Goal: Transaction & Acquisition: Obtain resource

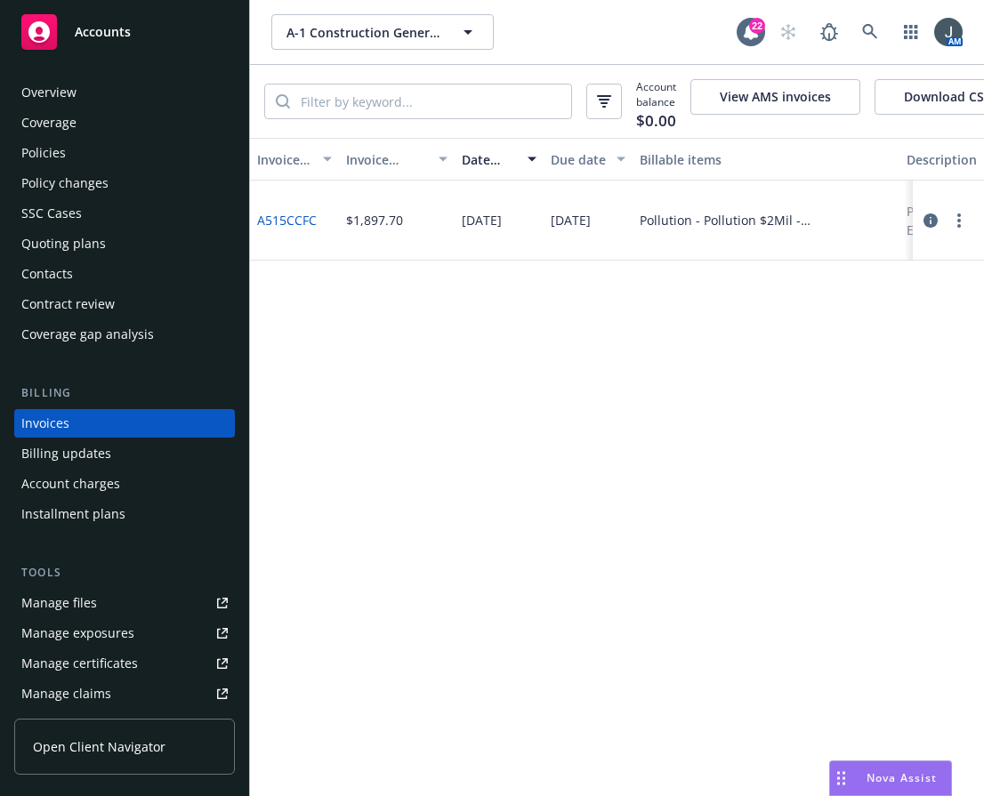
click at [123, 35] on span "Accounts" at bounding box center [103, 32] width 56 height 14
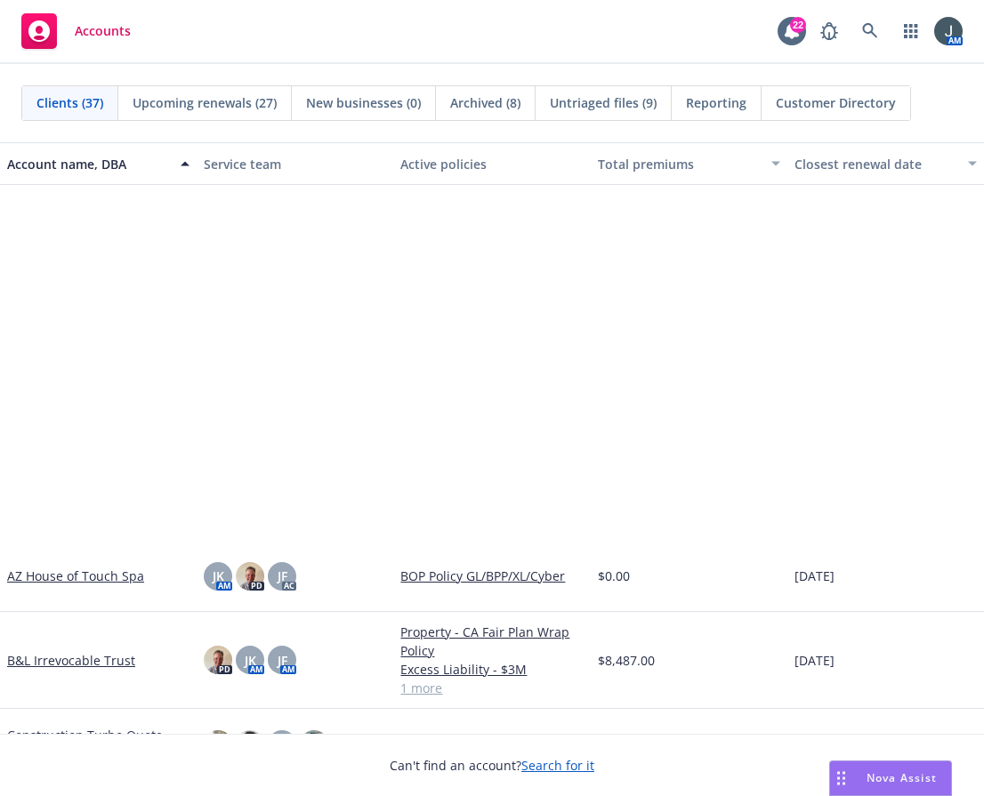
scroll to position [1246, 0]
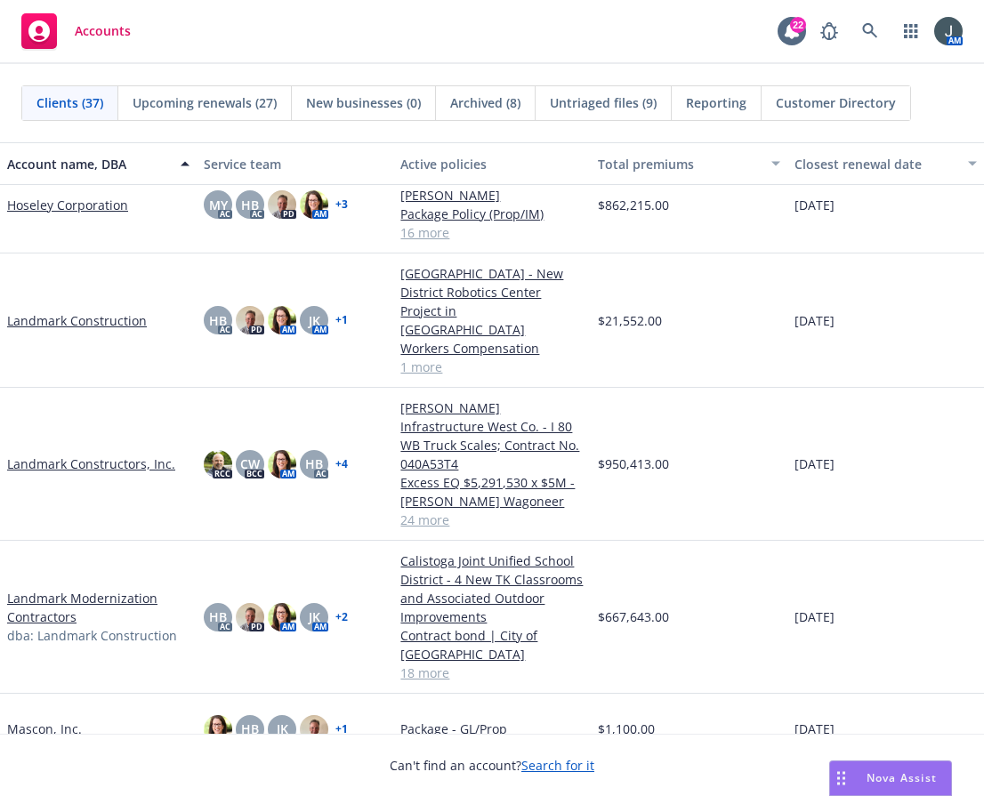
click at [88, 589] on link "Landmark Modernization Contractors" at bounding box center [98, 607] width 182 height 37
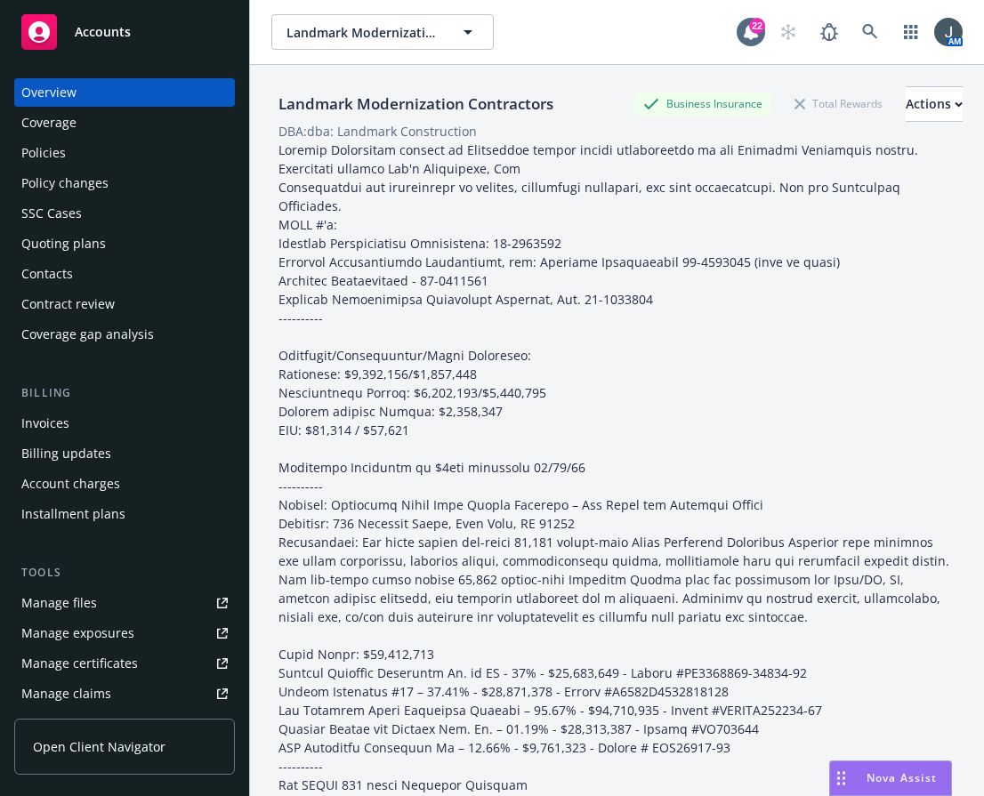
click at [44, 242] on div "Quoting plans" at bounding box center [63, 244] width 85 height 28
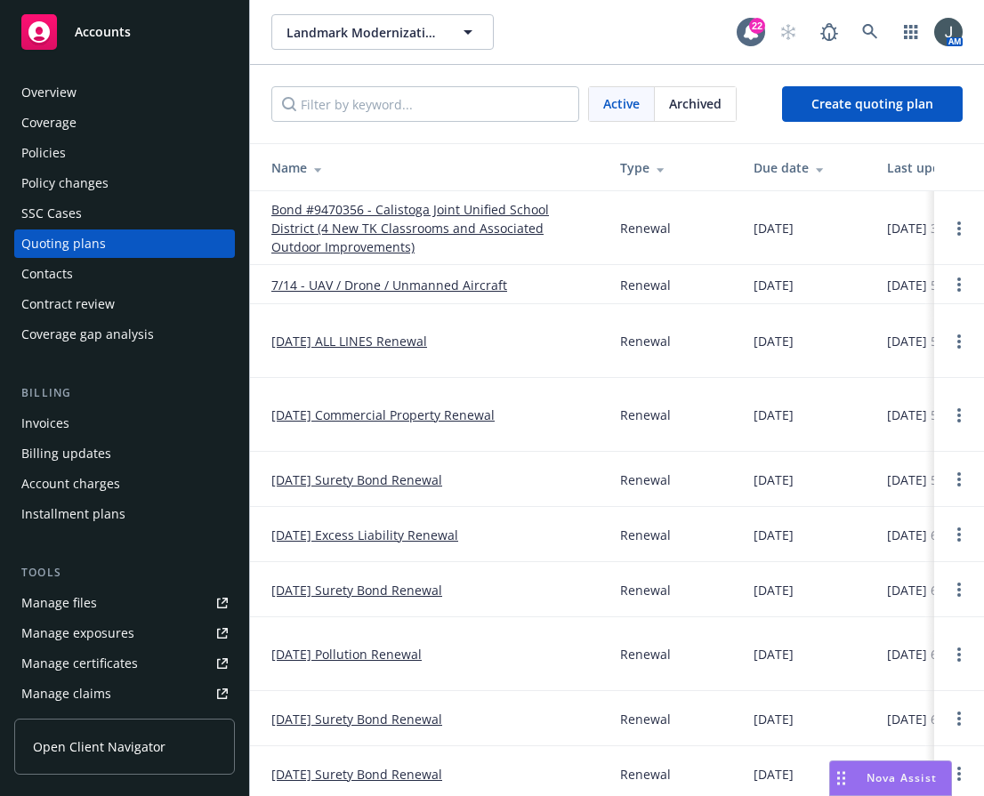
click at [406, 424] on link "[DATE] Commercial Property Renewal" at bounding box center [382, 415] width 223 height 19
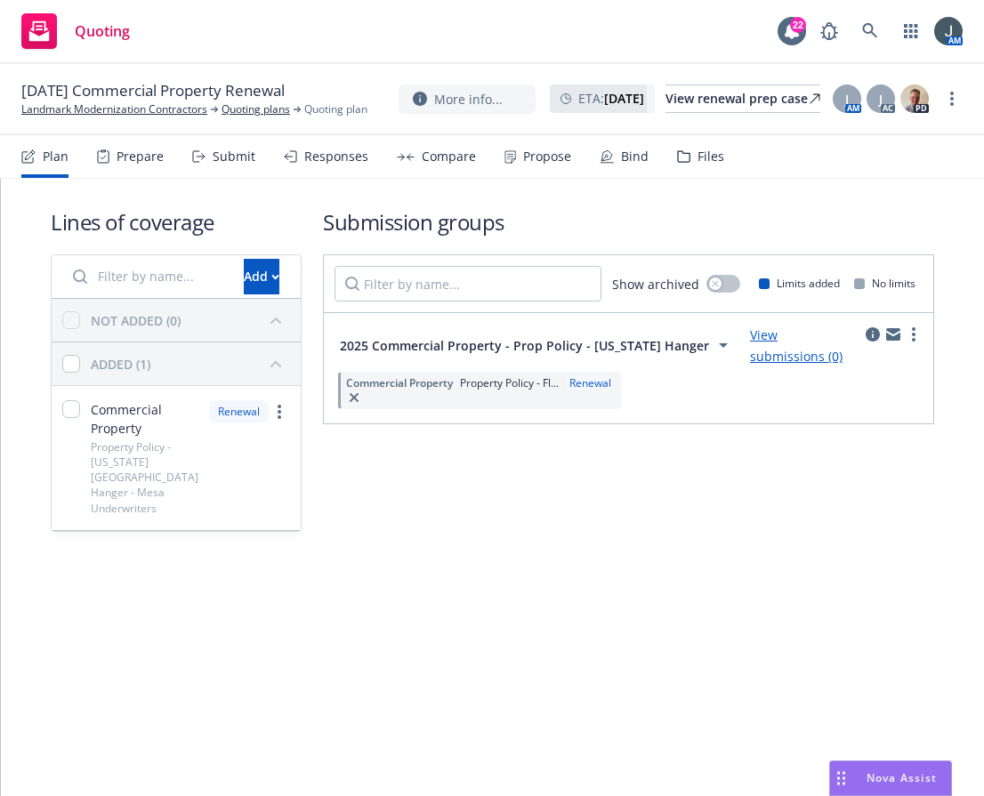
click at [799, 342] on link "View submissions (0)" at bounding box center [796, 346] width 93 height 38
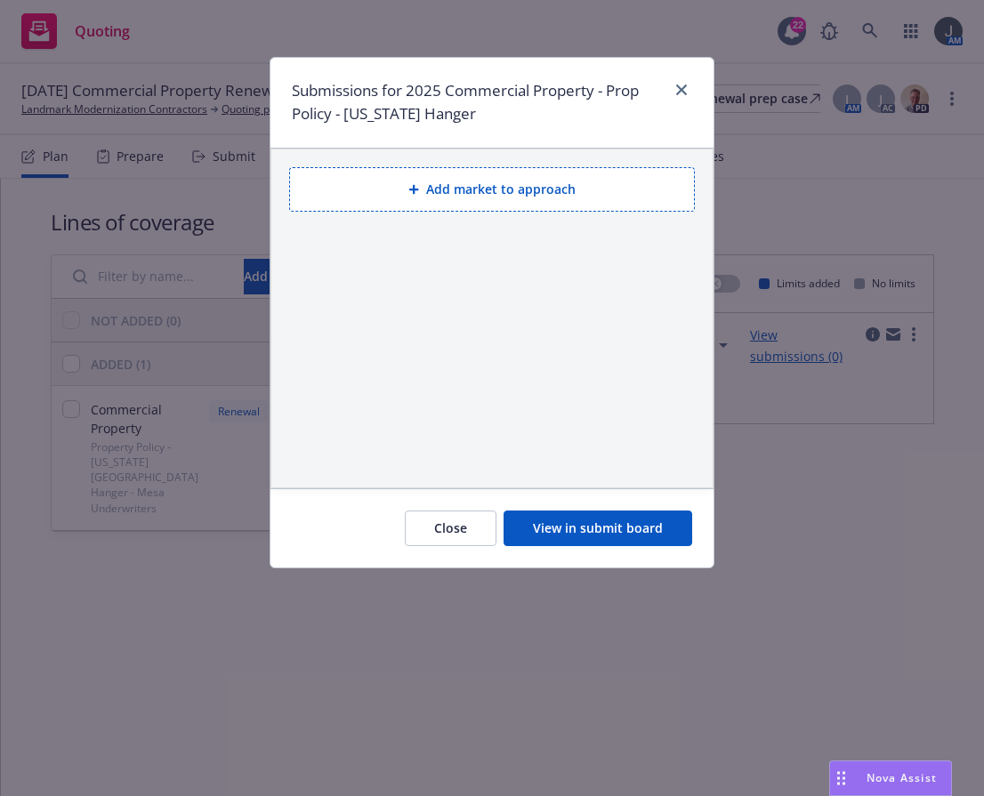
click at [481, 192] on button "Add market to approach" at bounding box center [492, 189] width 406 height 44
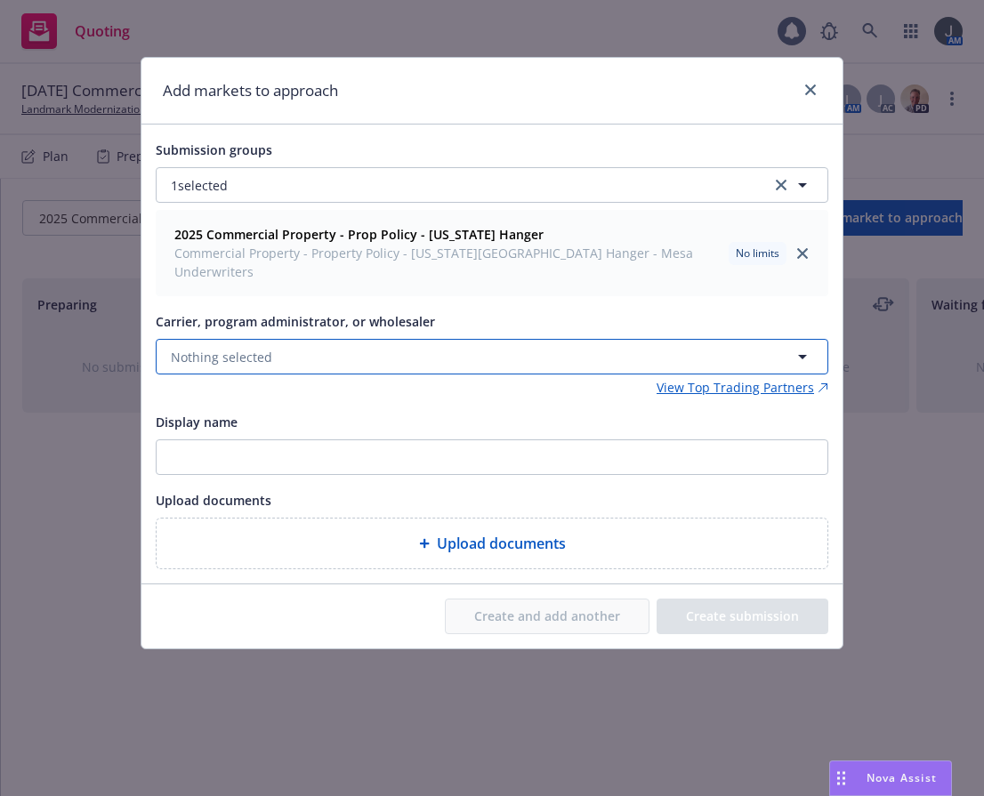
click at [276, 341] on button "Nothing selected" at bounding box center [492, 357] width 673 height 36
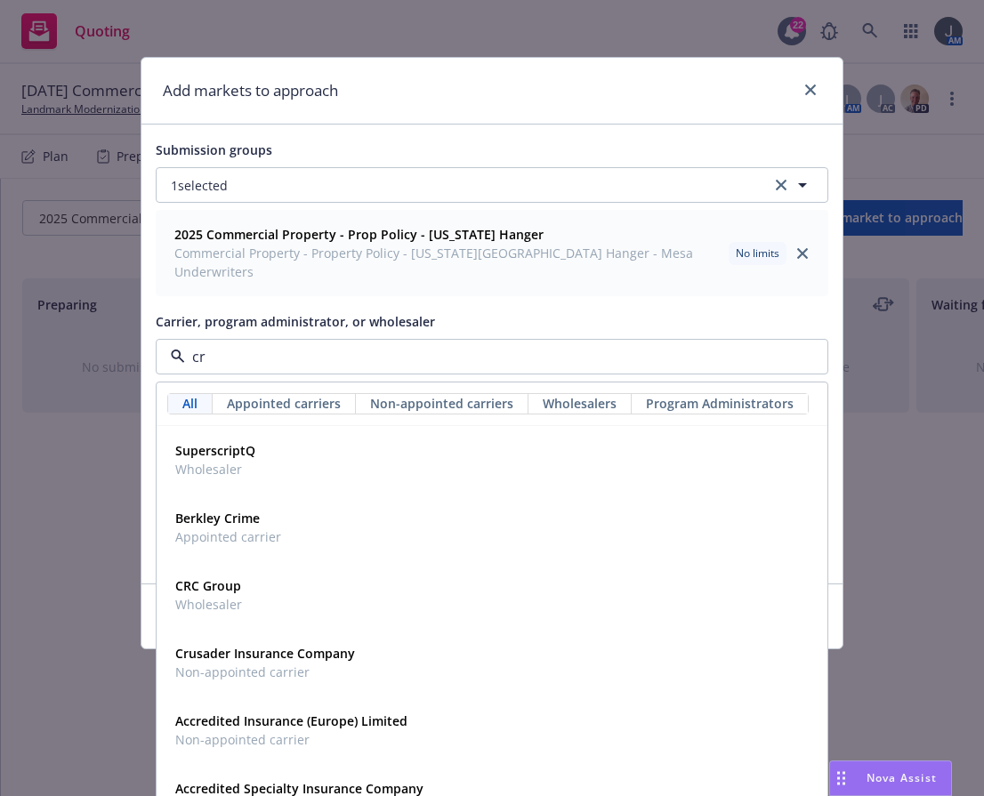
type input "crc"
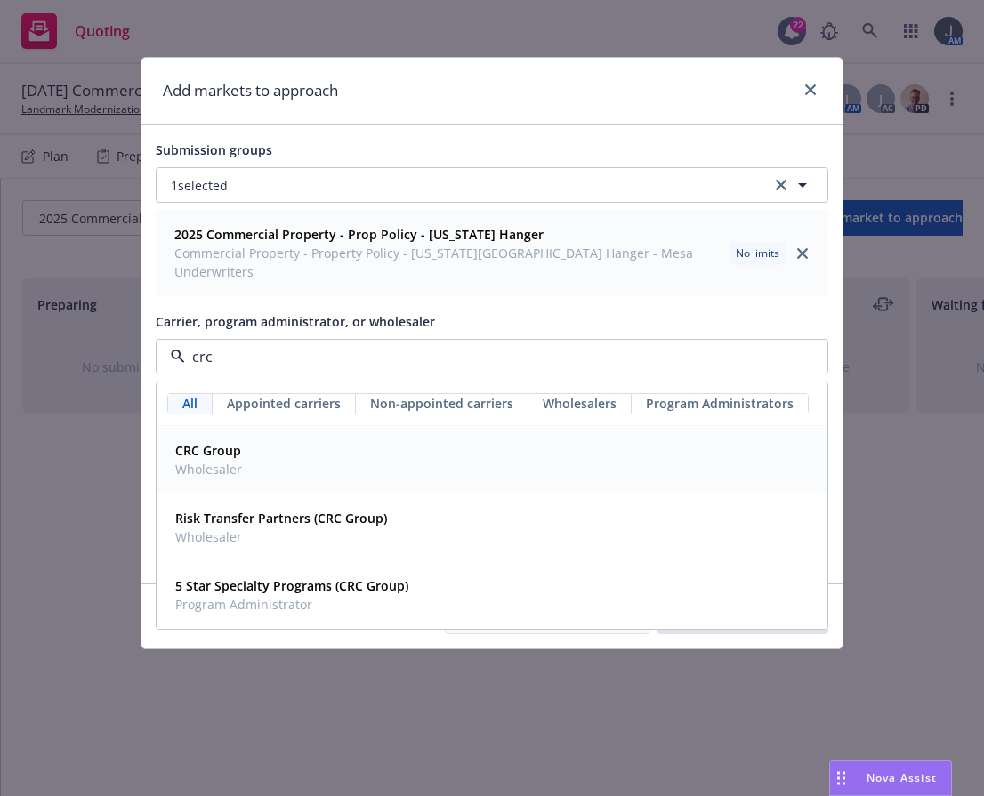
click at [261, 438] on div "CRC Group Wholesaler" at bounding box center [492, 460] width 648 height 44
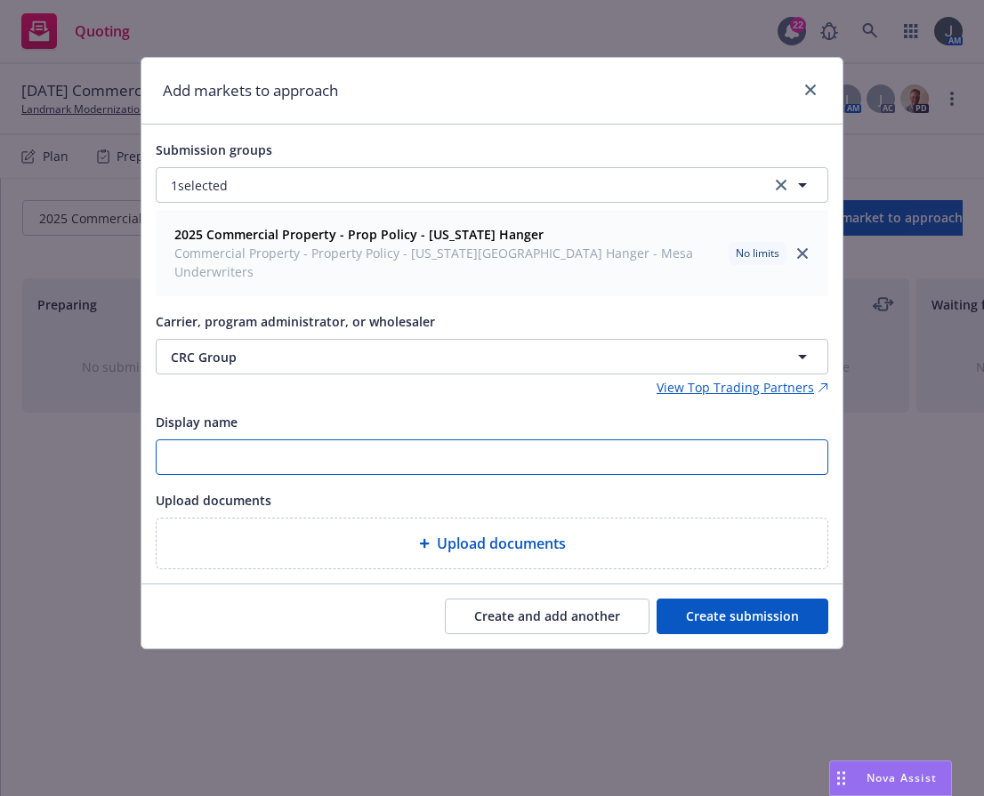
click at [261, 440] on input "Display name" at bounding box center [492, 457] width 671 height 34
type input "CRC"
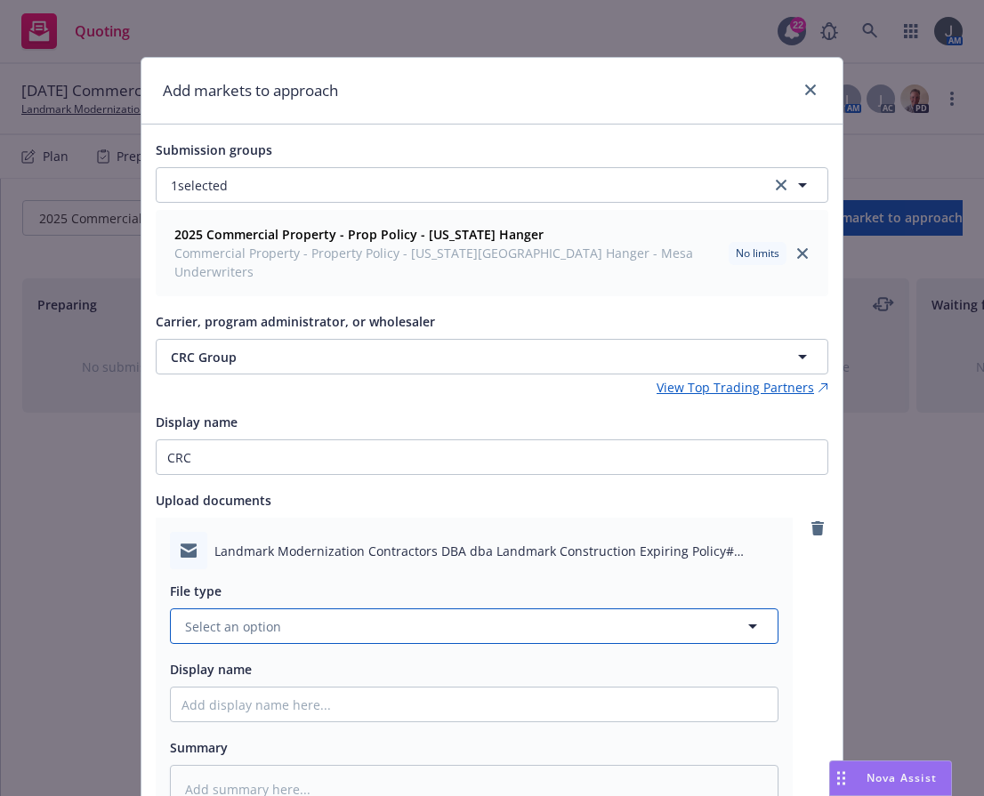
click at [349, 614] on button "Select an option" at bounding box center [474, 627] width 609 height 36
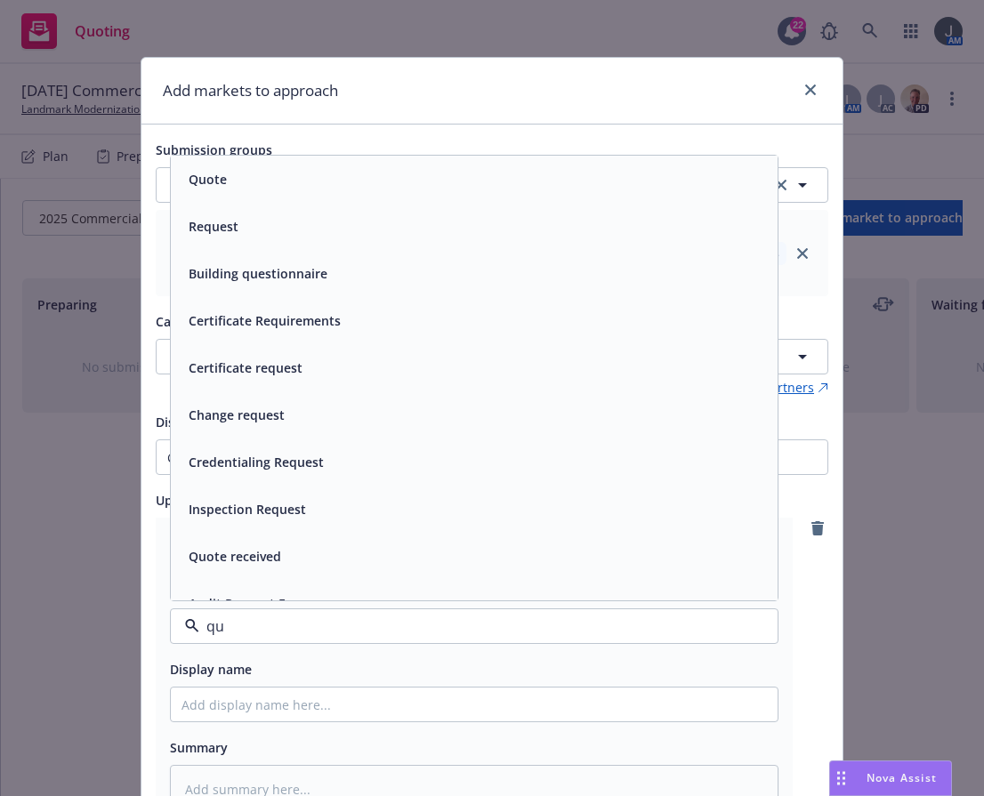
type input "quo"
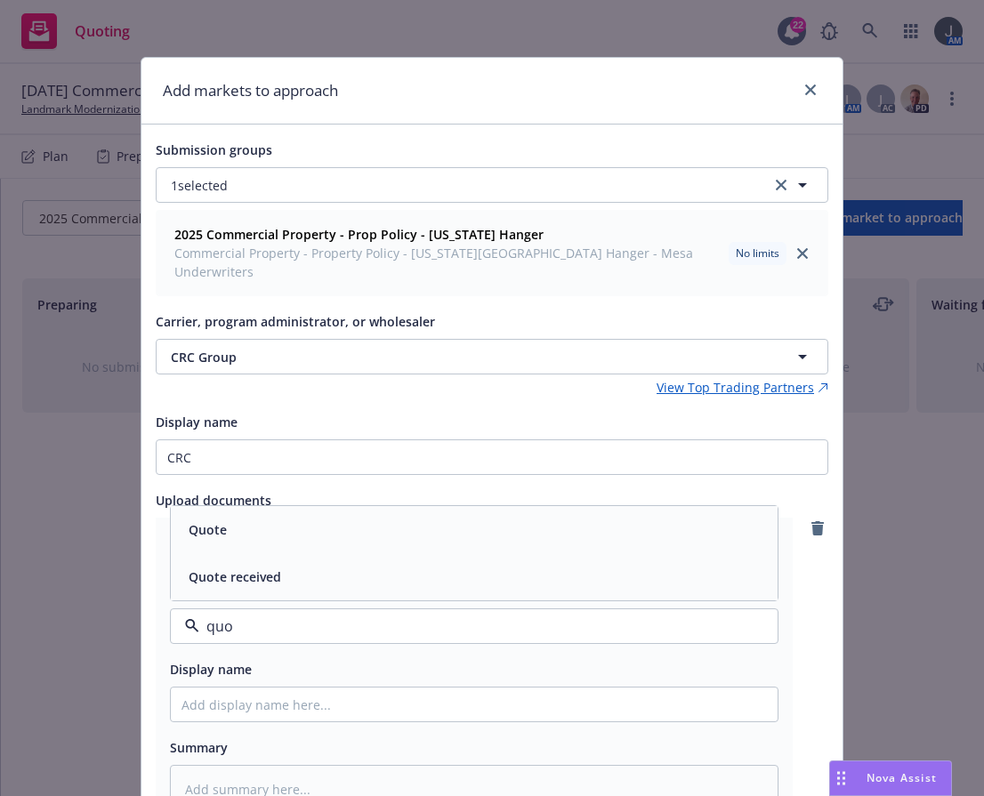
click at [295, 570] on div "Quote received" at bounding box center [475, 577] width 586 height 26
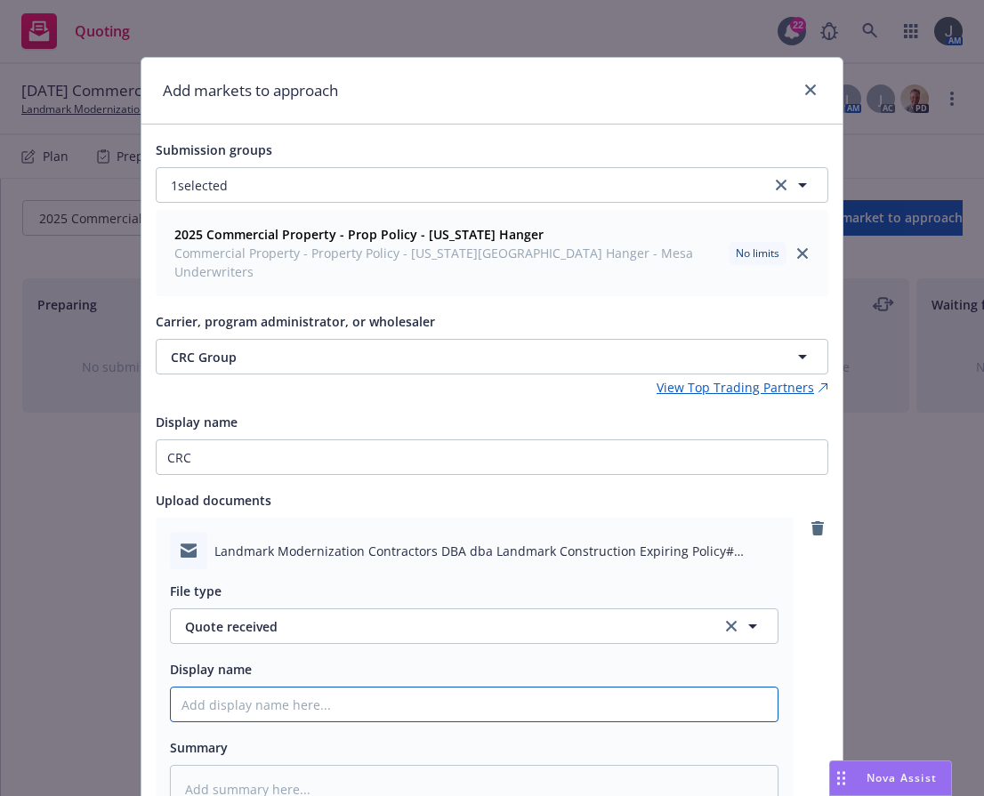
click at [279, 688] on input "Display name" at bounding box center [474, 705] width 607 height 34
type textarea "x"
type input "2"
type textarea "x"
type input "25"
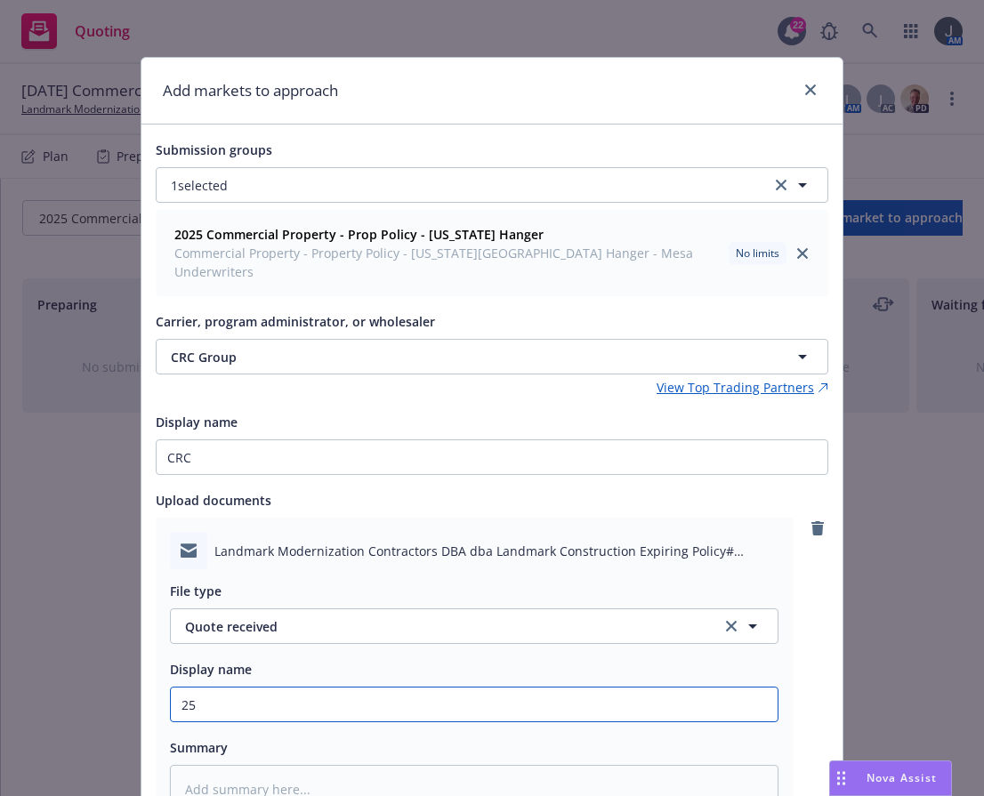
type textarea "x"
type input "25-"
type textarea "x"
type input "25-2"
type textarea "x"
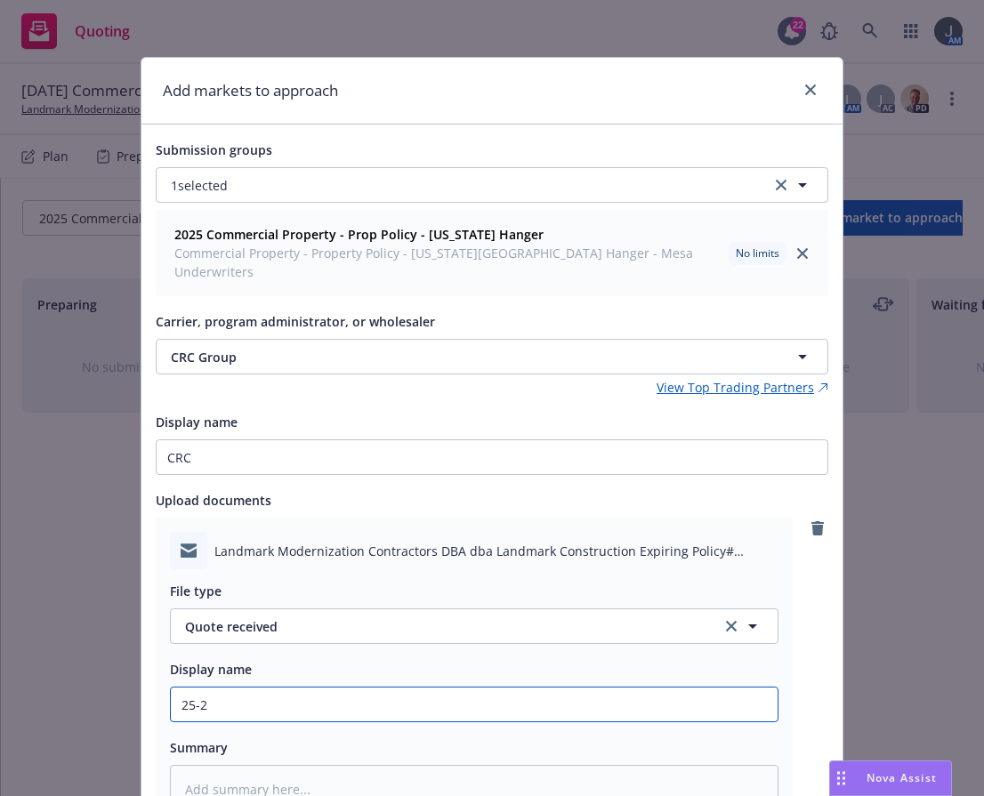
type input "25-26"
type textarea "x"
type input "25-26"
type textarea "x"
type input "25-26 P"
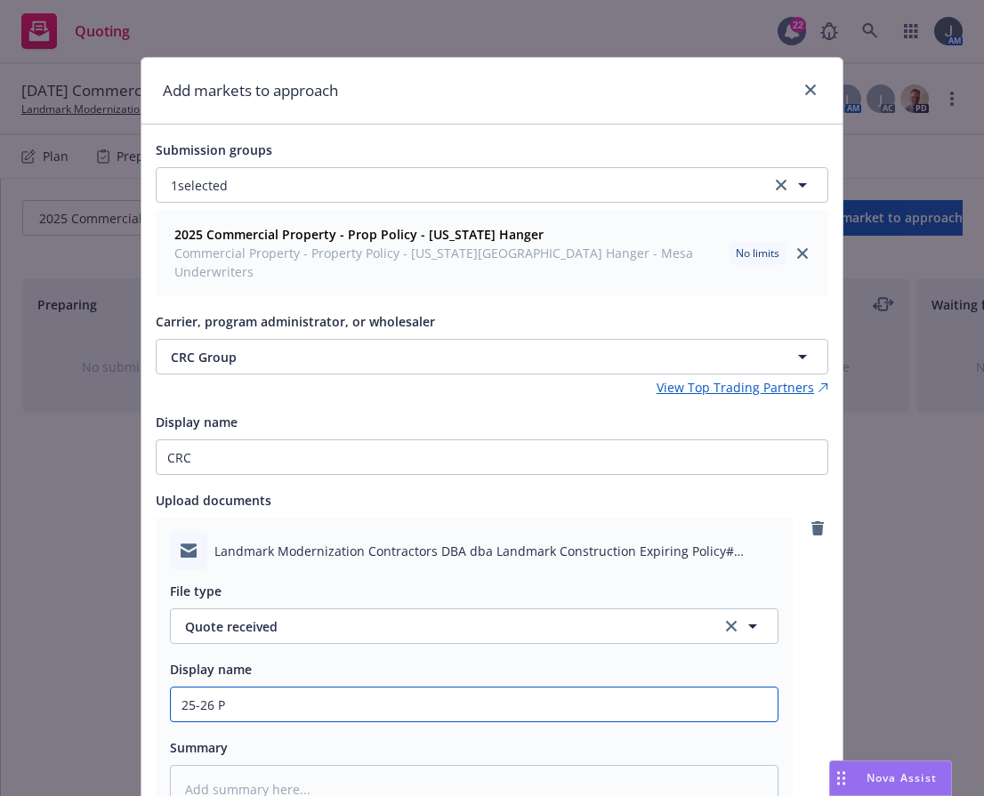
type textarea "x"
type input "25-26"
type textarea "x"
type input "25-26 F"
type textarea "x"
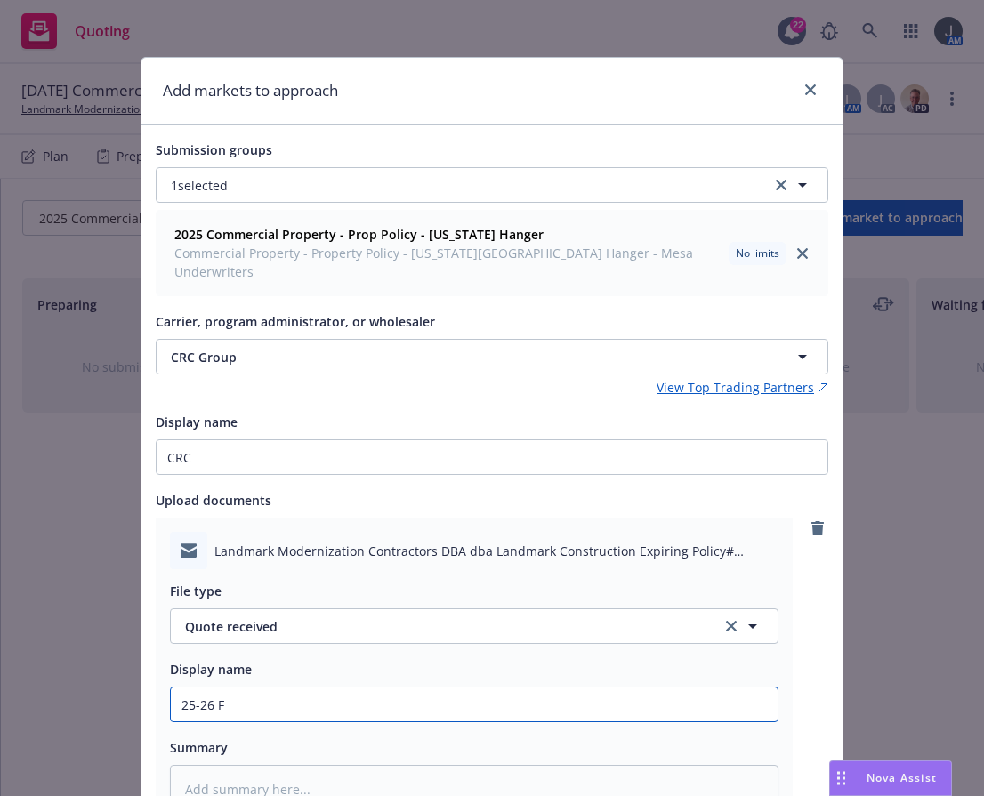
type input "25-26 Fl"
type textarea "x"
type input "25-26 Flo"
type textarea "x"
type input "25-26 [PERSON_NAME]"
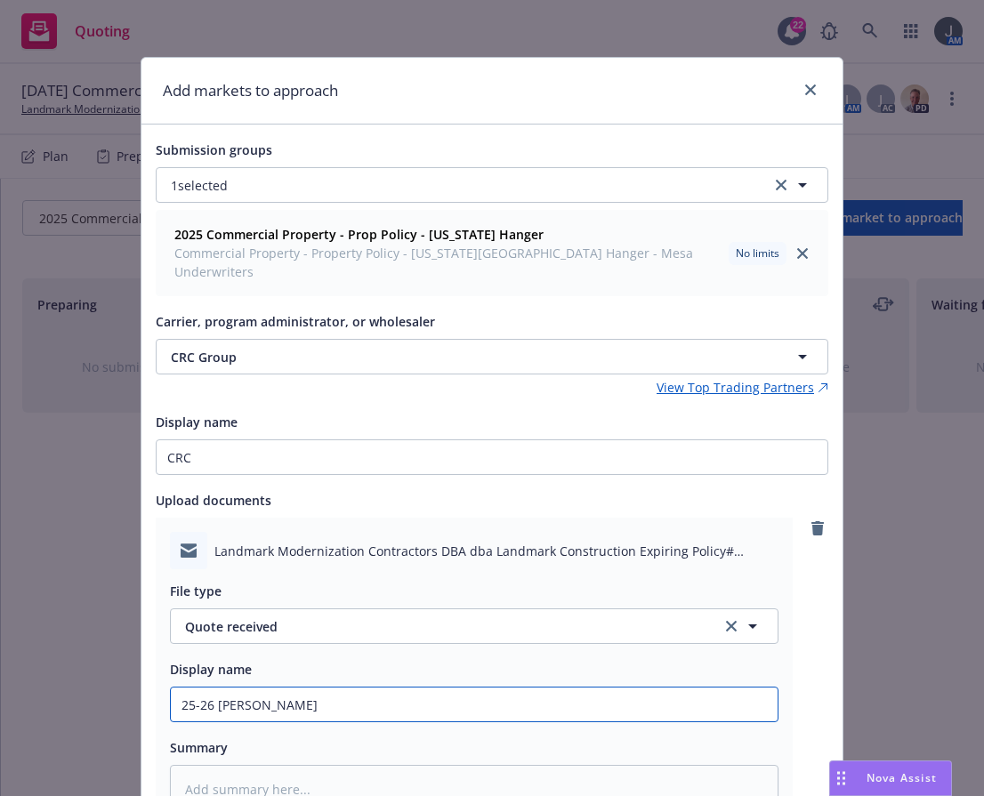
type textarea "x"
type input "25-26 Flori"
type textarea "x"
type input "25-26 Florid"
type textarea "x"
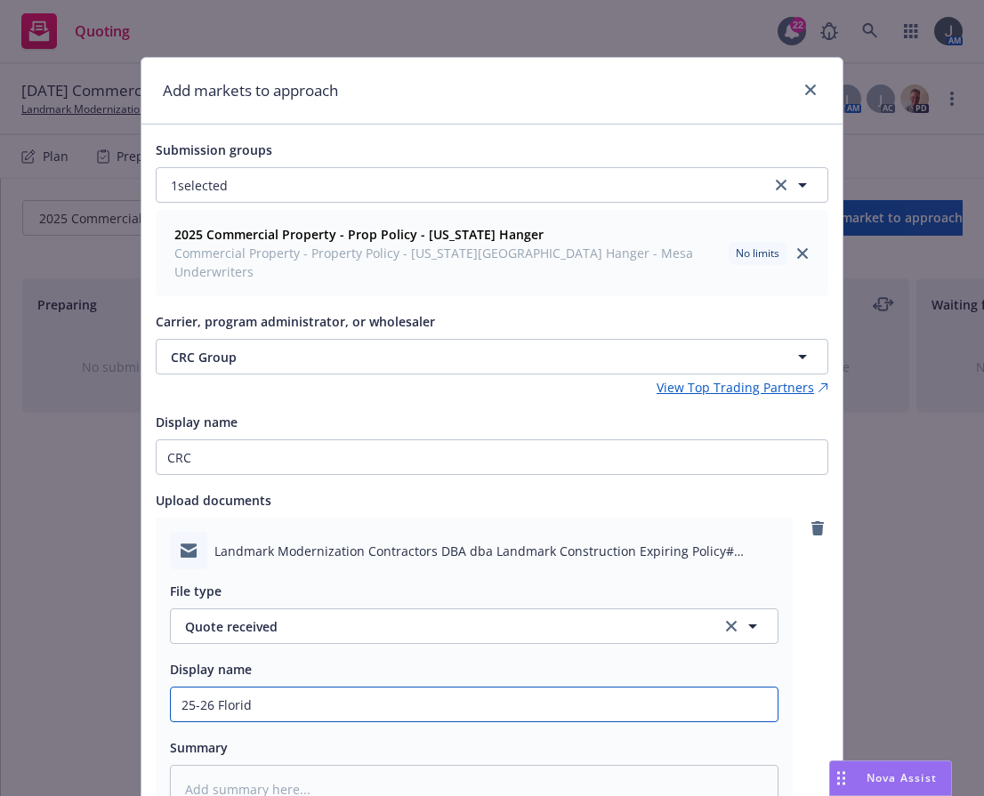
type input "25-26 [US_STATE]"
type textarea "x"
type input "25-26 [US_STATE]"
type textarea "x"
type input "25-26 [US_STATE] P"
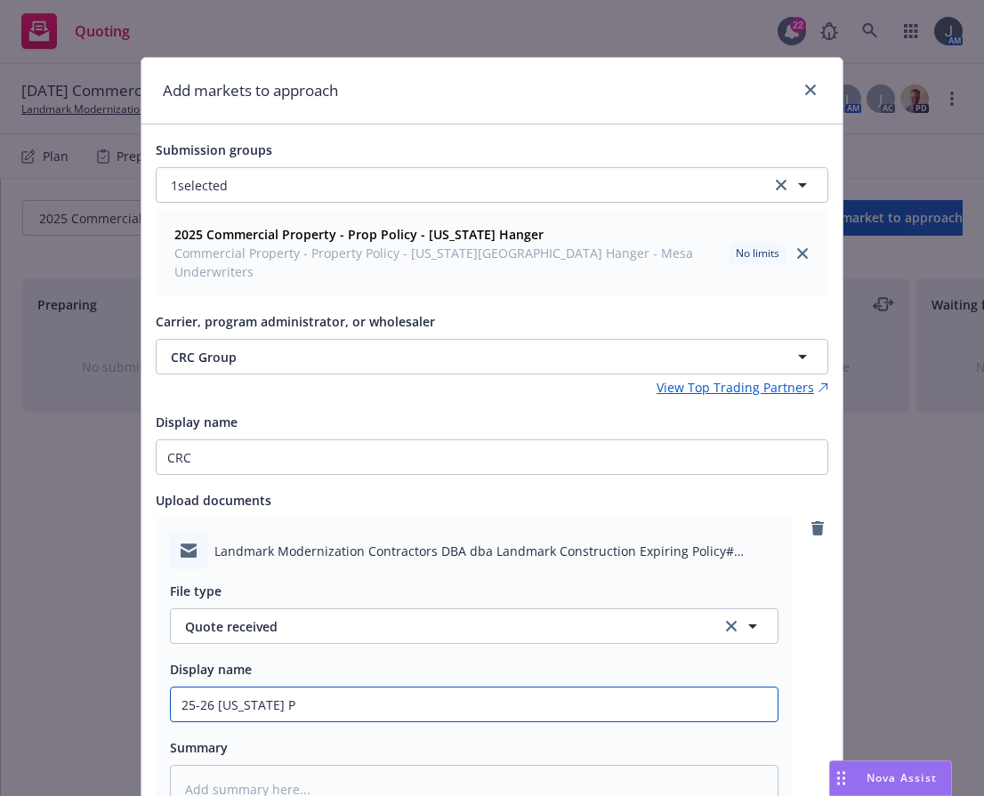
type textarea "x"
type input "25-26 [US_STATE] Pr"
type textarea "x"
type input "25-26 [US_STATE] Pro"
type textarea "x"
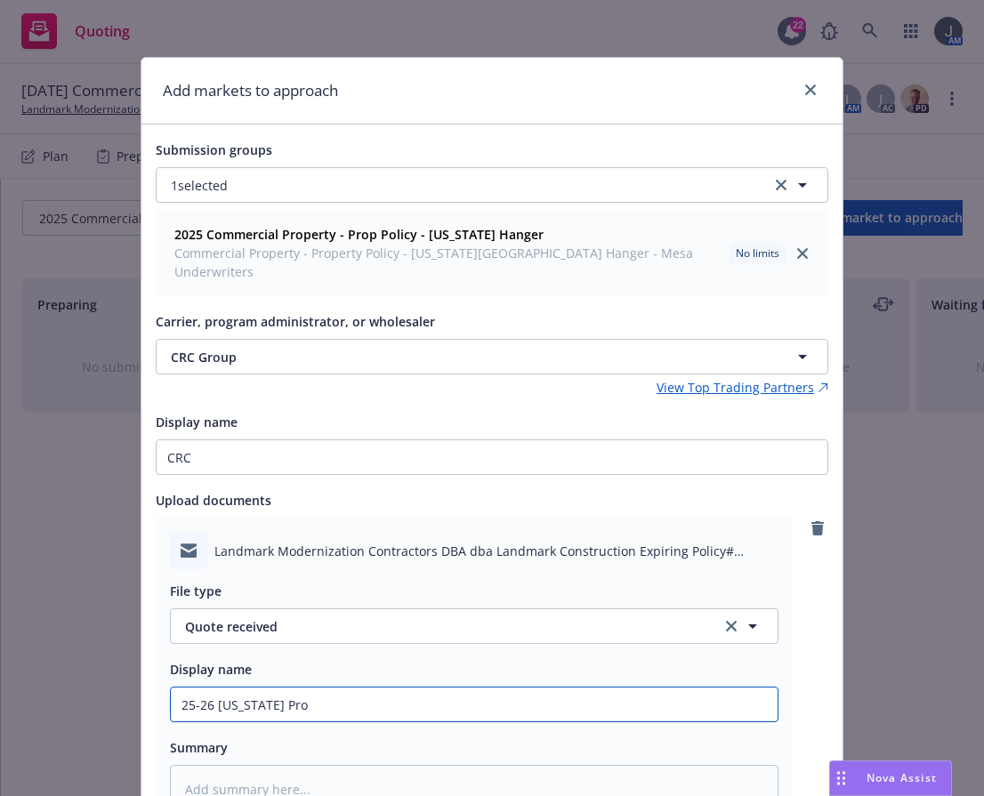
type input "25-26 [US_STATE] Prop"
type textarea "x"
type input "25-26 [US_STATE] Prope"
type textarea "x"
type input "25-26 [US_STATE] Proper"
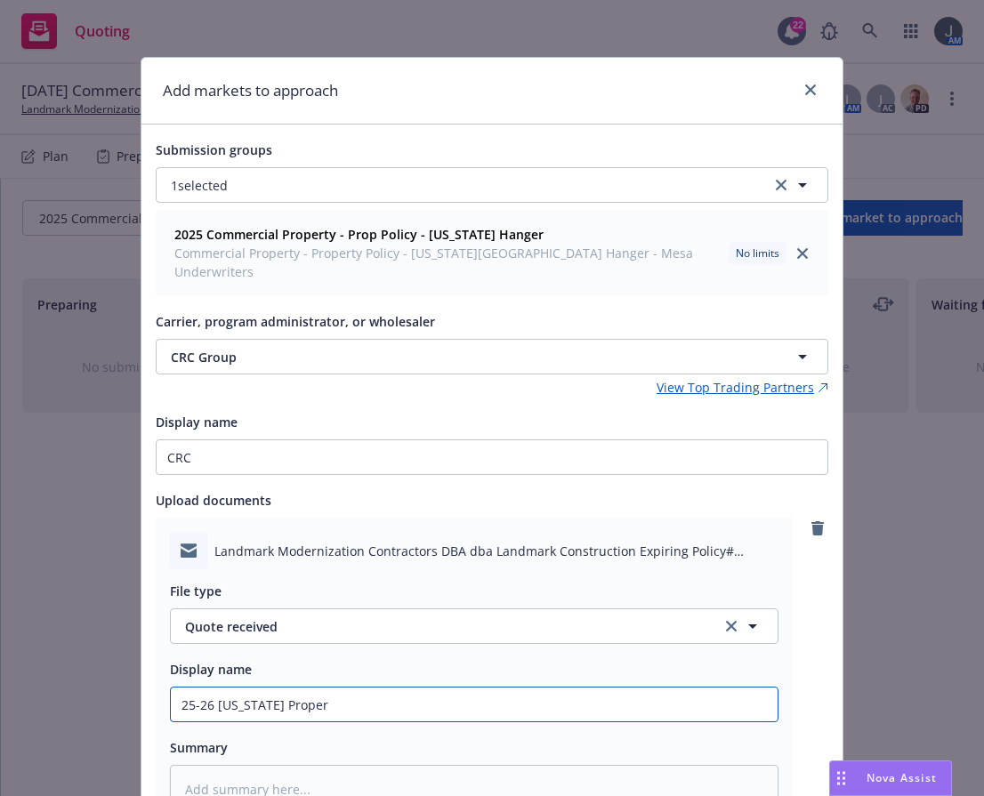
type textarea "x"
type input "25-26 [US_STATE] Propert"
type textarea "x"
type input "25-26 [US_STATE] Property"
type textarea "x"
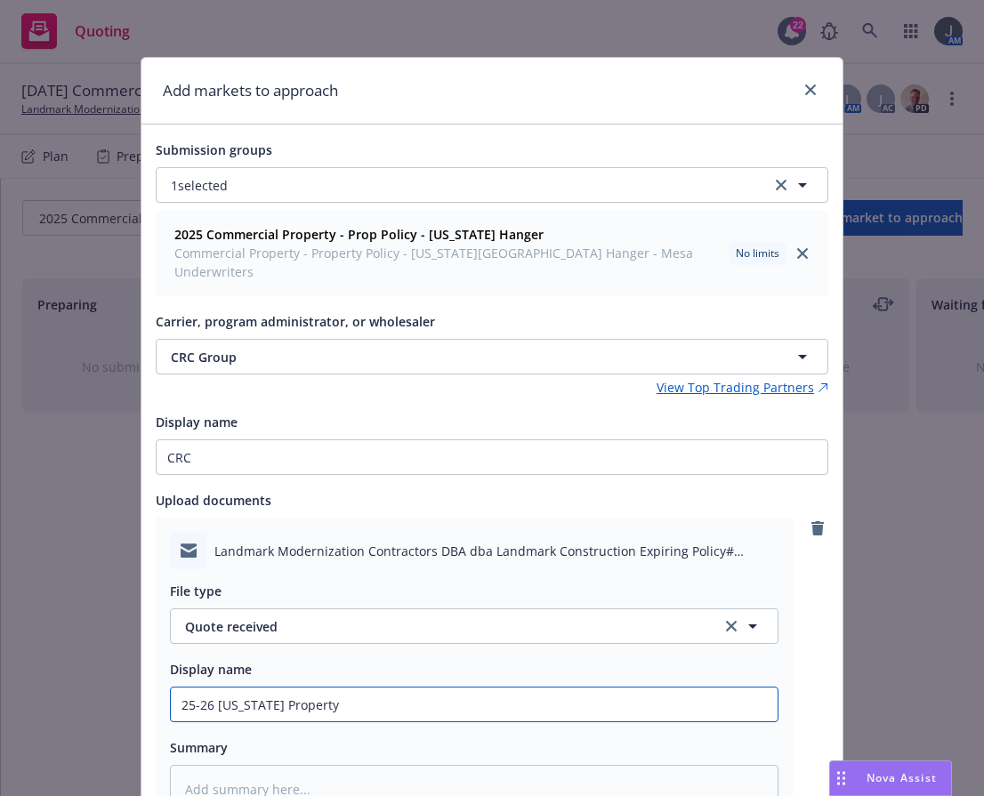
type input "25-26 [US_STATE] Property"
type textarea "x"
type input "25-26 [US_STATE] Property Q"
type textarea "x"
type input "25-26 [US_STATE] Property QU"
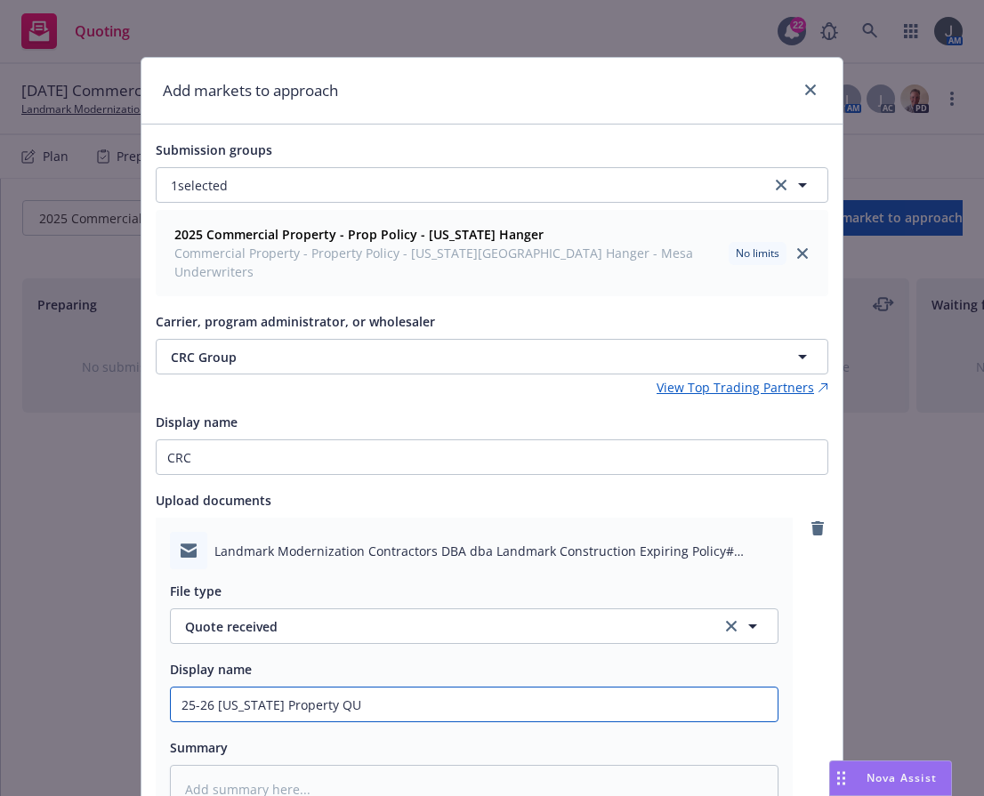
type textarea "x"
type input "25-26 [US_STATE] Property QUo"
type textarea "x"
type input "25-26 [US_STATE] Property QUot"
type textarea "x"
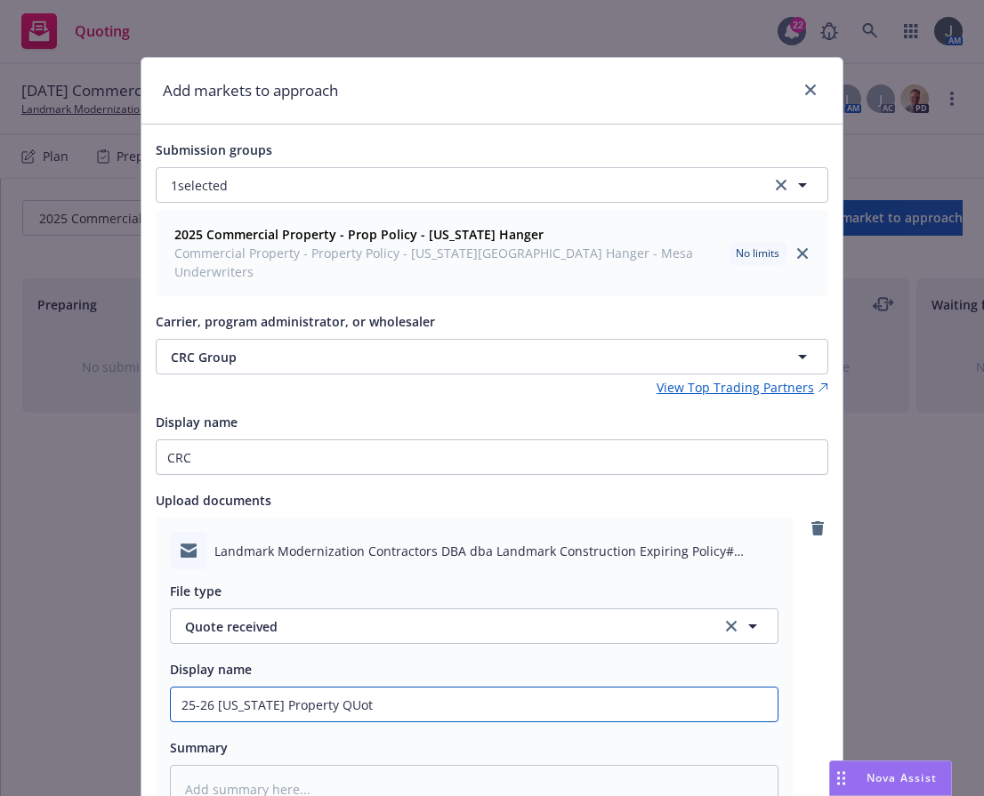
type input "25-26 [US_STATE] Property QUote"
type textarea "x"
type input "25-26 [US_STATE] Property QUote"
type textarea "x"
type input "25-26 [US_STATE] Property QUote"
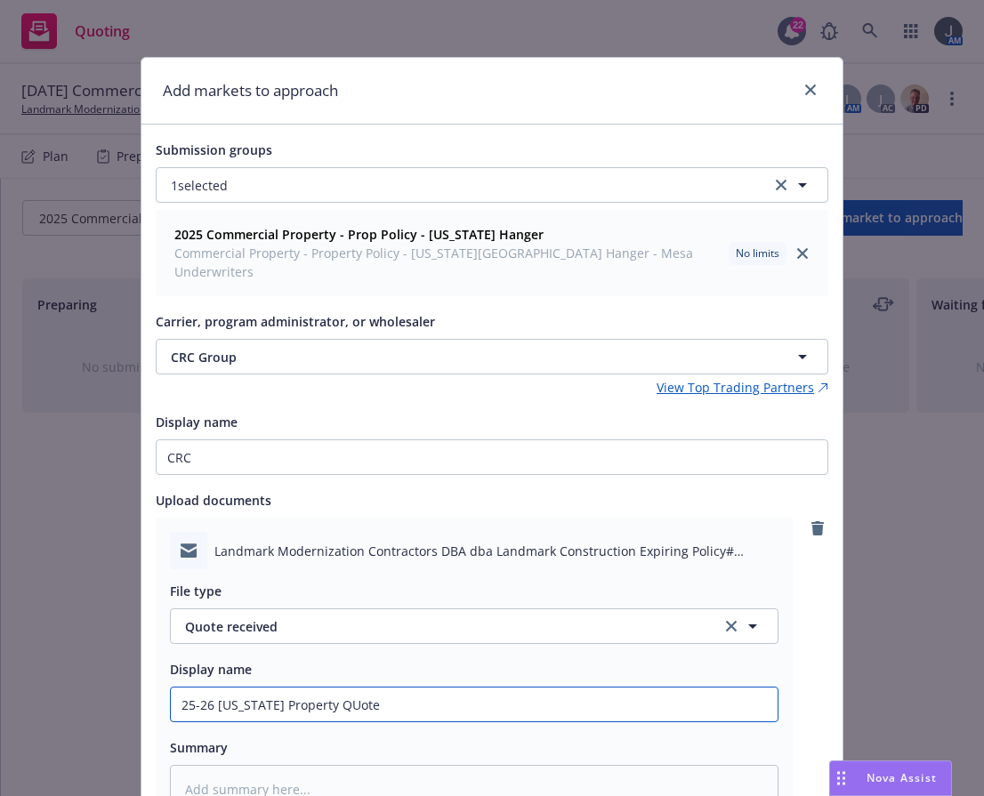
type textarea "x"
type input "25-26 [US_STATE] Property QUot"
type textarea "x"
type input "25-26 [US_STATE] Property QUo"
type textarea "x"
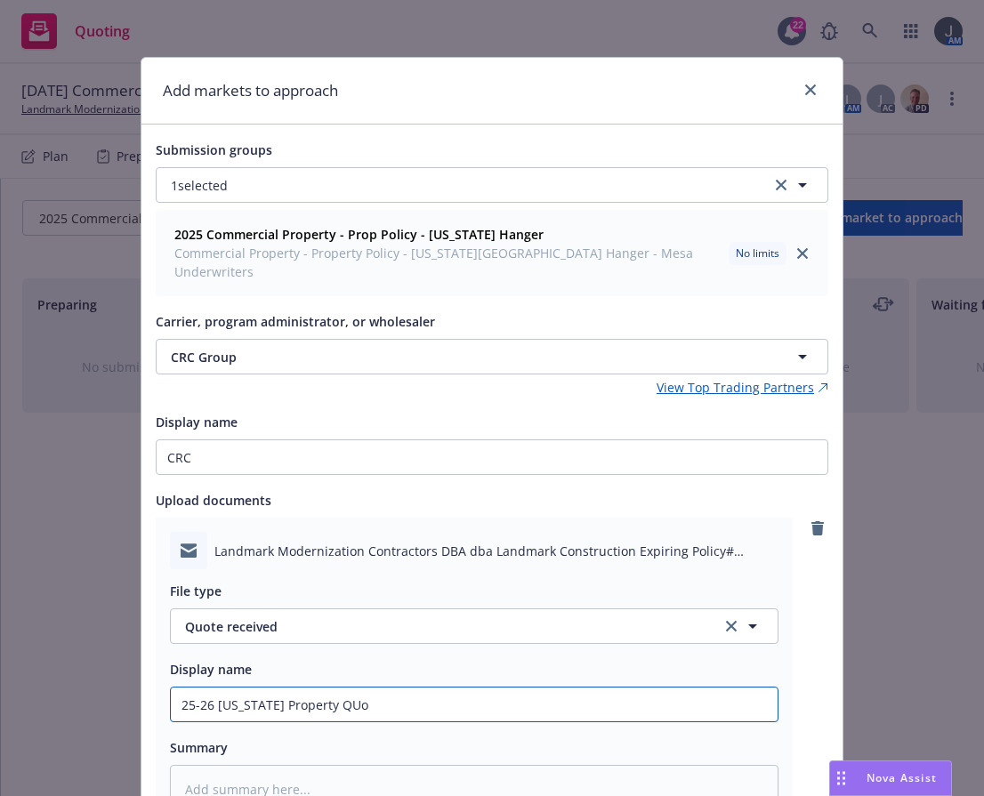
type input "25-26 [US_STATE] Property QU"
type textarea "x"
type input "25-26 [US_STATE] Property Q"
type textarea "x"
type input "25-26 [US_STATE] Property Qu"
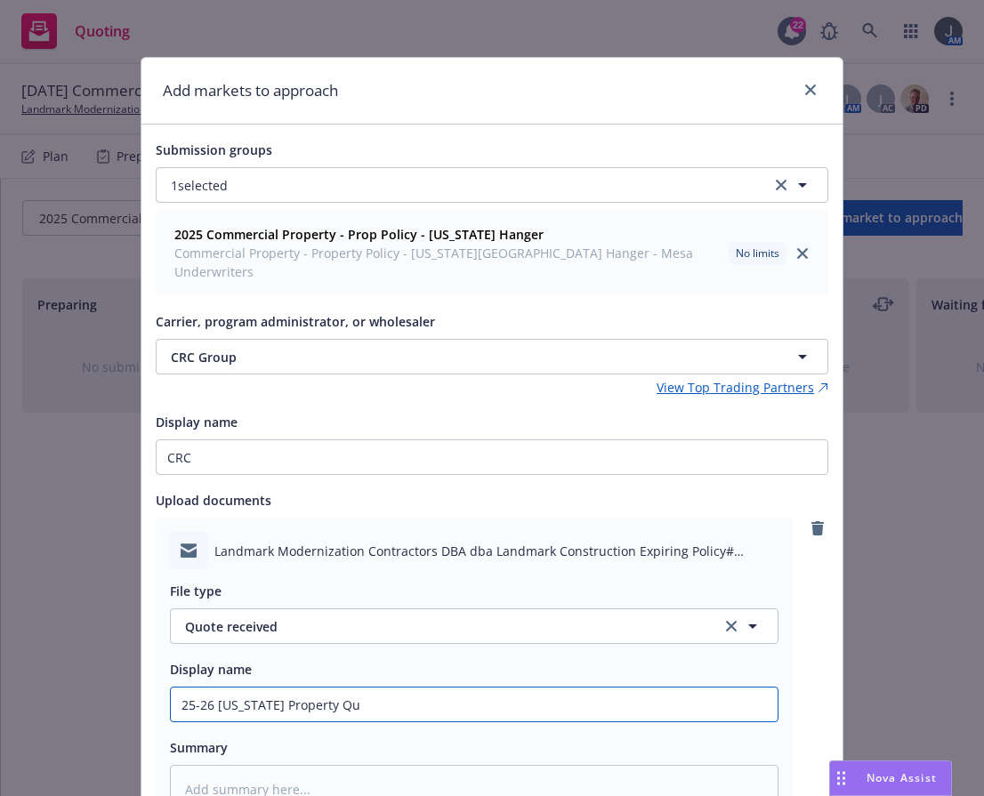
type textarea "x"
type input "25-26 [US_STATE] Property Quo"
type textarea "x"
type input "25-26 [US_STATE] Property Quot"
type textarea "x"
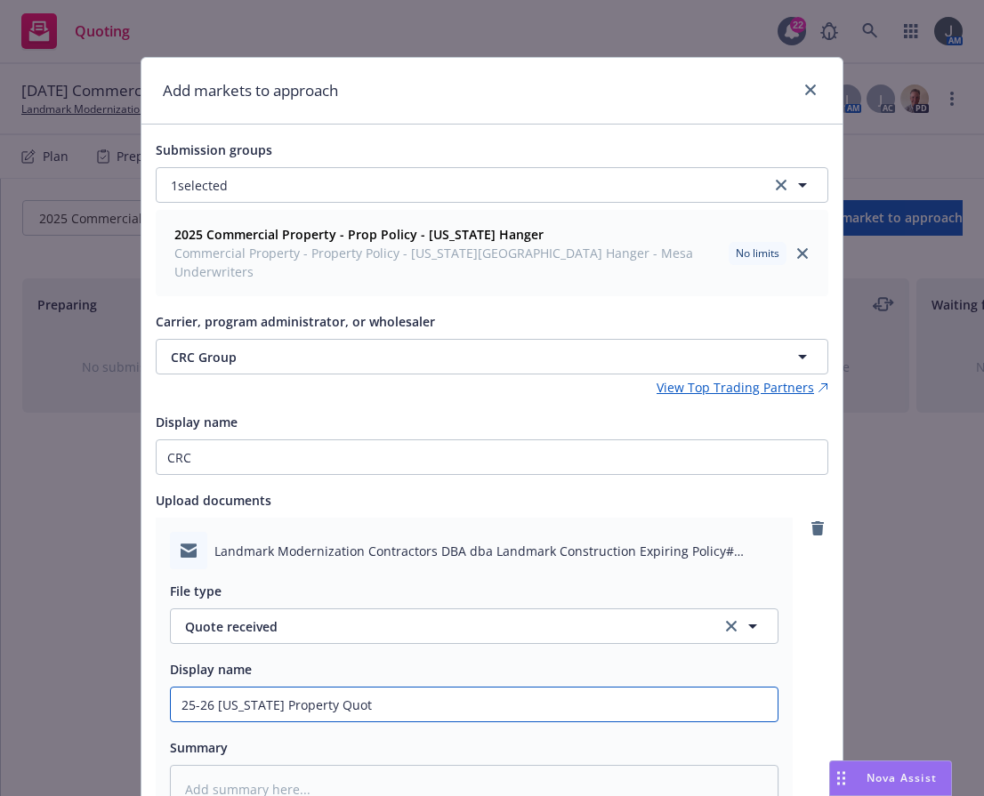
type input "25-26 [US_STATE] Property Quote"
type textarea "x"
type input "25-26 [US_STATE] Property Quote"
click at [211, 688] on input "25-26 [US_STATE] Property Quote" at bounding box center [474, 705] width 607 height 34
type textarea "x"
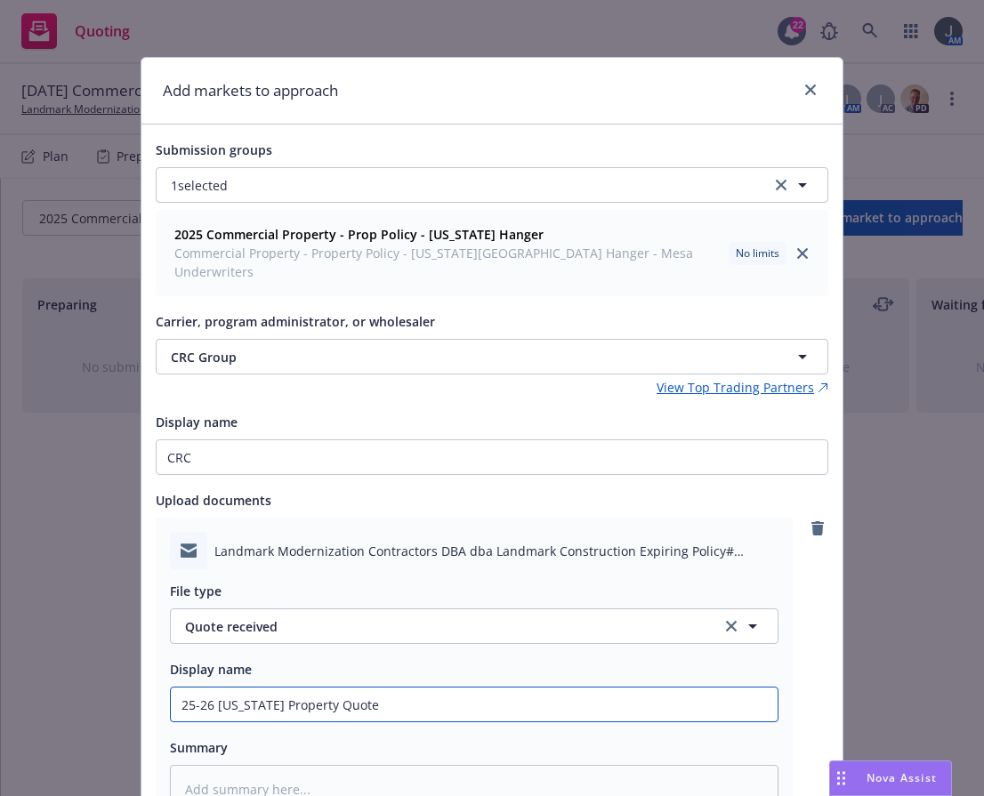
type input "25-26 CFlorida Property Quote"
type textarea "x"
type input "25-26 CRFlorida Property Quote"
type textarea "x"
type input "25-26 CRCFlorida Property Quote"
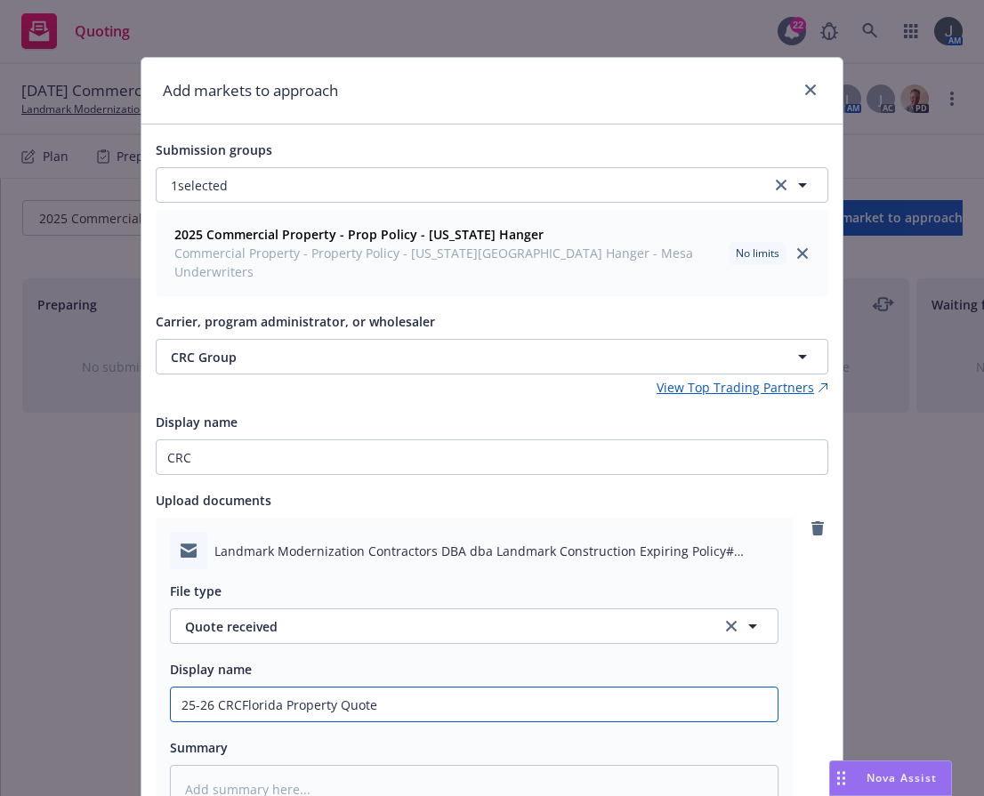
type textarea "x"
type input "25-26 CRC [US_STATE] Property Quote"
type textarea "x"
type input "25-26 CRC QFlorida Property Quote"
type textarea "x"
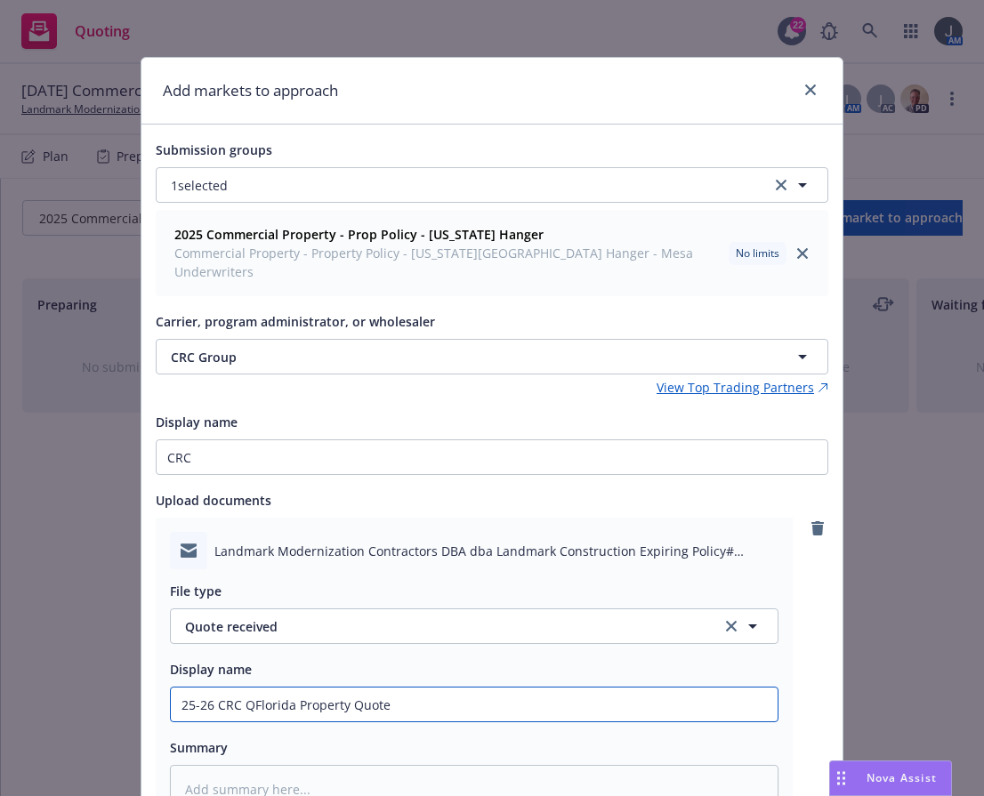
type input "25-26 CRC QUFlorida Property Quote"
type textarea "x"
type input "25-26 CRC QUOFlorida Property Quote"
type textarea "x"
type input "25-26 CRC QUOTFlorida Property Quote"
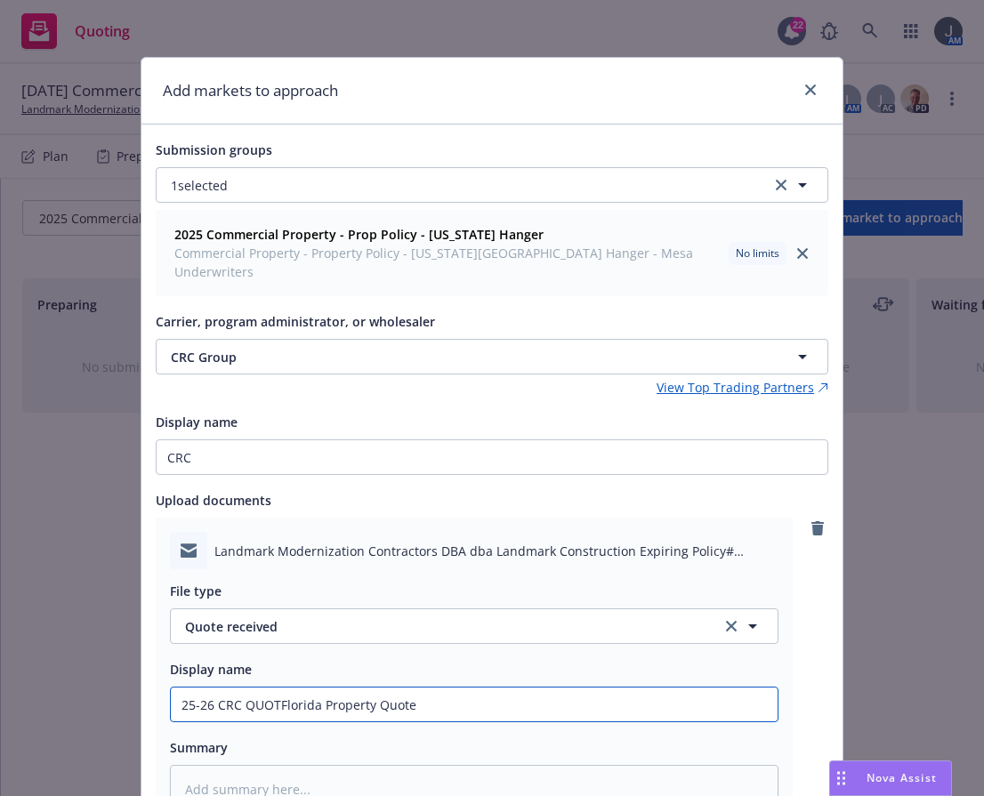
type textarea "x"
type input "25-26 CRC QUOTEFlorida Property Quote"
type textarea "x"
type input "25-26 CRC QUOTE [US_STATE] Property Quote"
type textarea "x"
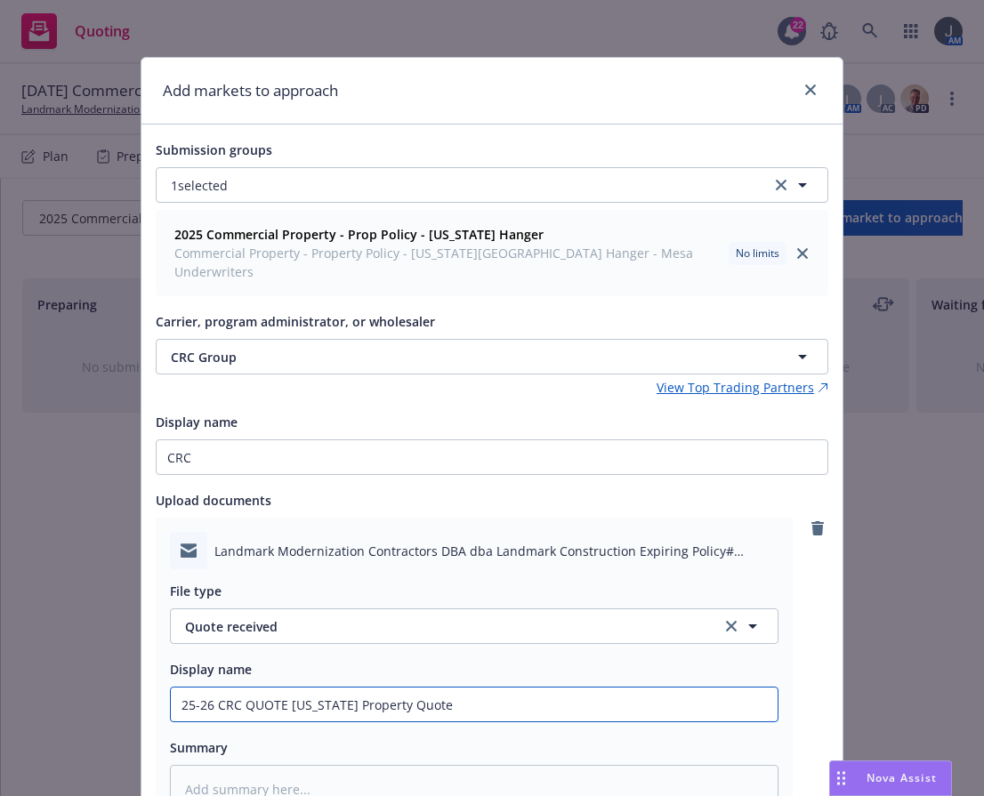
type input "25-26 CRC QUOTE -[US_STATE] Property Quote"
type textarea "x"
type input "25-26 CRC QUOTE - [US_STATE] Property Quote"
click at [443, 688] on input "25-26 CRC QUOTE - [US_STATE] Property Quote" at bounding box center [474, 705] width 607 height 34
type textarea "x"
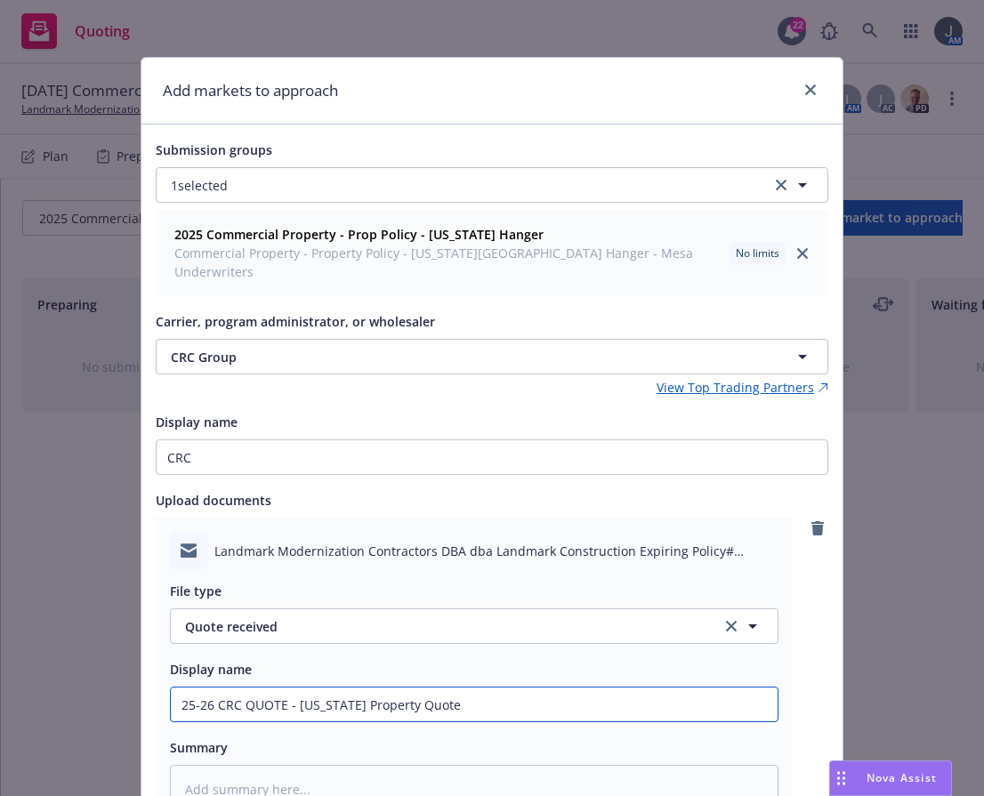
type input "25-26 CRC QUOTE - [US_STATE] Property Quote"
type textarea "x"
type input "25-26 CRC QUOTE - [US_STATE] Property Quot"
type textarea "x"
type input "25-26 CRC QUOTE - [US_STATE] Property Quo"
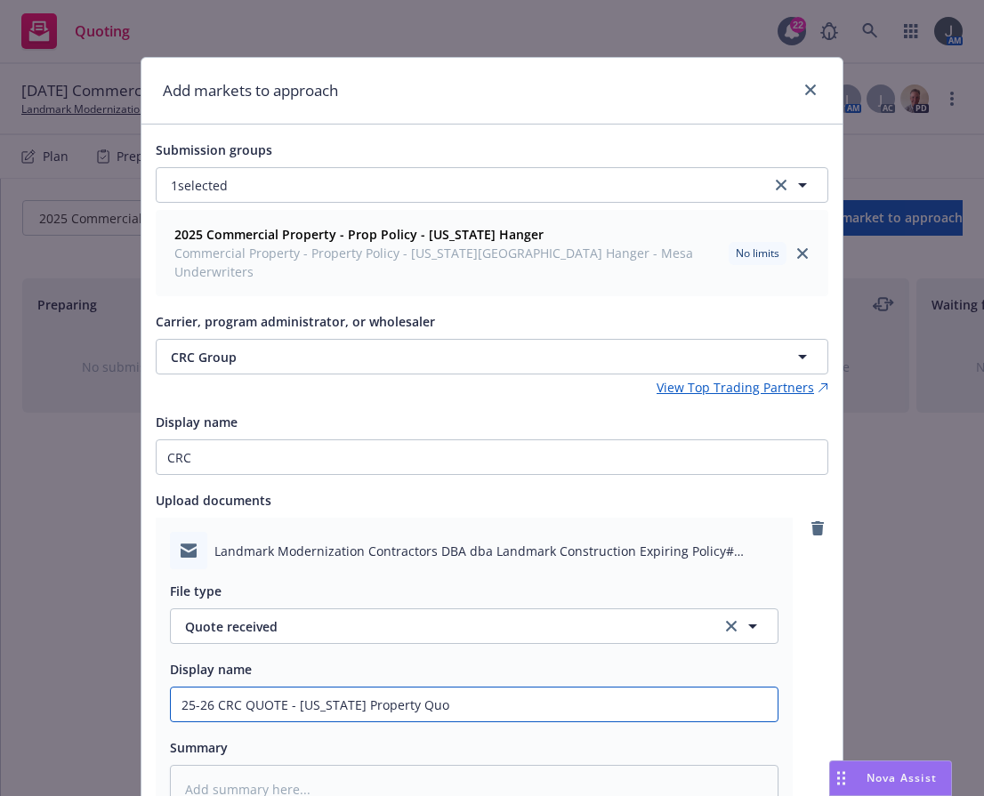
type textarea "x"
type input "25-26 CRC QUOTE - [US_STATE] Property Qu"
type textarea "x"
type input "25-26 CRC QUOTE - [US_STATE] Property Q"
type textarea "x"
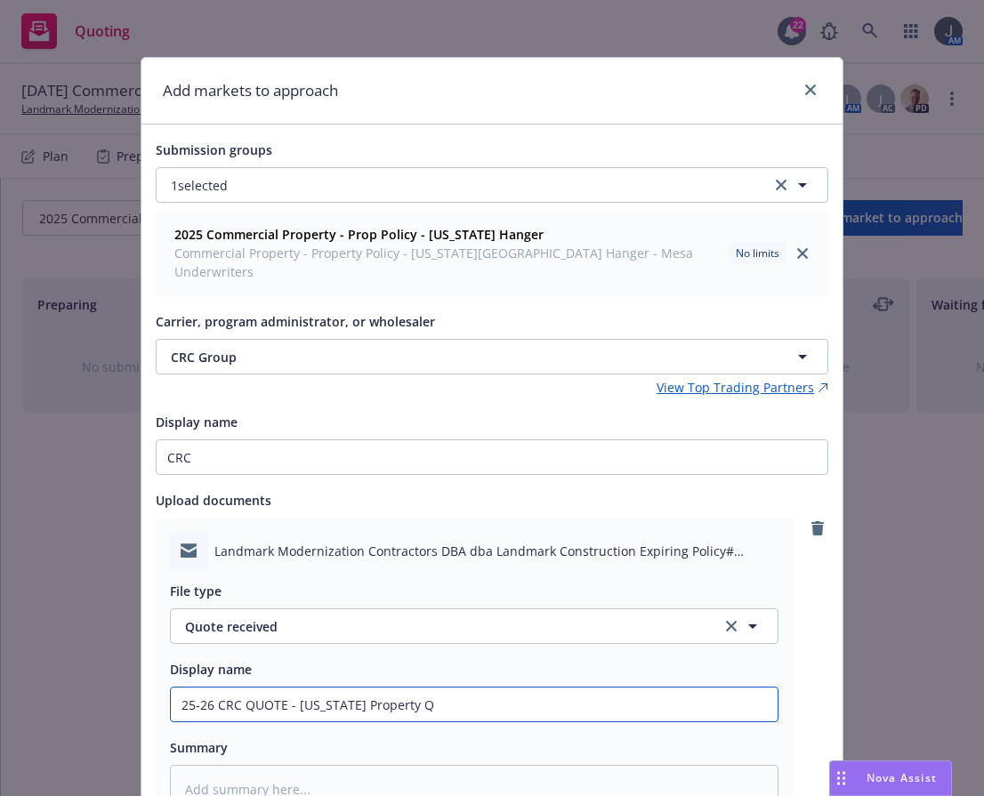
type input "25-26 CRC QUOTE - [US_STATE] Property"
type textarea "x"
type input "25-26 CRC QUOTE - [US_STATE] Property E"
type textarea "x"
type input "25-26 CRC QUOTE - [US_STATE] Property Ef"
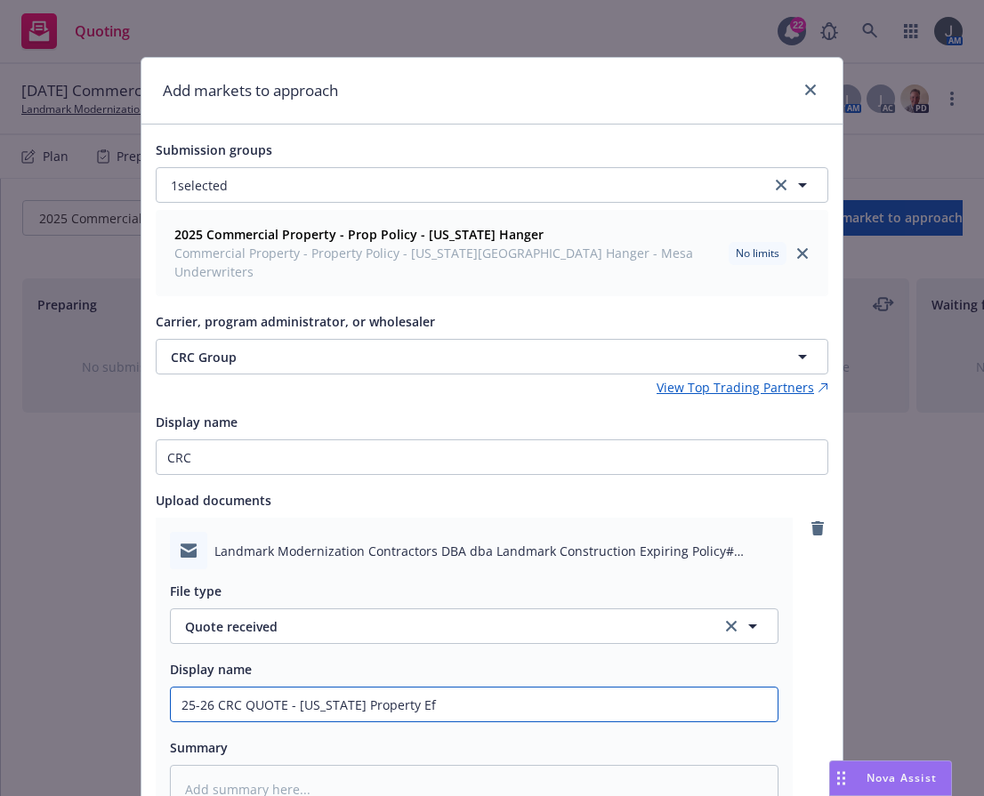
type textarea "x"
type input "25-26 CRC QUOTE - [US_STATE] Property Eff"
type textarea "x"
type input "25-26 CRC QUOTE - [US_STATE] Property Eff:"
type textarea "x"
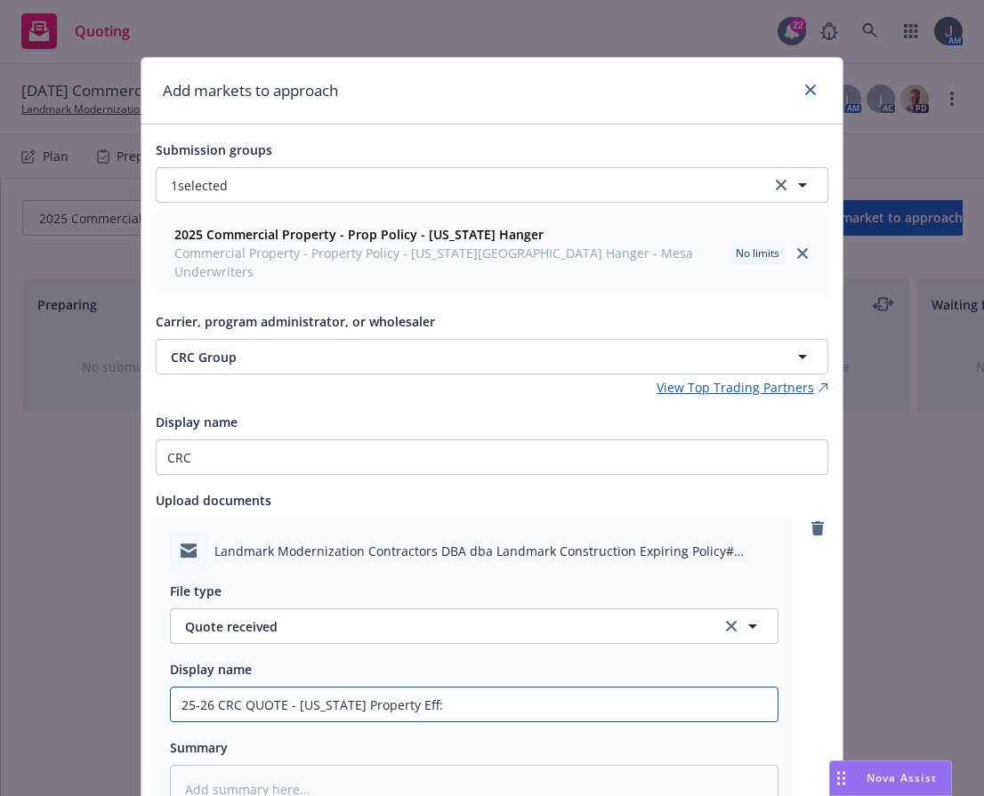
type input "25-26 CRC QUOTE - [US_STATE] Property Eff:"
type textarea "x"
type input "25-26 CRC QUOTE - [US_STATE] Property Eff: 8"
type textarea "x"
type input "25-26 CRC QUOTE - [US_STATE] Property Eff: 8/"
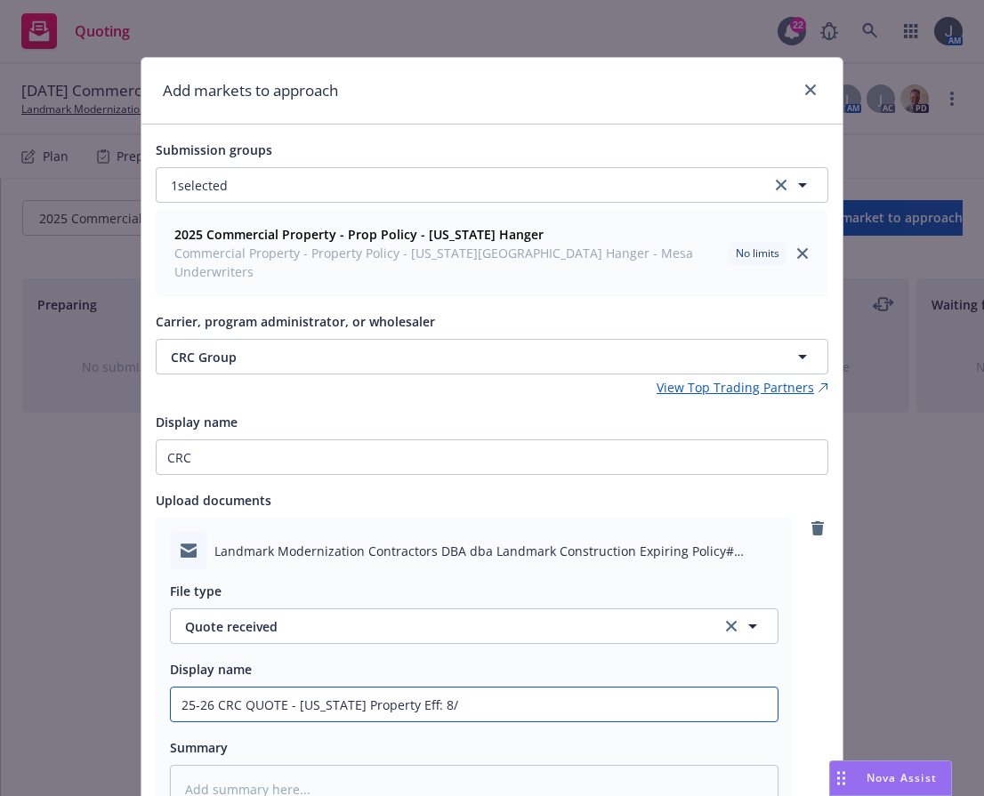
type textarea "x"
type input "25-26 CRC QUOTE - [US_STATE] Property Eff: 8/2"
type textarea "x"
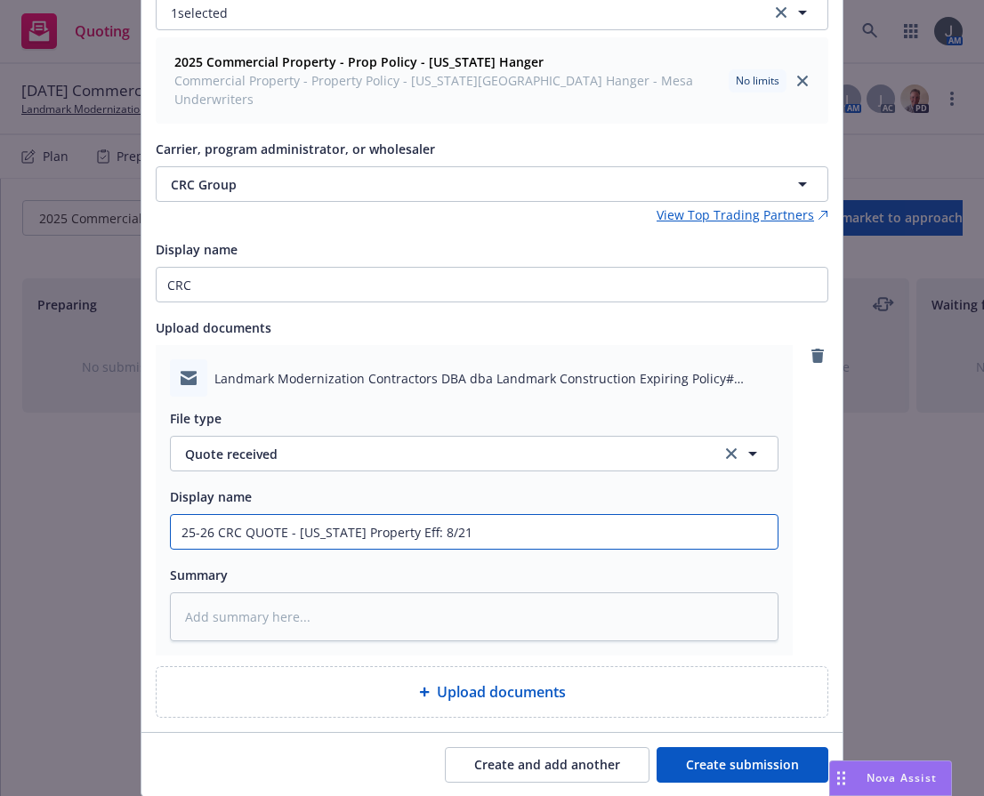
scroll to position [213, 0]
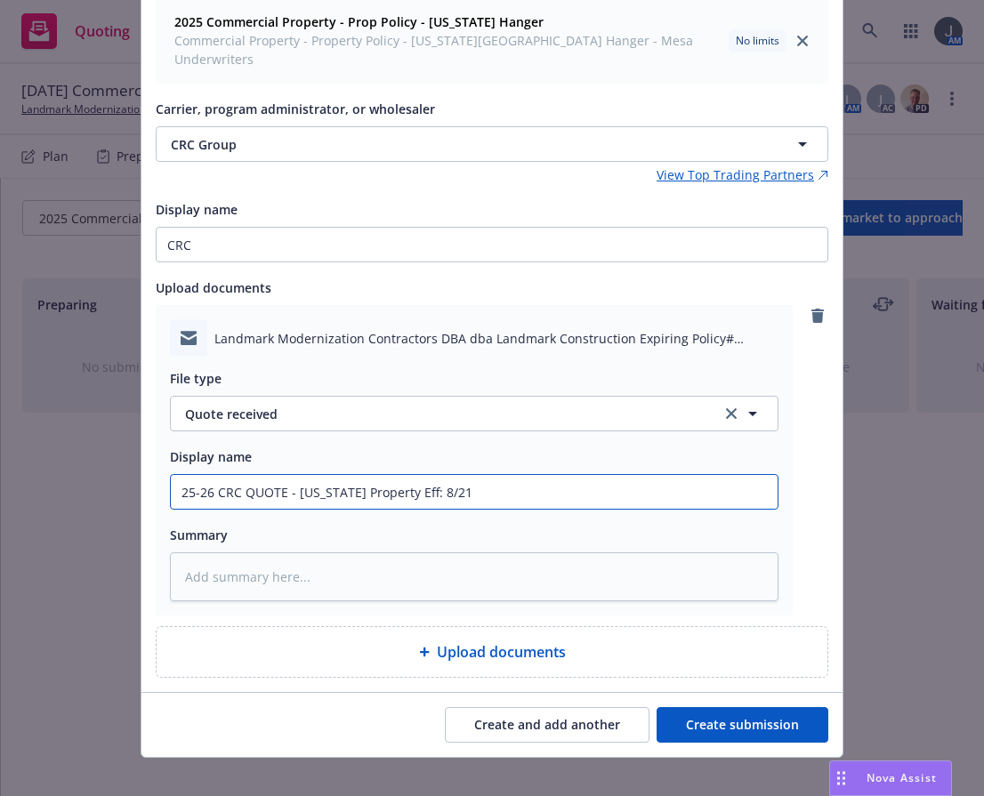
drag, startPoint x: 451, startPoint y: 473, endPoint x: 208, endPoint y: 465, distance: 243.1
click at [93, 459] on div "Add markets to approach Submission groups 1 selected 2025 Commercial Property -…" at bounding box center [492, 398] width 984 height 796
type input "25-26 CRC QUOTE - [US_STATE] Property Eff: 8/21"
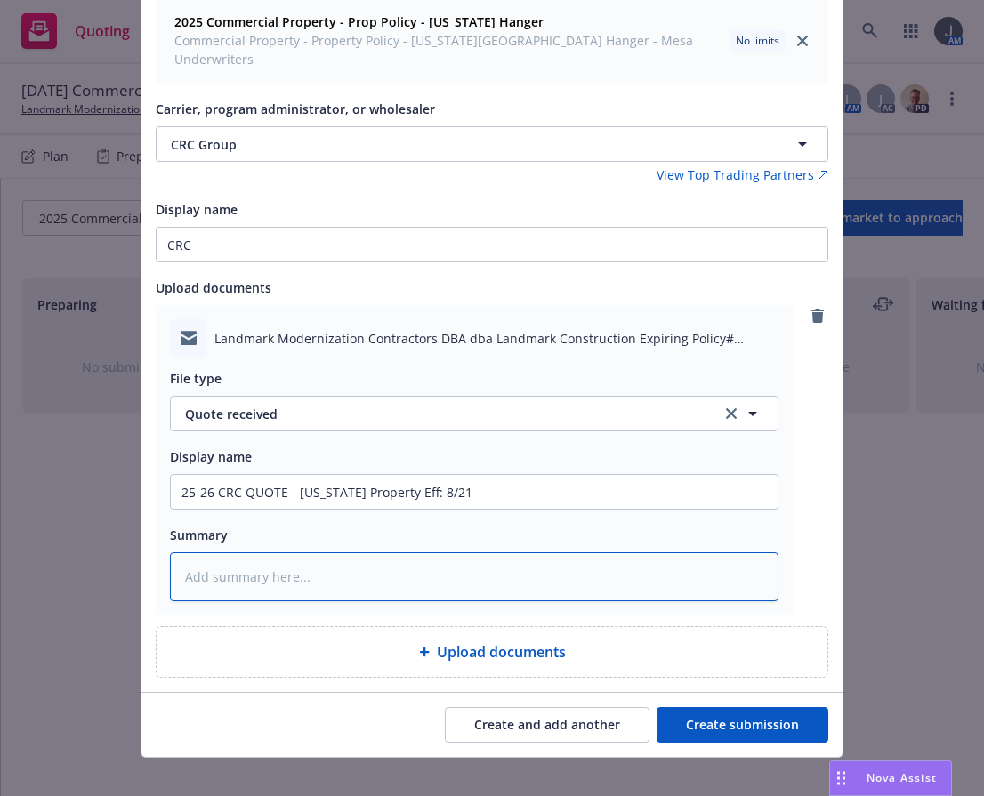
click at [312, 561] on textarea at bounding box center [474, 577] width 609 height 49
paste textarea "25-26 CRC QUOTE - [US_STATE] Property Eff: 8/21"
type textarea "x"
type textarea "25-26 CRC QUOTE - [US_STATE] Property Eff: 8/21"
type textarea "x"
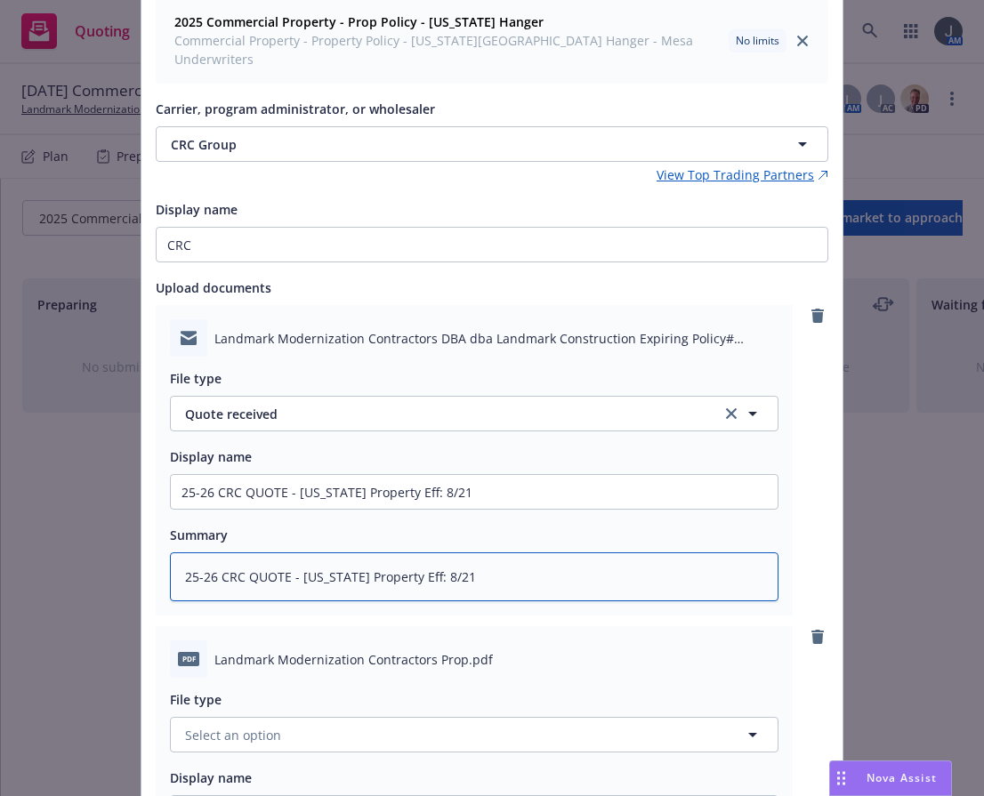
scroll to position [534, 0]
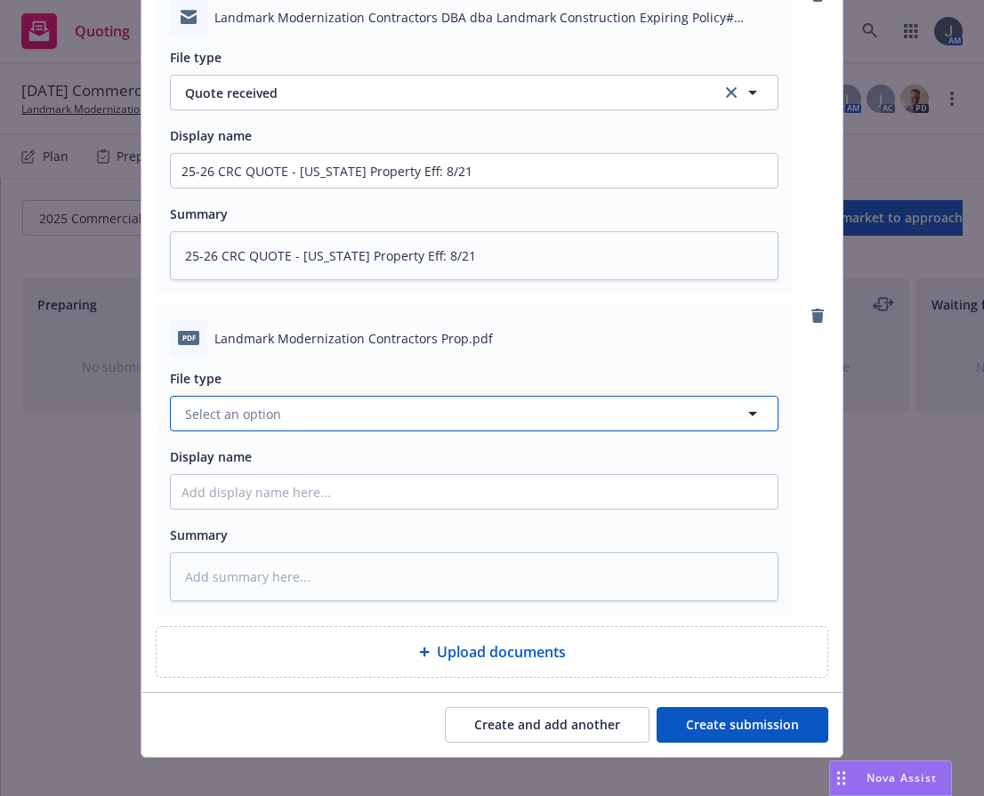
click at [259, 405] on span "Select an option" at bounding box center [233, 414] width 96 height 19
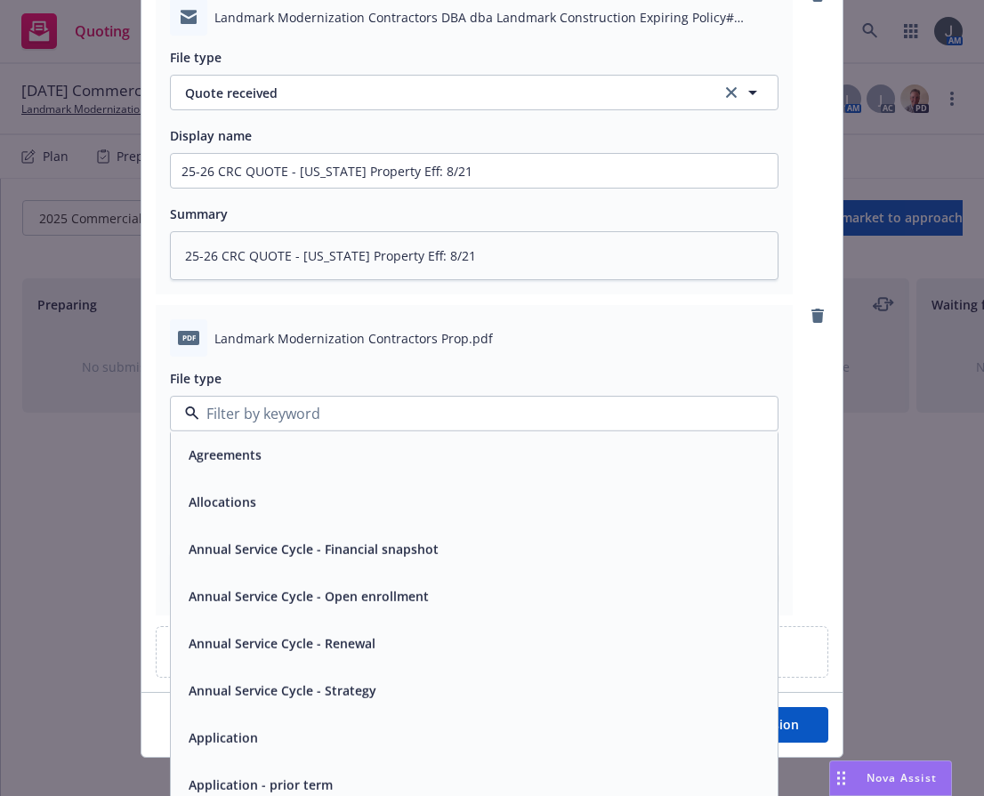
type input "q"
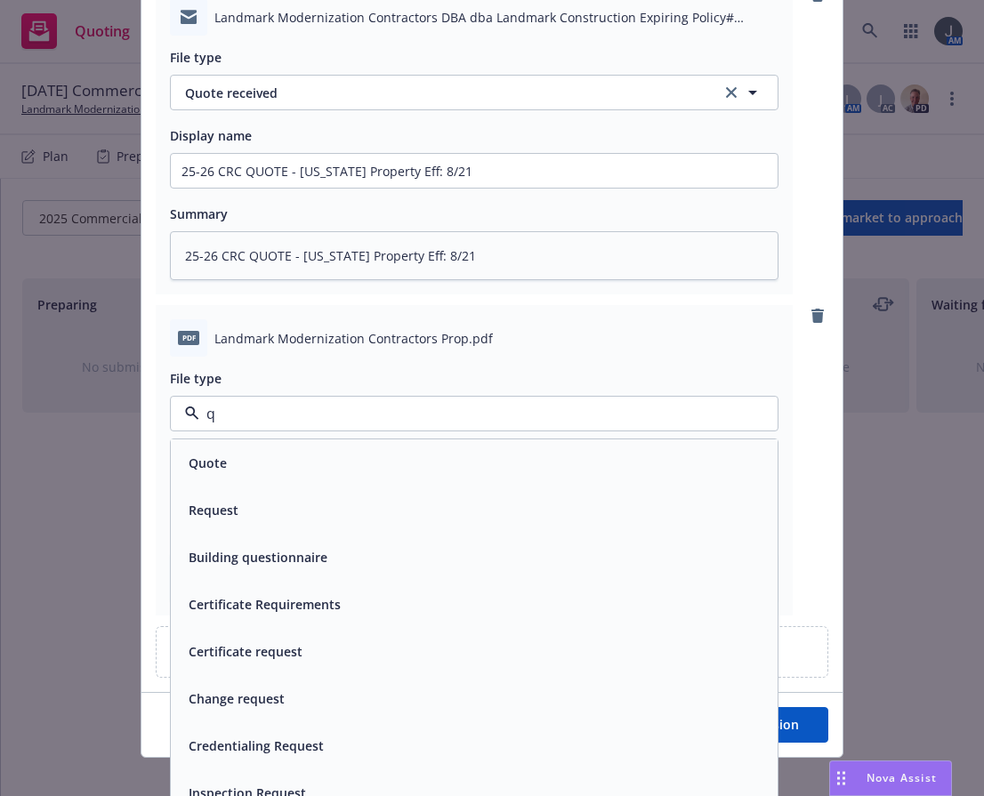
click at [262, 450] on div "Quote" at bounding box center [475, 463] width 586 height 26
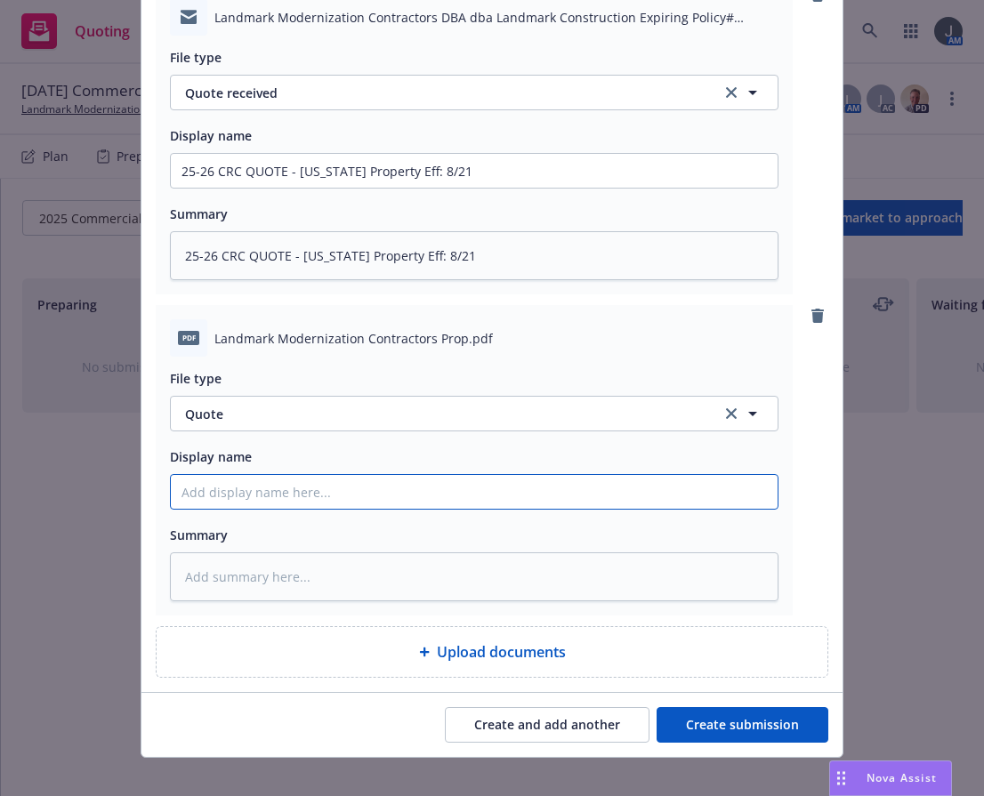
click at [293, 188] on input "Display name" at bounding box center [474, 171] width 607 height 34
paste input "25-26 CRC QUOTE - [US_STATE] Property Eff: 8/21"
type textarea "x"
type input "25-26 CRC QUOTE - [US_STATE] Property Eff: 8/21"
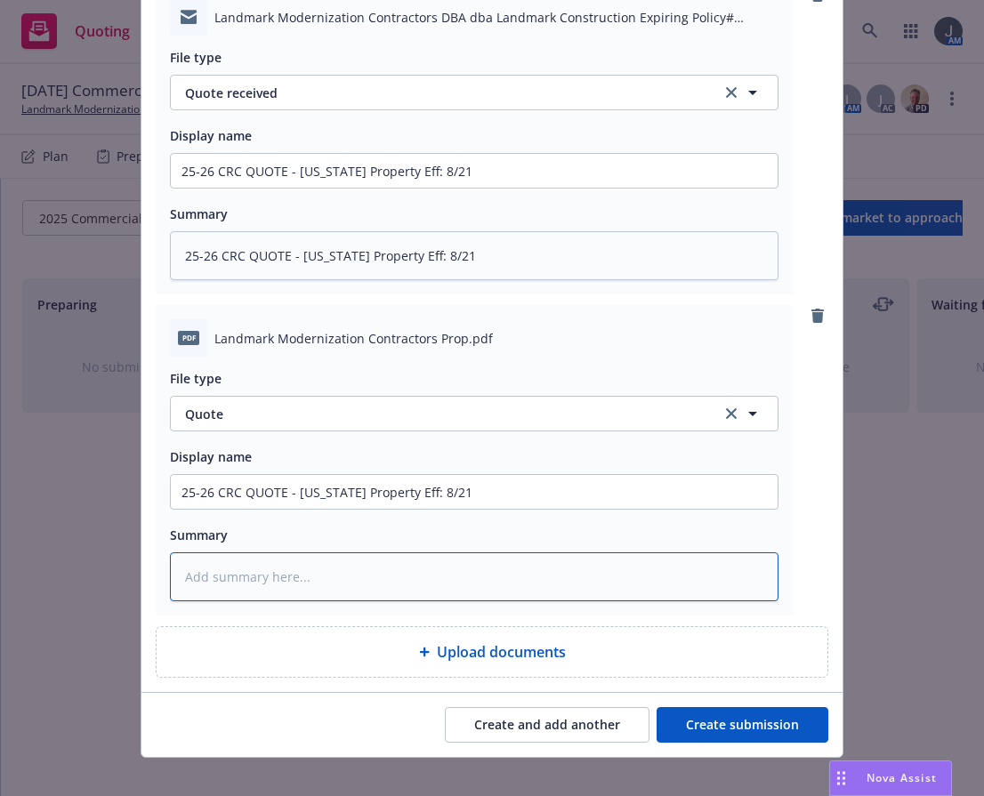
click at [219, 553] on textarea at bounding box center [474, 577] width 609 height 49
paste textarea "25-26 CRC QUOTE - [US_STATE] Property Eff: 8/21"
type textarea "x"
type textarea "25-26 CRC QUOTE - [US_STATE] Property Eff: 8/21"
type textarea "x"
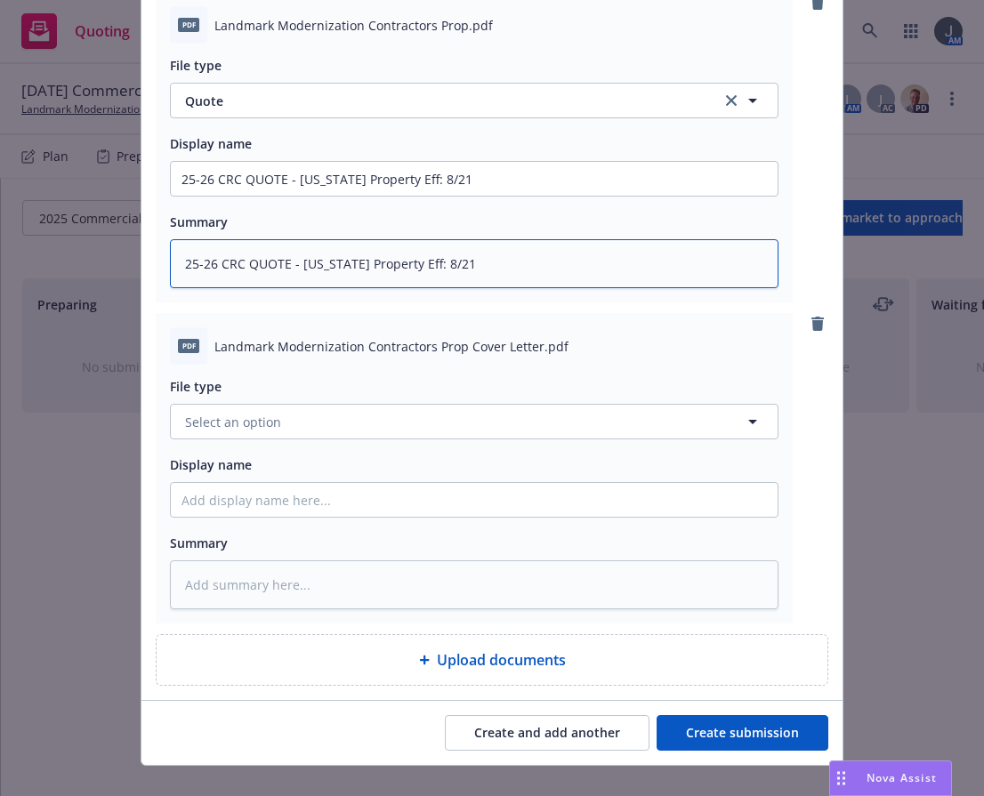
scroll to position [855, 0]
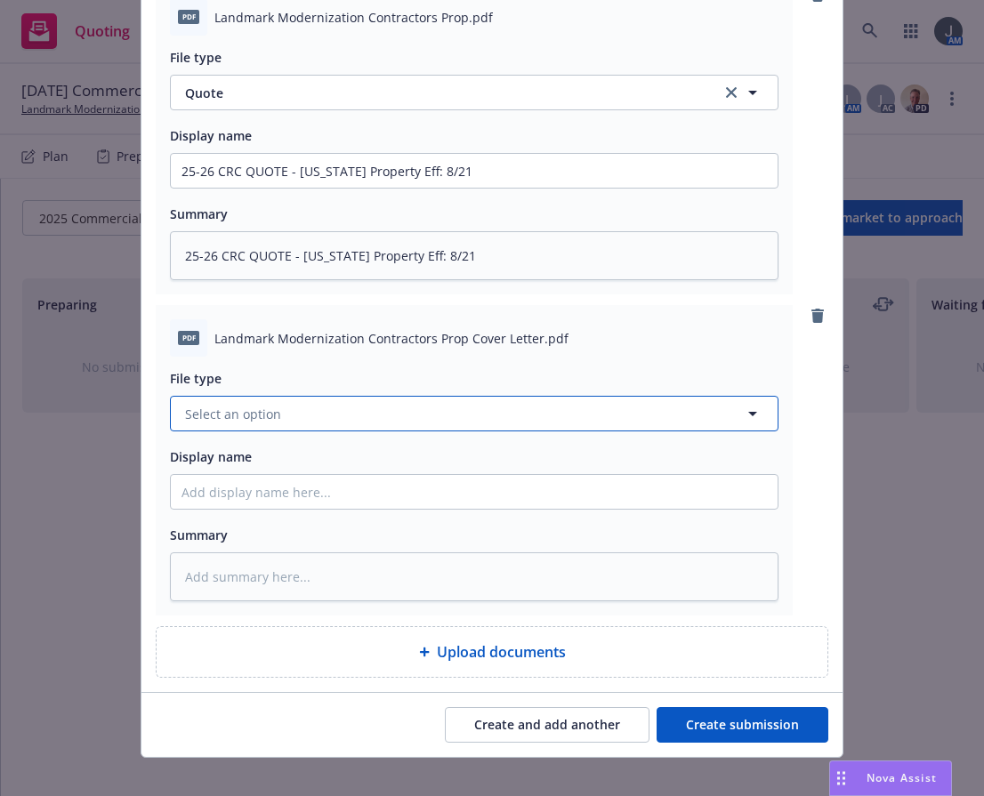
click at [248, 405] on span "Select an option" at bounding box center [233, 414] width 96 height 19
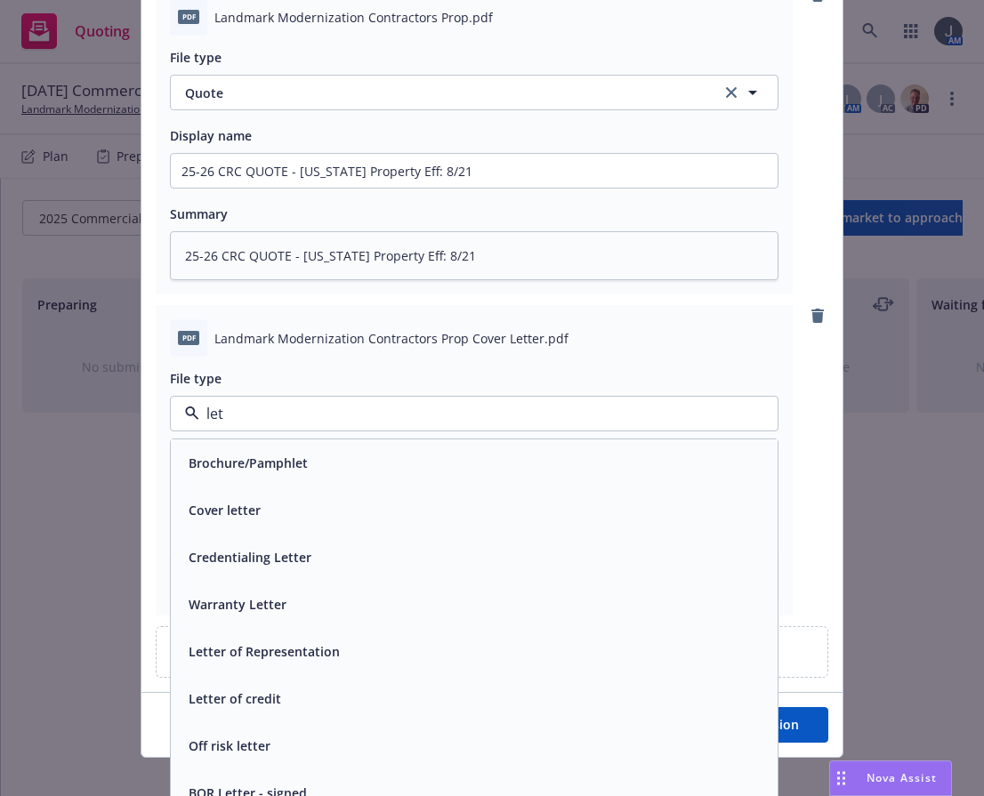
type input "lett"
click at [248, 450] on div "Cover letter" at bounding box center [223, 463] width 83 height 26
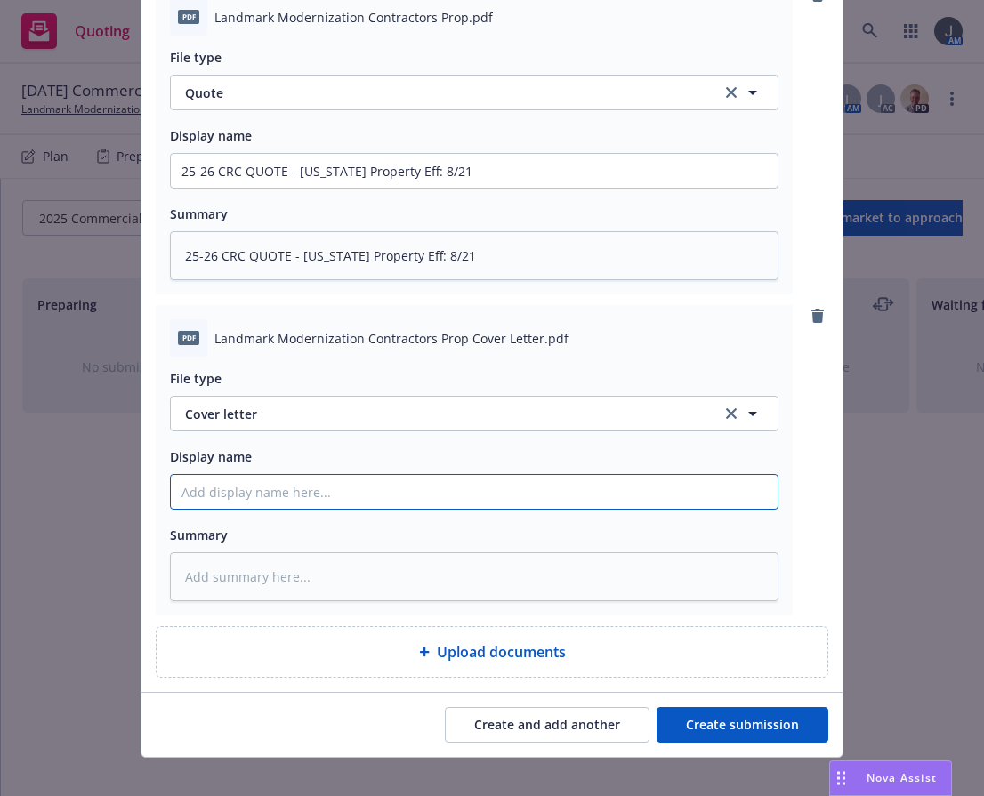
paste input "25-26 CRC QUOTE - [US_STATE] Property Eff: 8/21"
type textarea "x"
type input "25-26 CRC QUOTE - [US_STATE] Property Eff: 8/21"
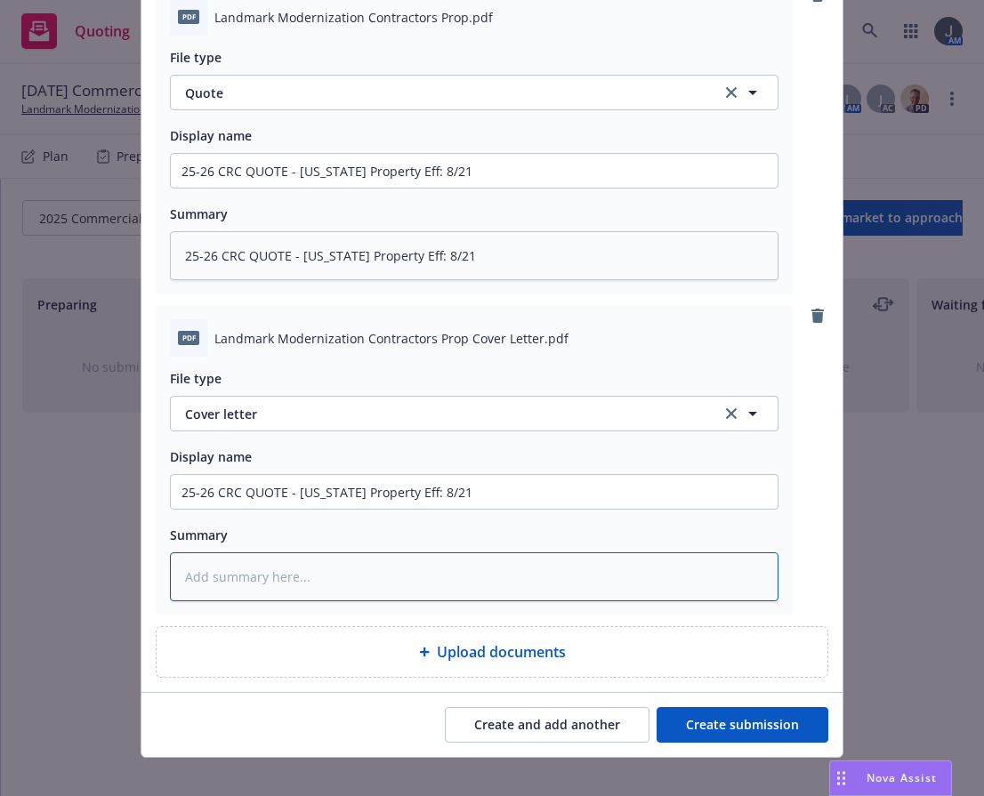
click at [271, 562] on textarea at bounding box center [474, 577] width 609 height 49
paste textarea "25-26 CRC QUOTE - [US_STATE] Property Eff: 8/21"
type textarea "x"
type textarea "25-26 CRC QUOTE - [US_STATE] Property Eff: 8/21"
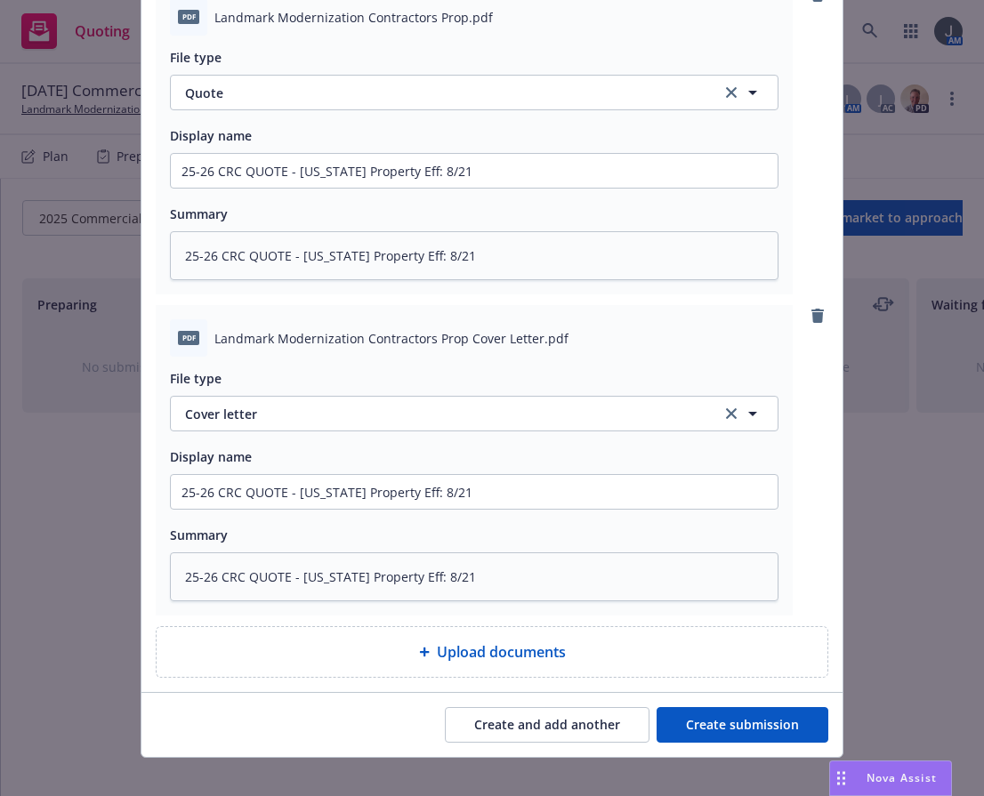
click at [306, 707] on div "Create and add another Create submission" at bounding box center [492, 725] width 673 height 36
click at [626, 642] on div "Upload documents" at bounding box center [492, 652] width 642 height 21
click at [733, 707] on button "Create submission" at bounding box center [743, 725] width 172 height 36
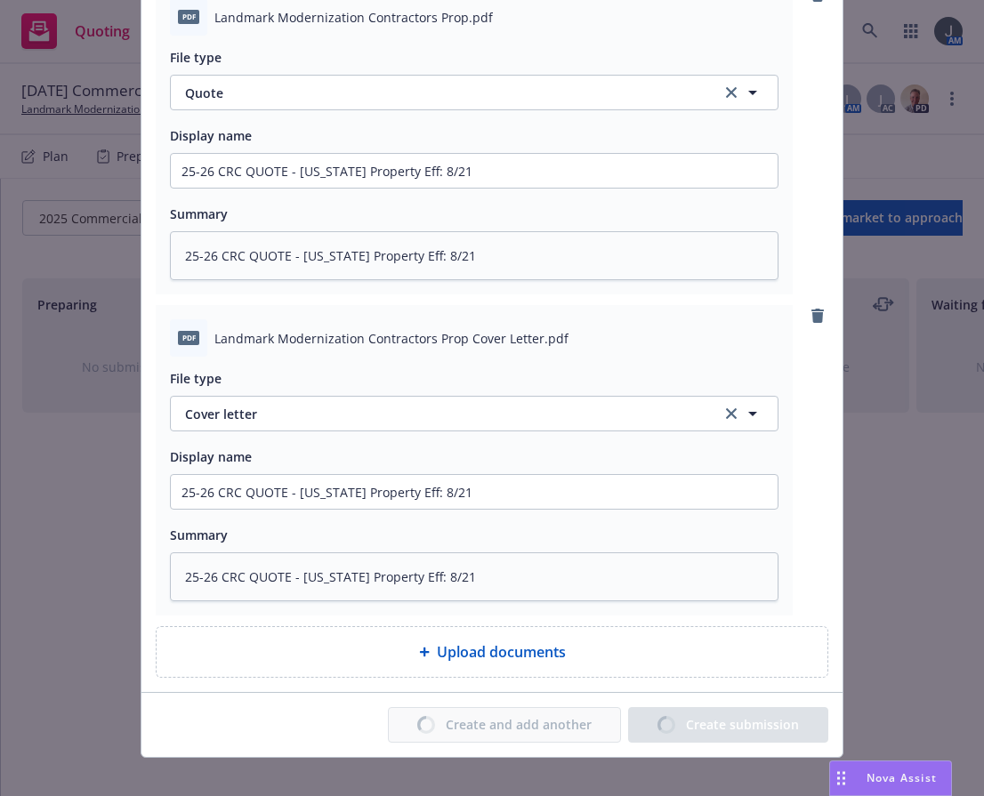
type textarea "x"
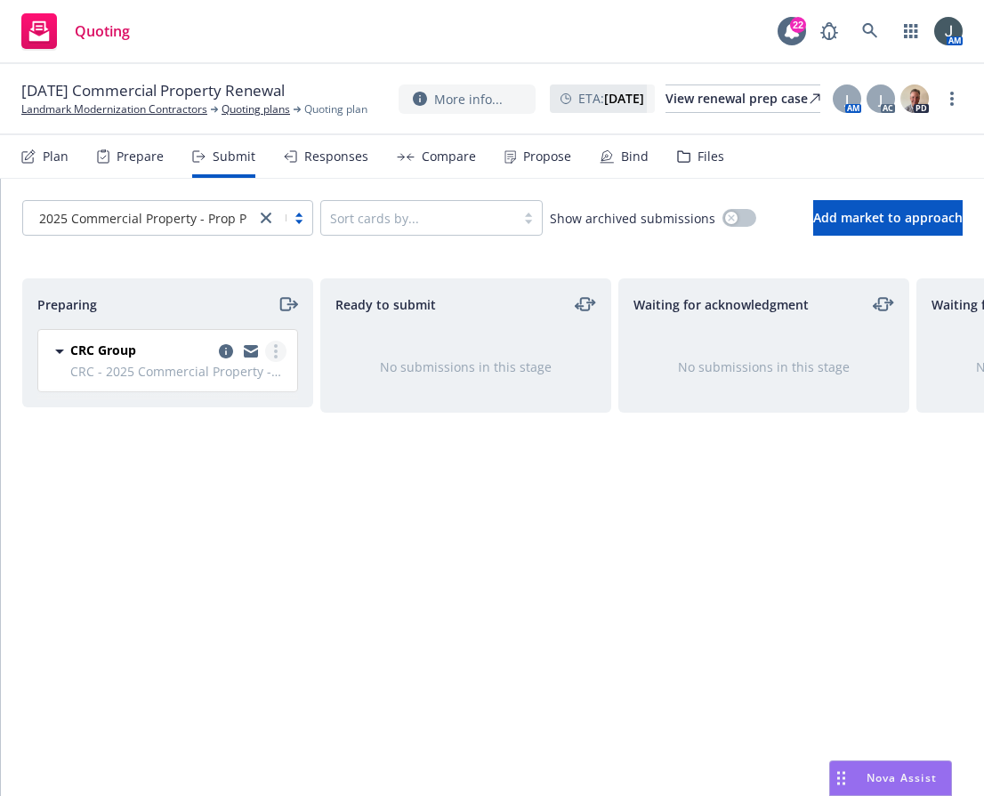
click at [277, 355] on icon "more" at bounding box center [276, 351] width 4 height 14
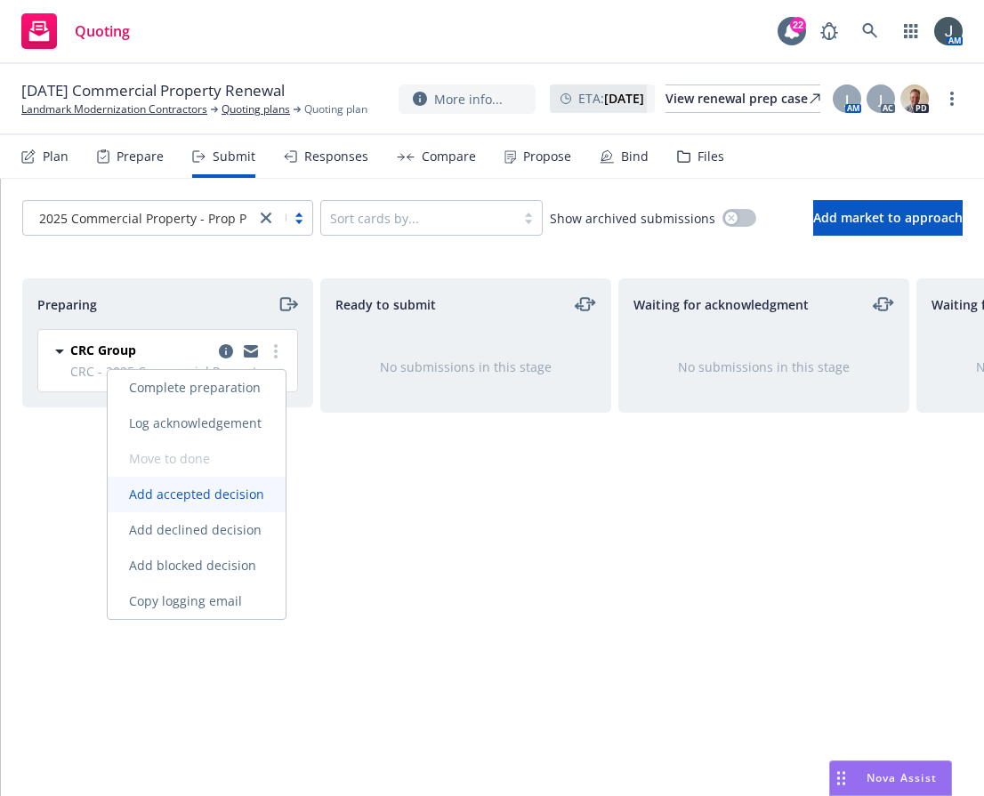
click at [238, 497] on span "Add accepted decision" at bounding box center [197, 494] width 178 height 17
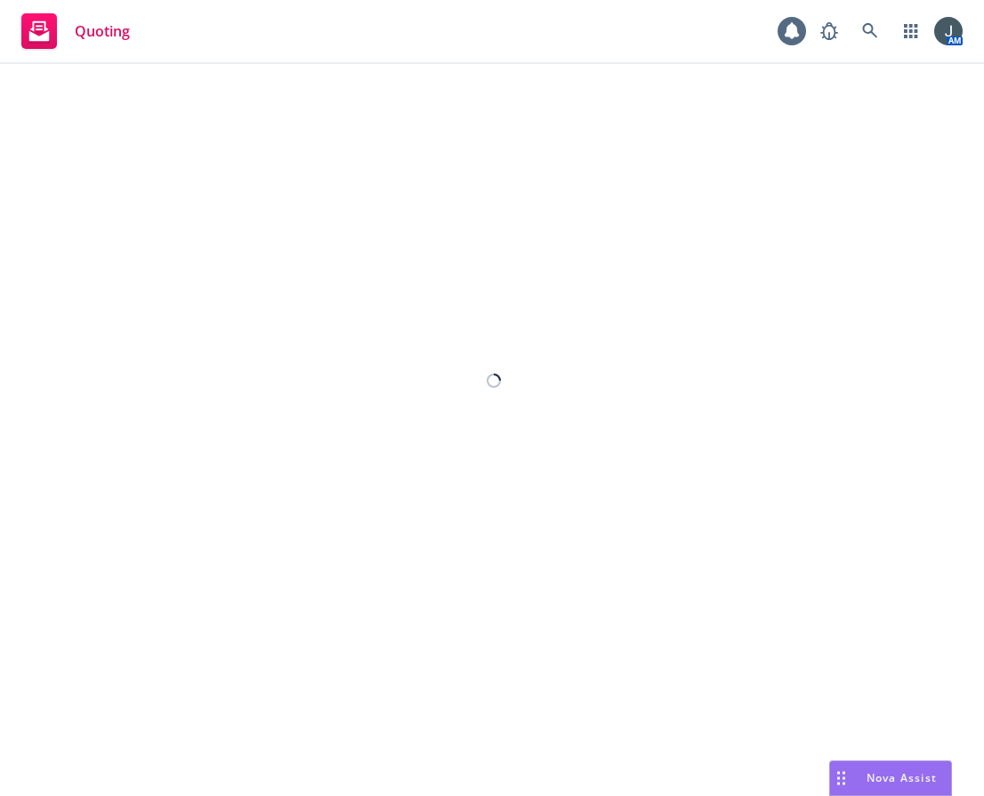
select select "12"
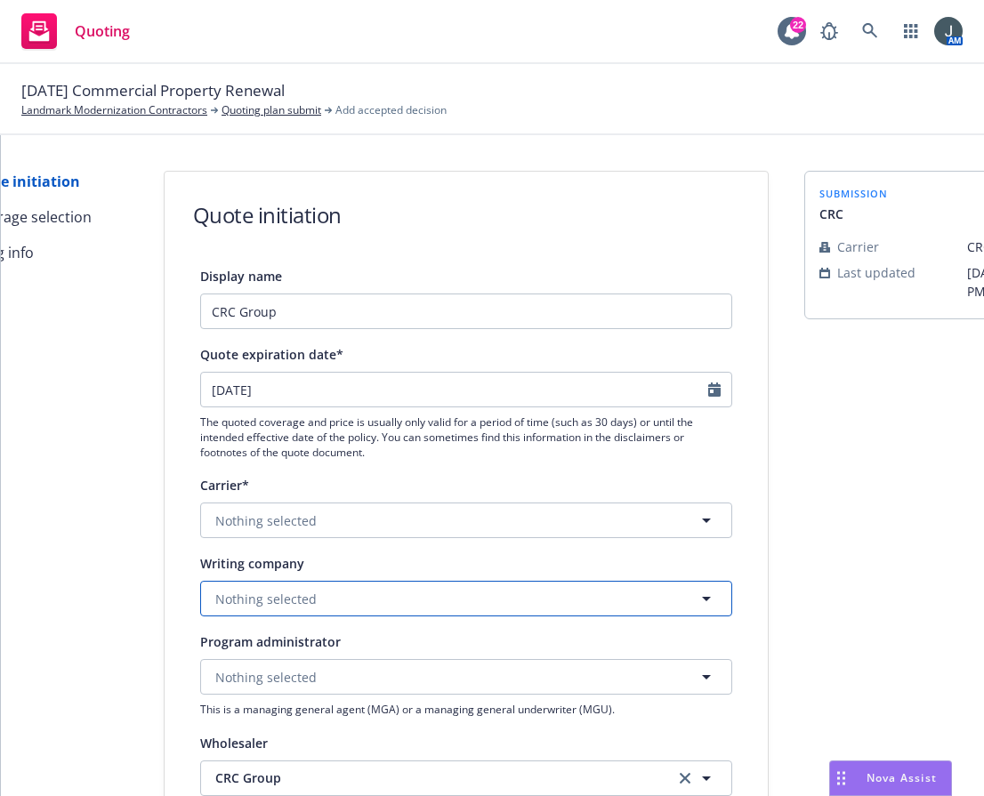
click at [308, 601] on button "Nothing selected" at bounding box center [466, 599] width 532 height 36
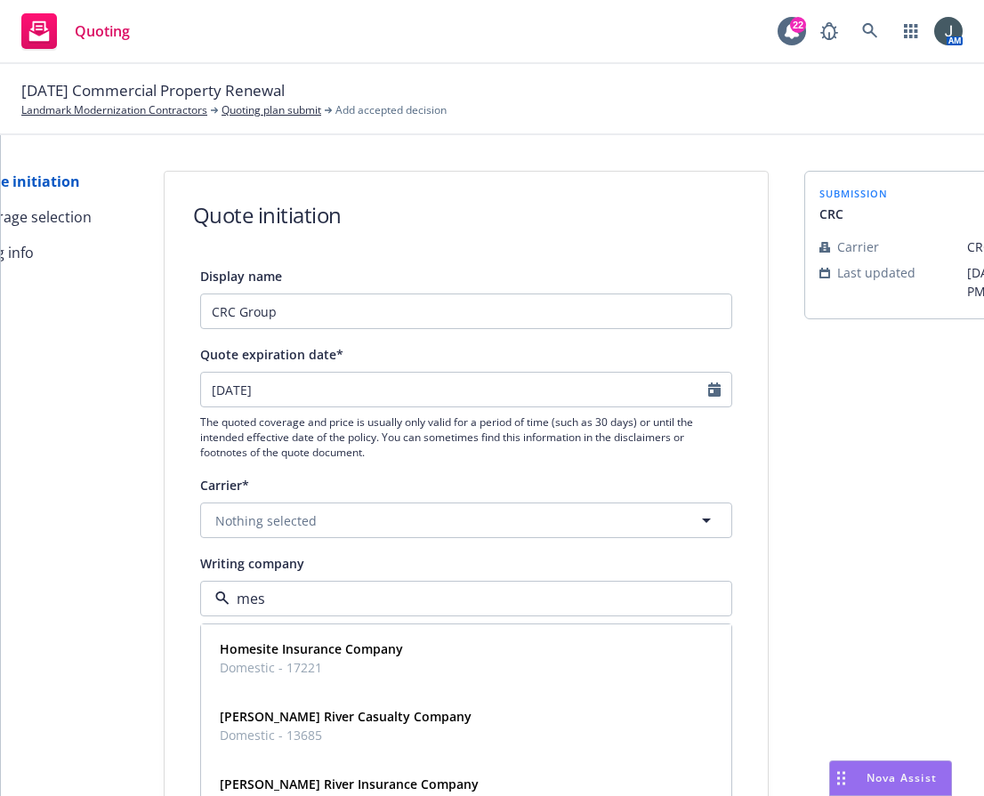
type input "mesa"
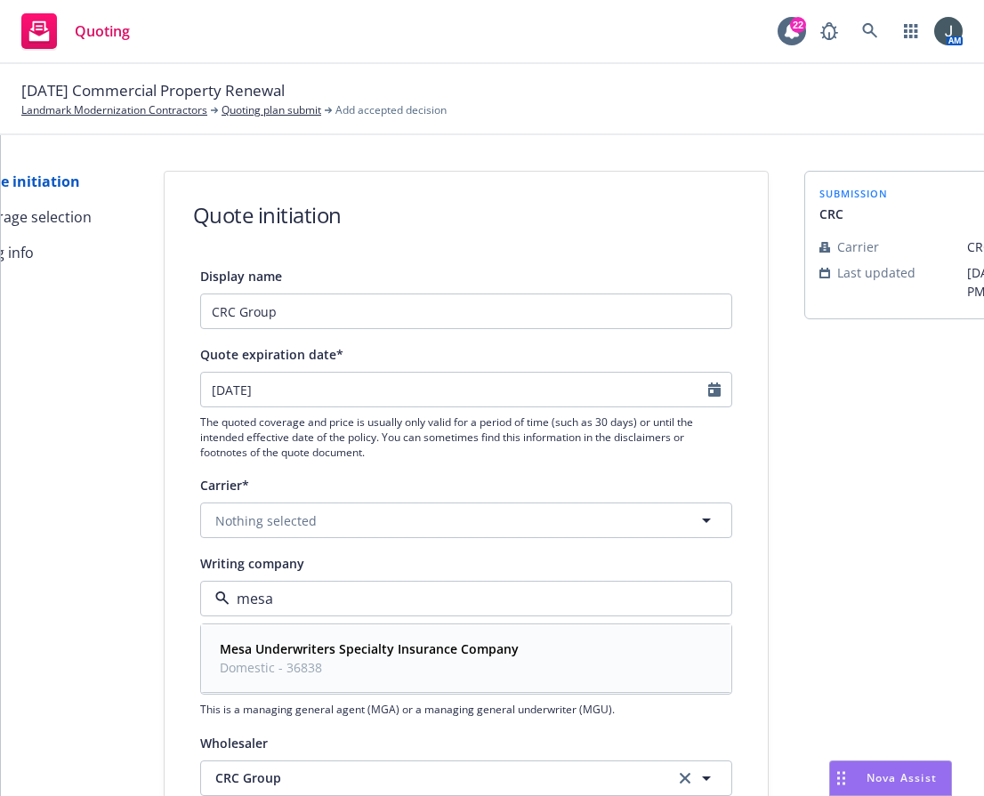
click at [319, 666] on span "Domestic - 36838" at bounding box center [369, 668] width 299 height 19
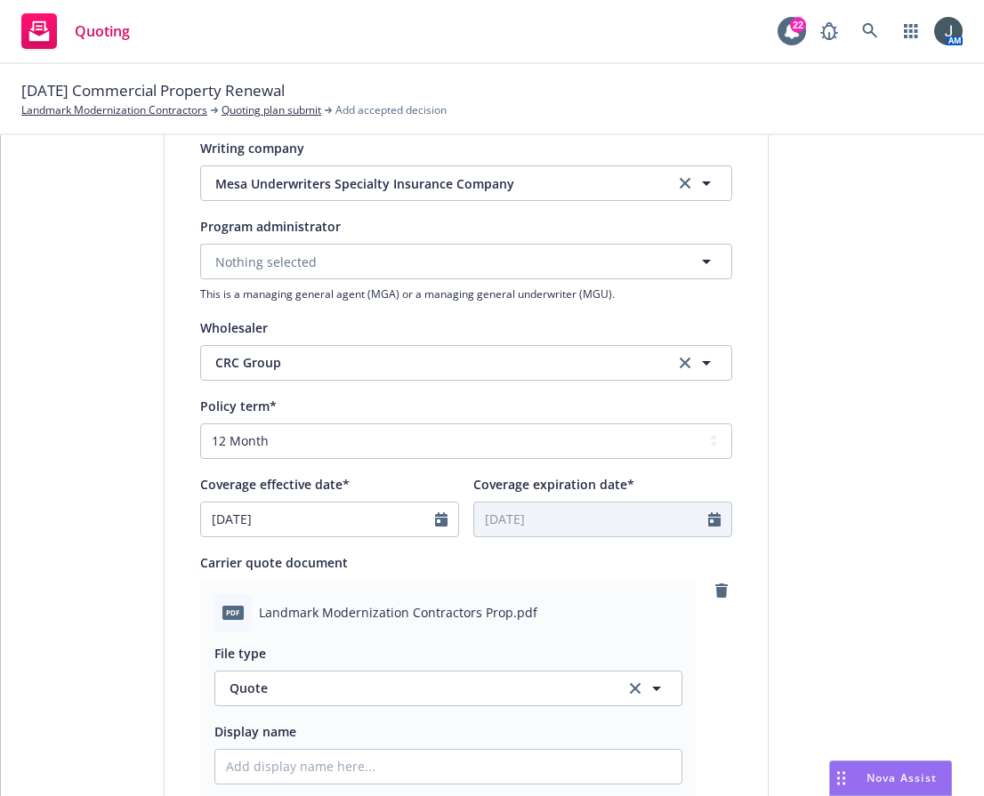
scroll to position [830, 0]
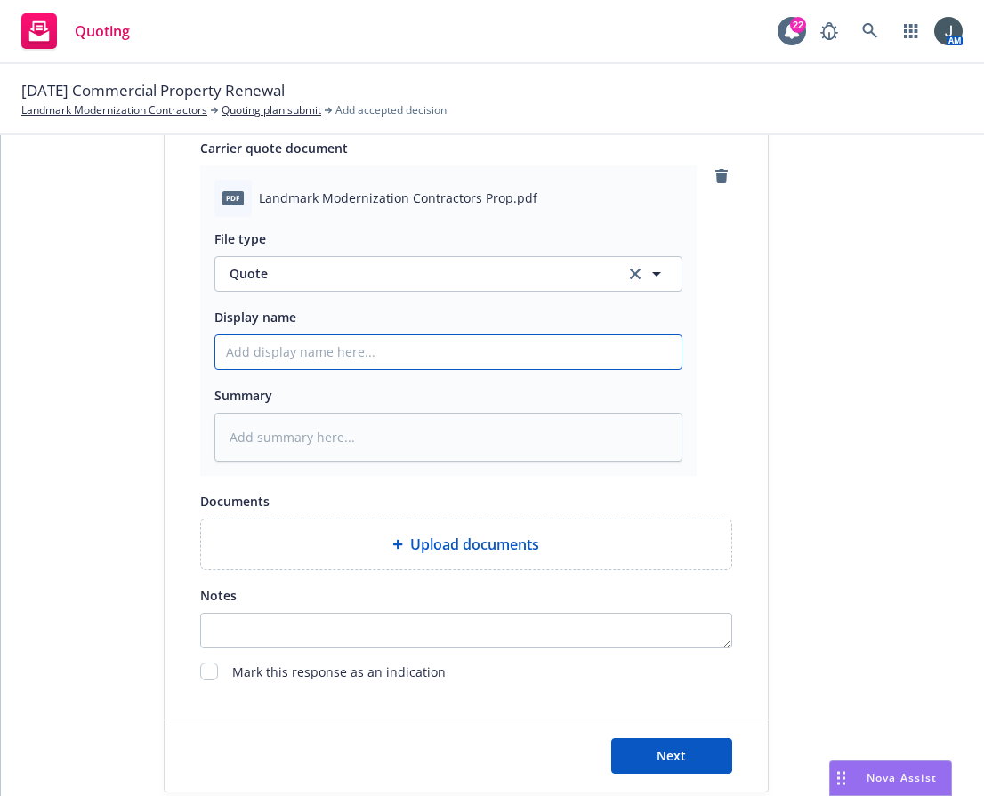
click at [281, 361] on input "Display name" at bounding box center [448, 352] width 466 height 34
paste input "25-26 CRC QUOTE - [US_STATE] Property Eff: 8/21"
type textarea "x"
type input "25-26 CRC QUOTE - [US_STATE] Property Eff: 8/21"
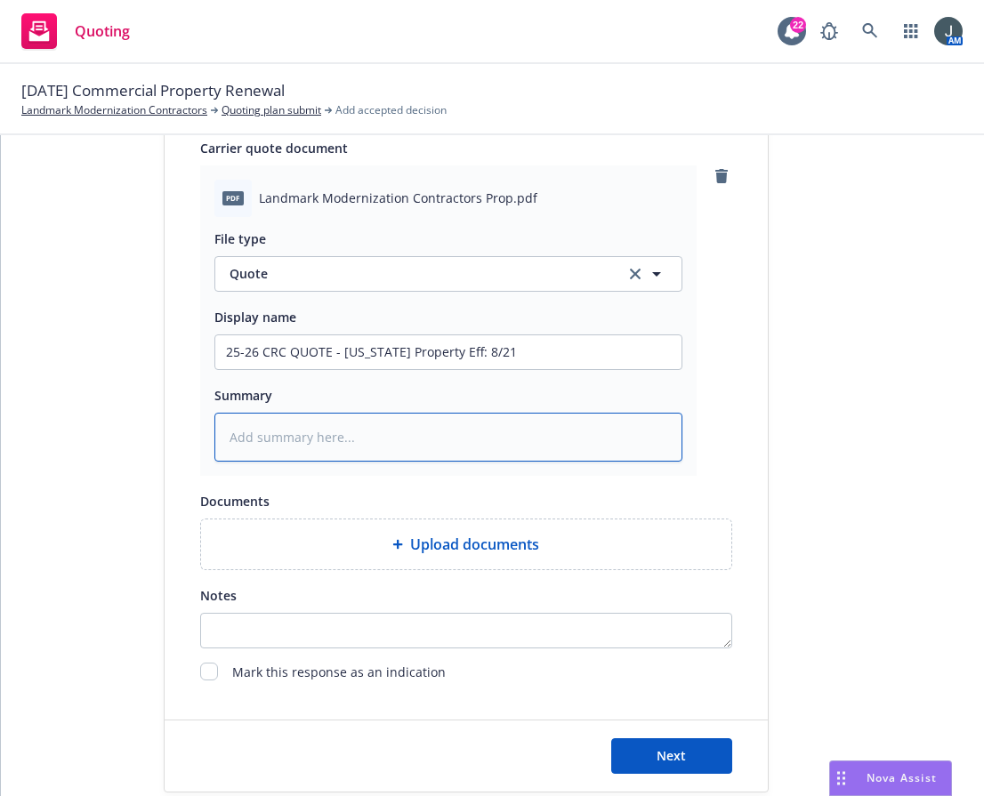
click at [283, 432] on textarea at bounding box center [448, 437] width 468 height 49
paste textarea "25-26 CRC QUOTE - [US_STATE] Property Eff: 8/21"
type textarea "x"
type textarea "25-26 CRC QUOTE - [US_STATE] Property Eff: 8/21"
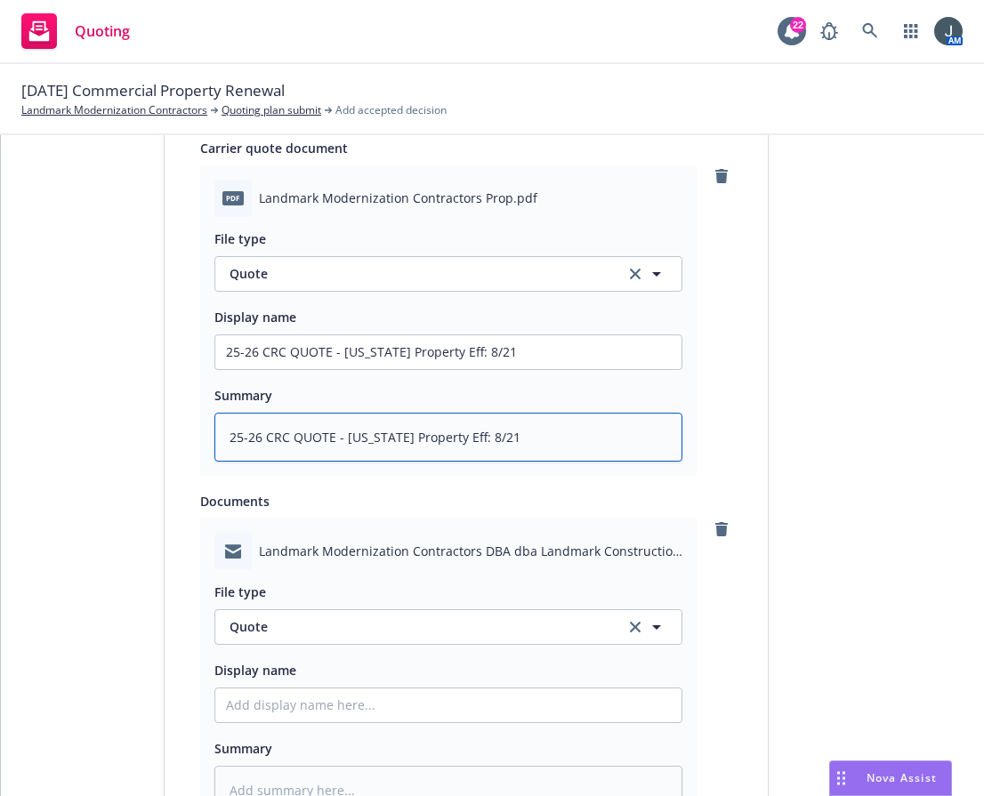
scroll to position [1197, 0]
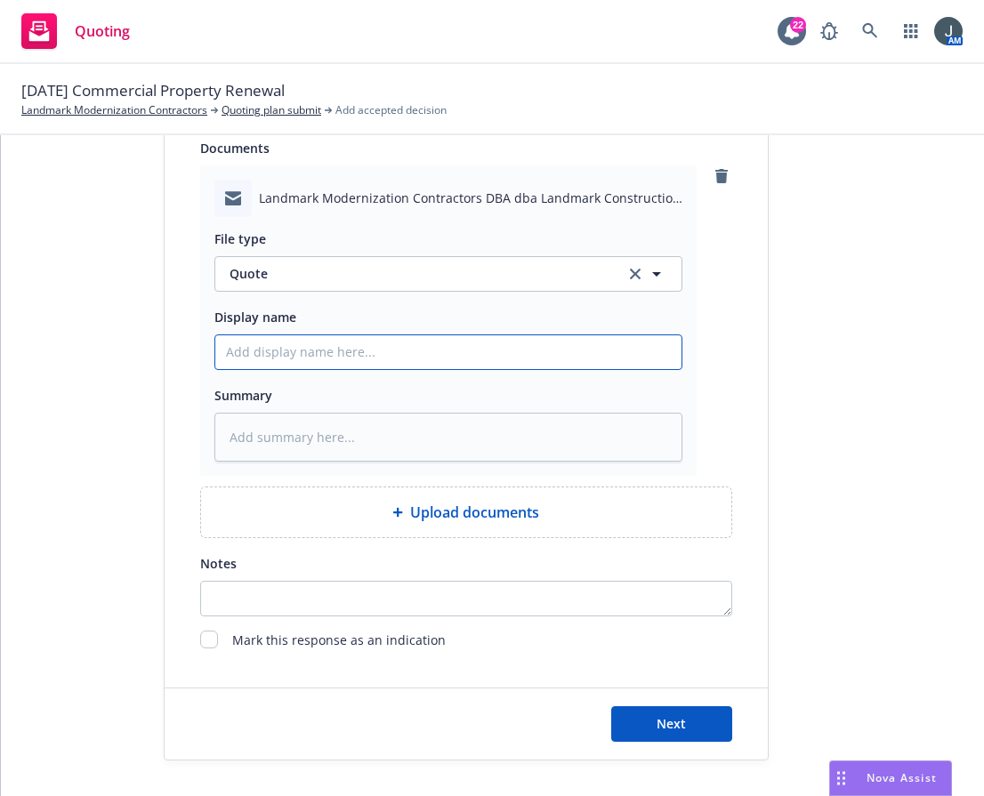
paste input "25-26 CRC QUOTE - [US_STATE] Property Eff: 8/21"
type textarea "x"
type input "25-26 CRC QUOTE - [US_STATE] Property Eff: 8/21"
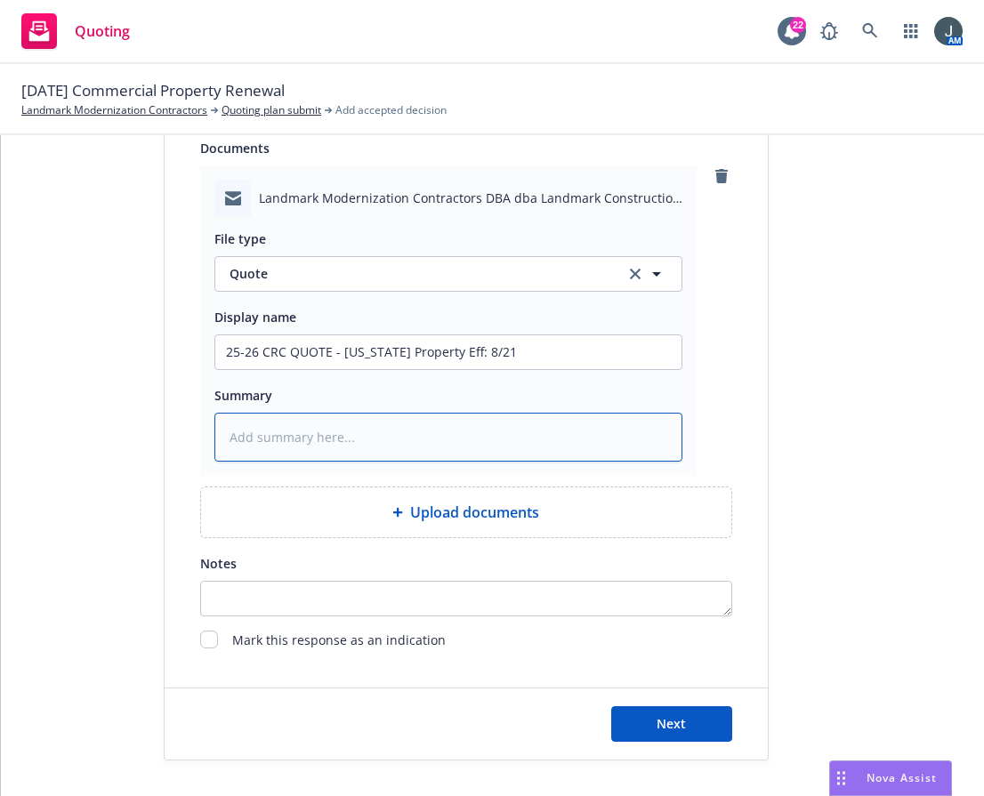
click at [283, 415] on textarea at bounding box center [448, 437] width 468 height 49
paste textarea "25-26 CRC QUOTE - [US_STATE] Property Eff: 8/21"
type textarea "x"
type textarea "25-26 CRC QUOTE - [US_STATE] Property Eff: 8/21"
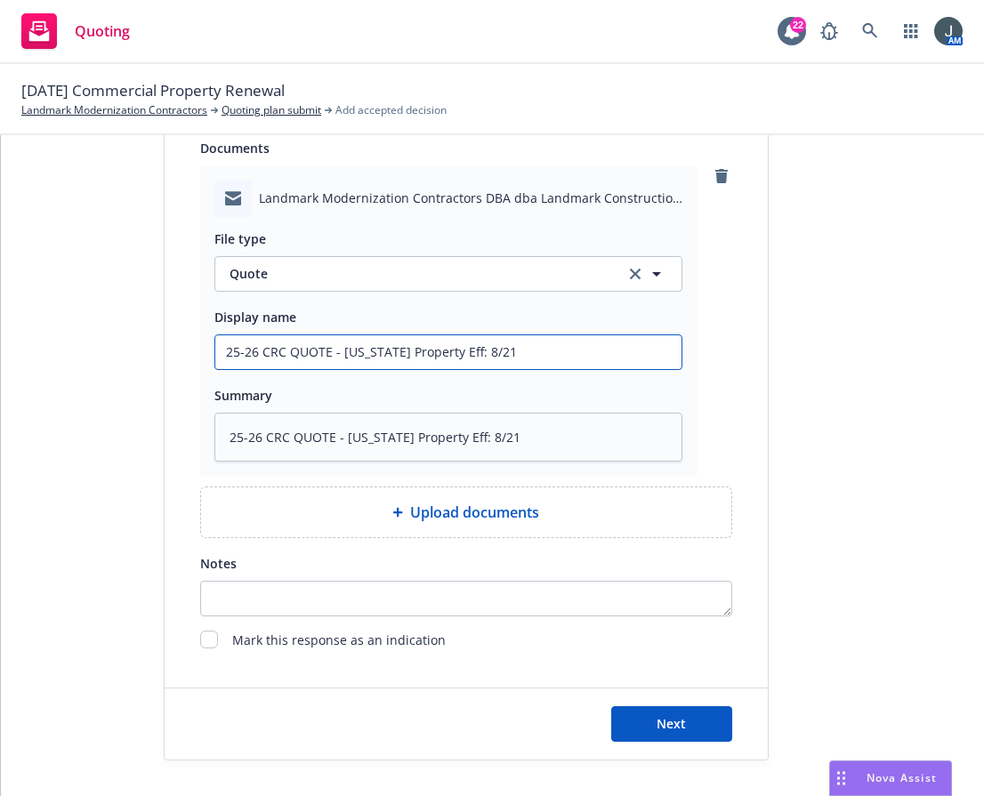
type textarea "x"
type input "25-26 ECRC QUOTE - [US_STATE] Property Eff: 8/21"
type textarea "x"
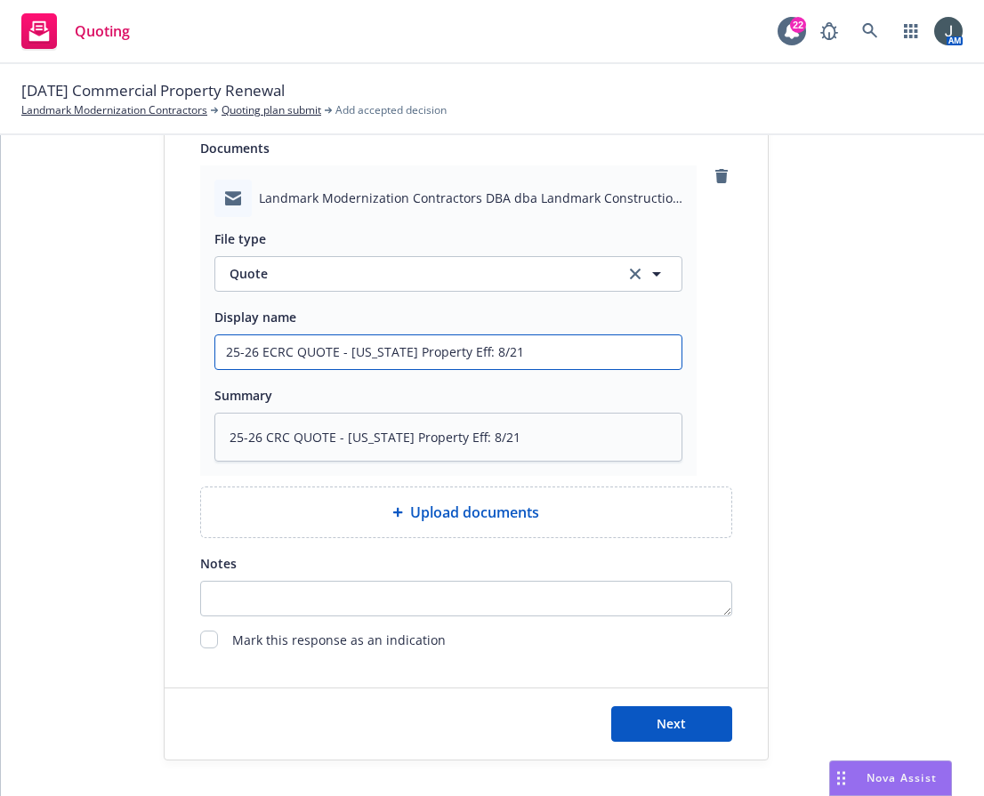
type input "25-26 EMCRC QUOTE - [US_STATE] Property Eff: 8/21"
type textarea "x"
type input "25-26 EM CRC QUOTE - [US_STATE] Property Eff: 8/21"
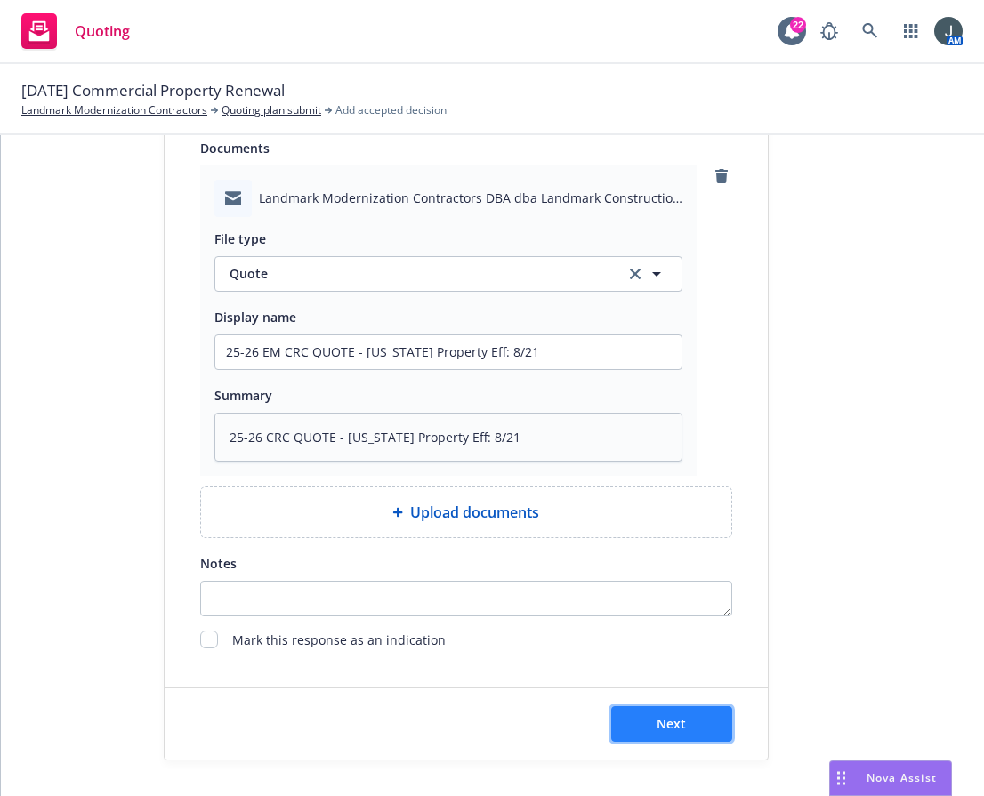
click at [657, 715] on span "Next" at bounding box center [671, 723] width 29 height 17
type textarea "x"
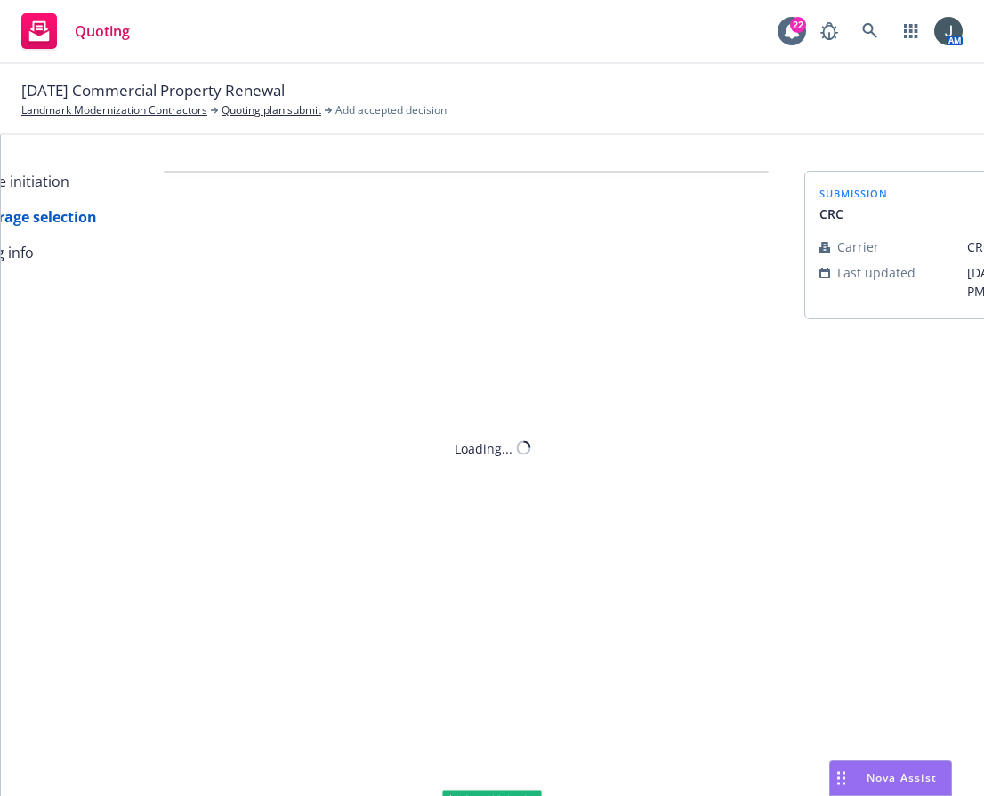
scroll to position [0, 0]
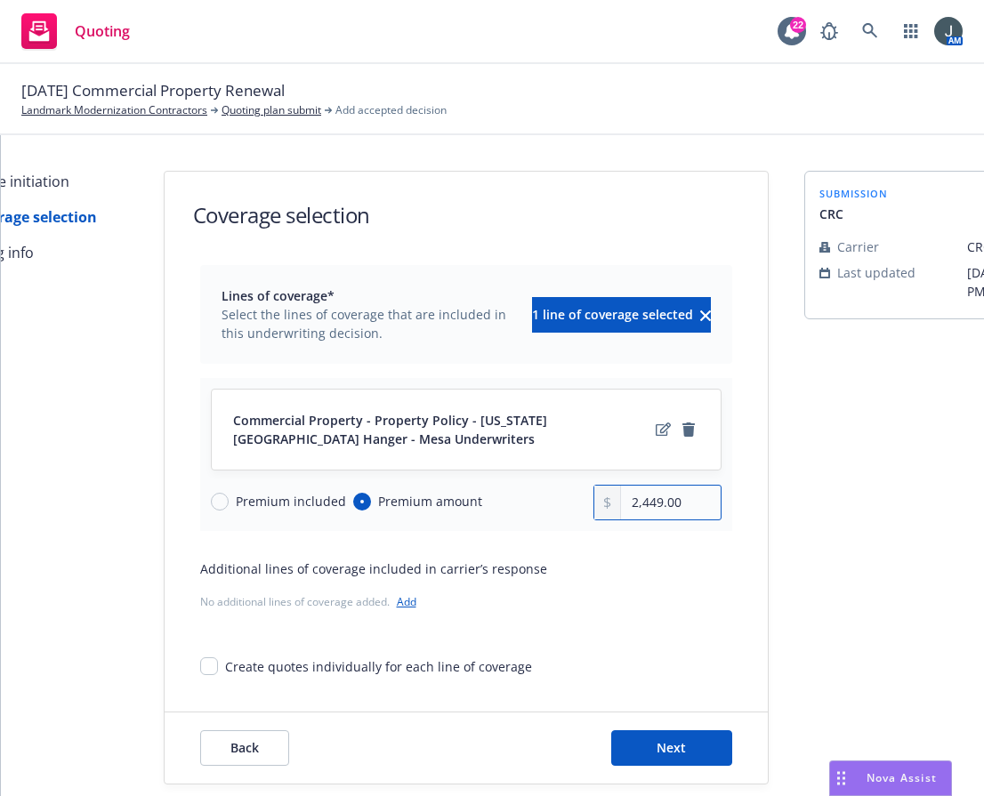
drag, startPoint x: 695, startPoint y: 499, endPoint x: 509, endPoint y: 516, distance: 186.8
click at [512, 517] on div "Premium included Premium amount 2,449.00" at bounding box center [466, 503] width 511 height 36
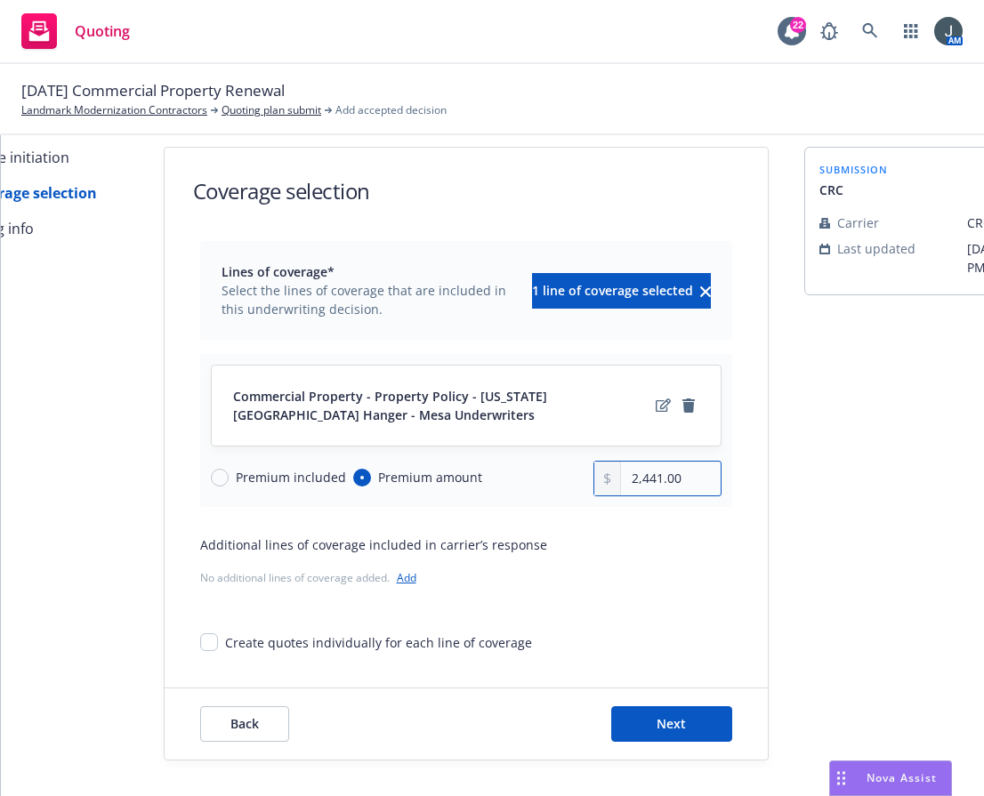
scroll to position [37, 0]
type input "2,441.00"
click at [656, 399] on icon "edit" at bounding box center [663, 405] width 15 height 13
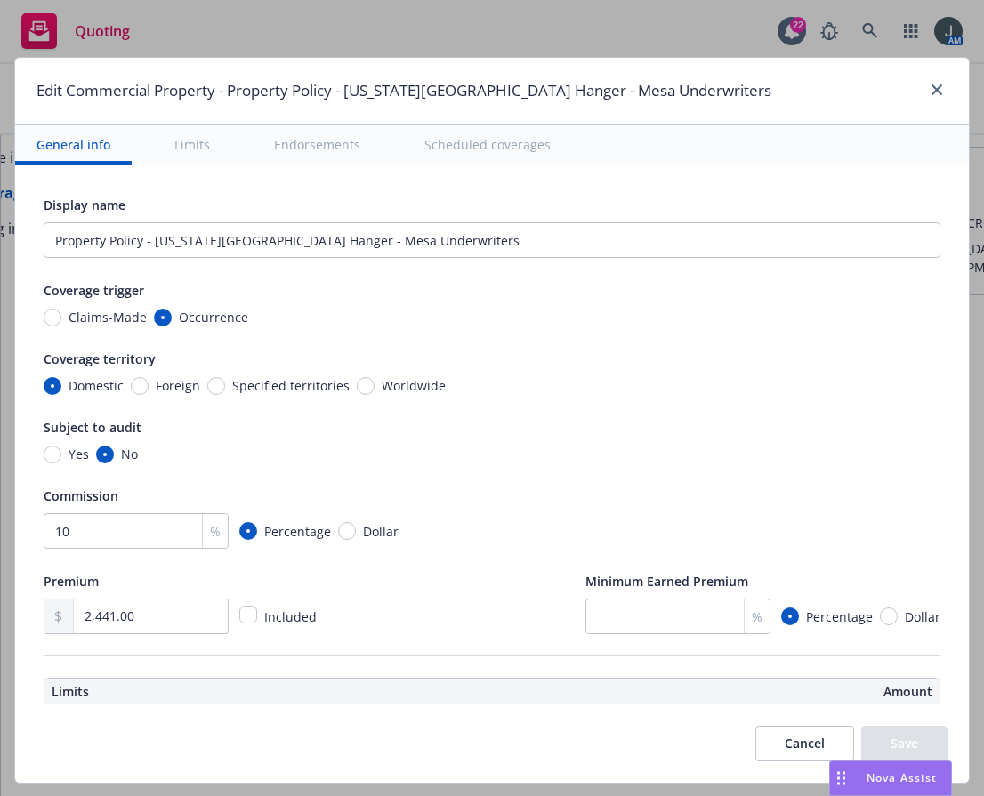
scroll to position [416, 0]
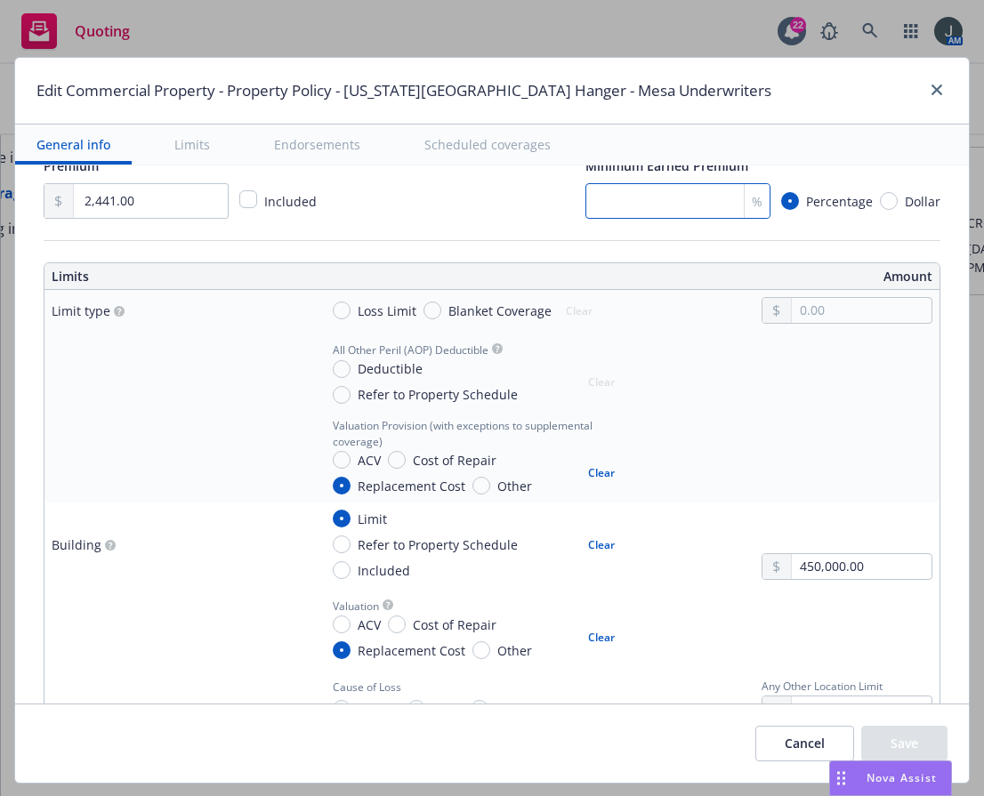
click at [633, 206] on input "number" at bounding box center [678, 201] width 185 height 36
type textarea "x"
type input "2"
type textarea "x"
type input "25"
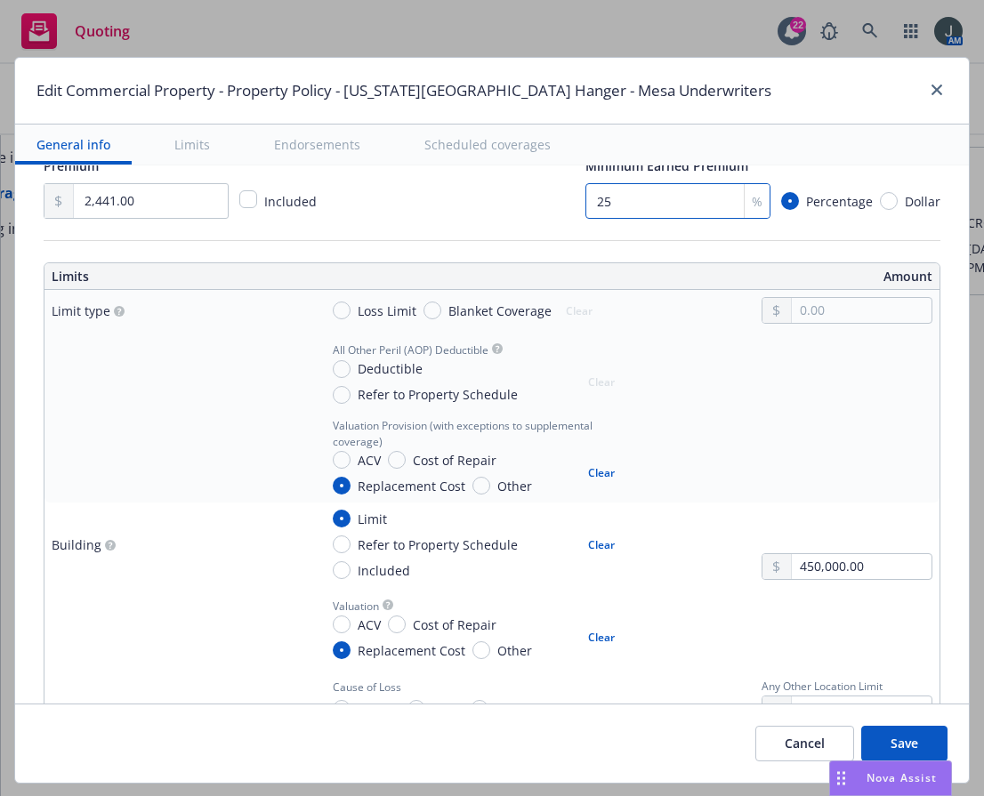
type textarea "x"
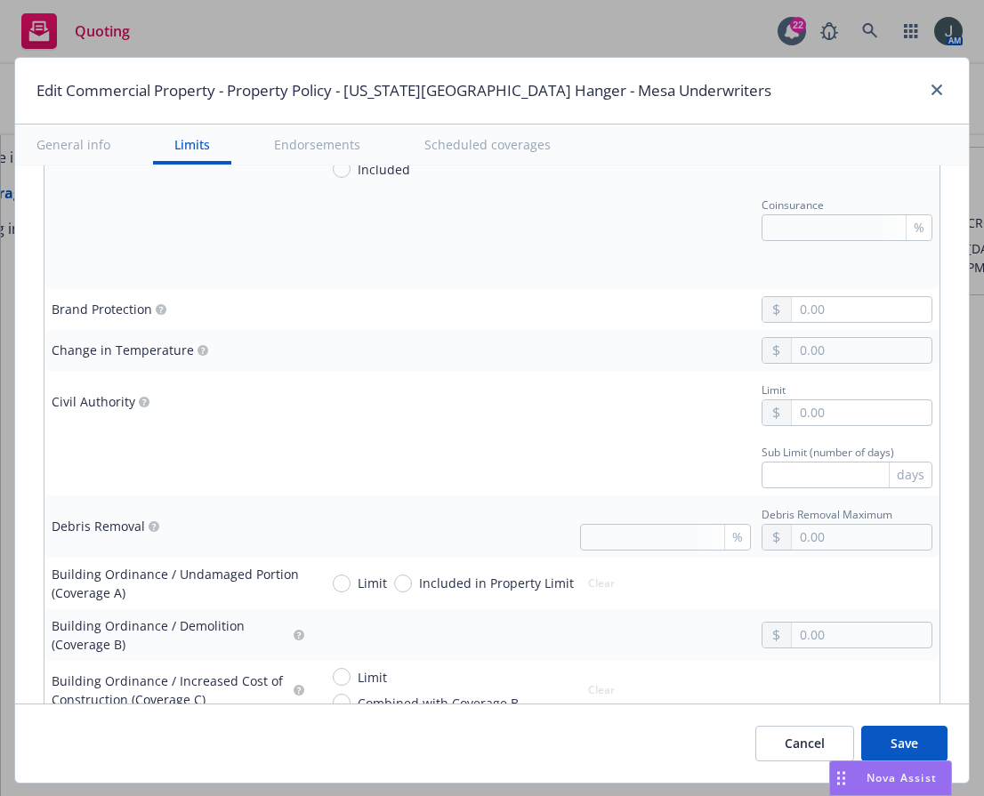
scroll to position [2492, 0]
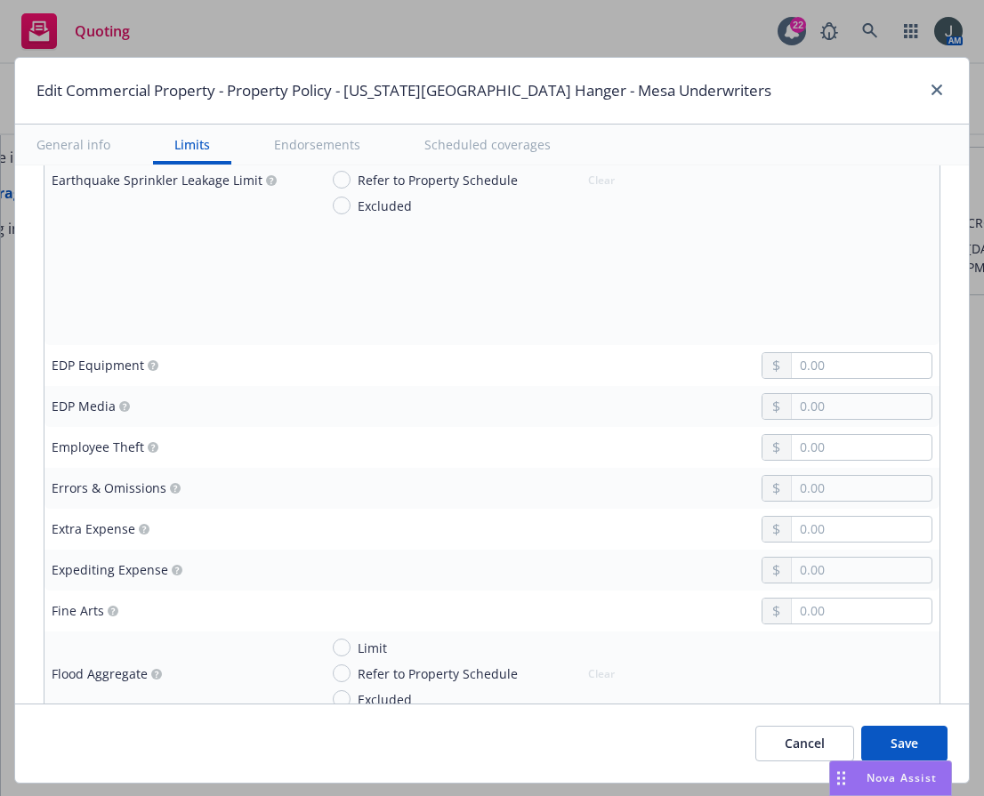
type input "25"
click at [909, 738] on button "Save" at bounding box center [904, 744] width 86 height 36
type textarea "x"
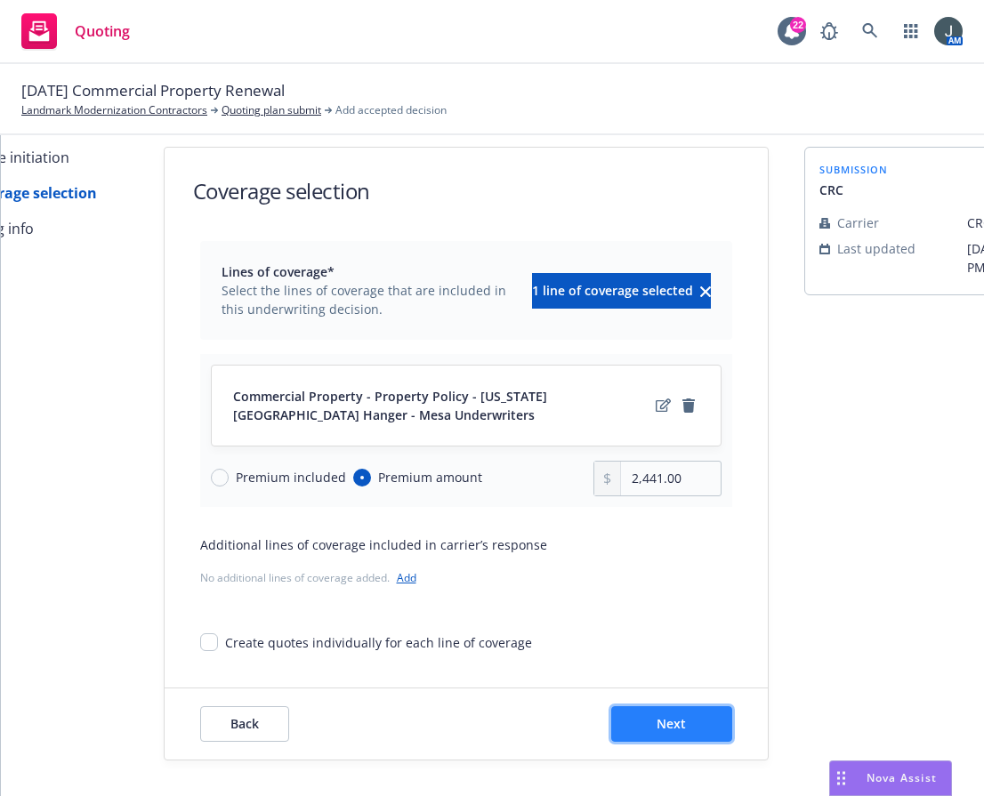
click at [670, 707] on button "Next" at bounding box center [671, 725] width 121 height 36
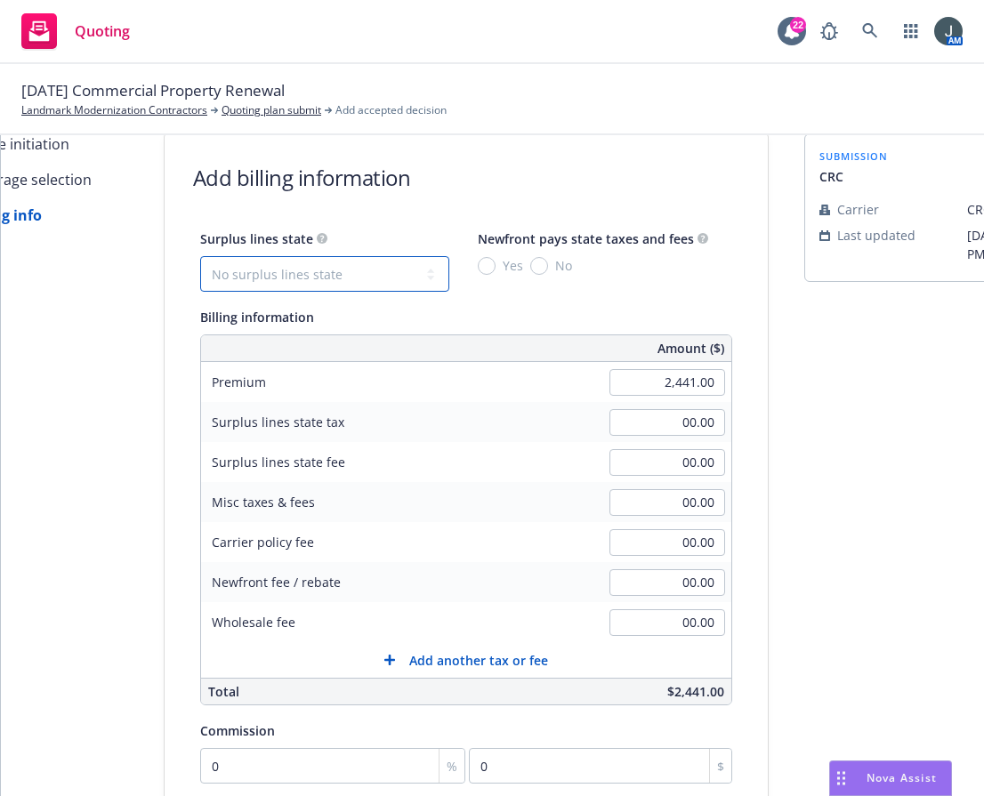
click at [345, 271] on select "No surplus lines state [US_STATE] [US_STATE] [US_STATE] [US_STATE] [US_STATE] […" at bounding box center [324, 274] width 249 height 36
select select "CA"
click at [200, 256] on select "No surplus lines state [US_STATE] [US_STATE] [US_STATE] [US_STATE] [US_STATE] […" at bounding box center [324, 274] width 249 height 36
type input "73.23"
type input "4.39"
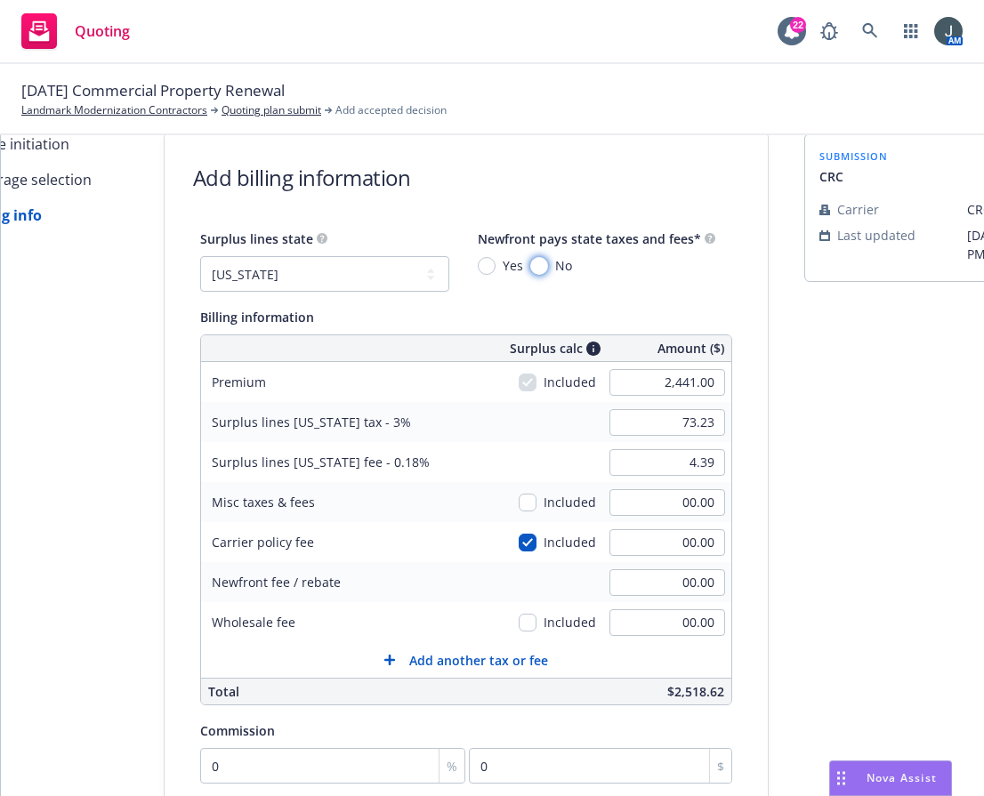
click at [530, 272] on input "No" at bounding box center [539, 266] width 18 height 18
radio input "true"
click at [350, 287] on select "No surplus lines state [US_STATE] [US_STATE] [US_STATE] [US_STATE] [US_STATE] […" at bounding box center [324, 274] width 249 height 36
select select "FL"
click at [200, 256] on select "No surplus lines state [US_STATE] [US_STATE] [US_STATE] [US_STATE] [US_STATE] […" at bounding box center [324, 274] width 249 height 36
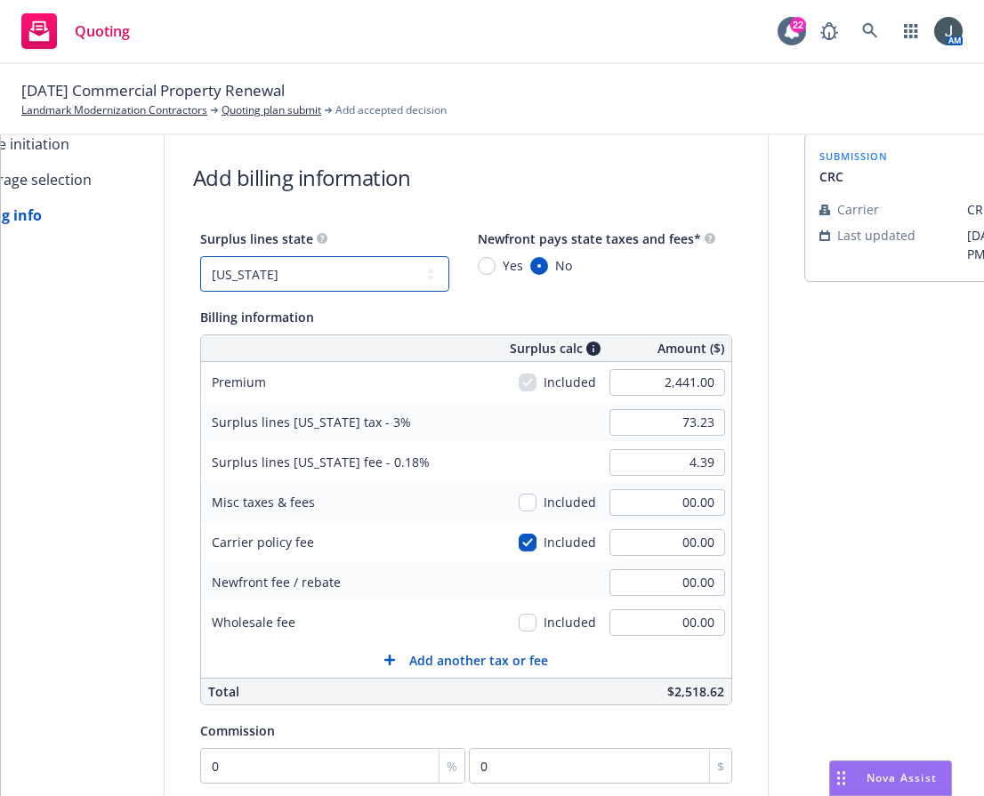
type input "120.59"
type input "1.46"
click at [519, 545] on input "checkbox" at bounding box center [528, 543] width 18 height 18
checkbox input "false"
type input "250.00"
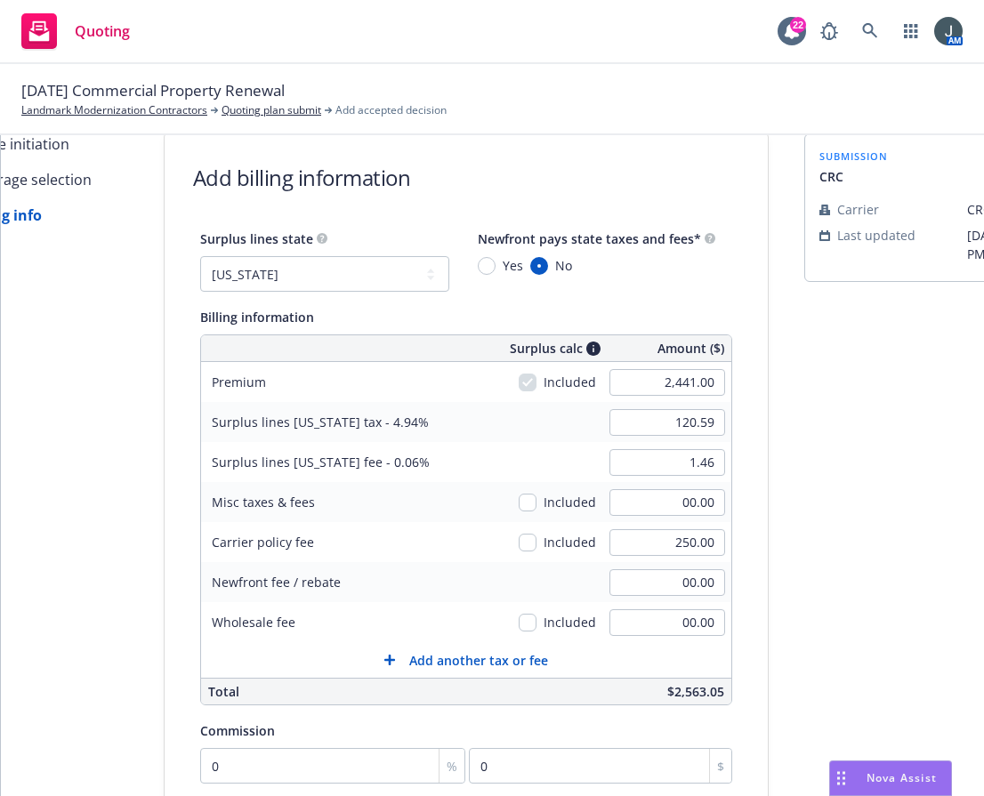
click at [804, 550] on div "submission CRC Carrier CRC Group Last updated [DATE] 3:49 PM" at bounding box center [928, 588] width 249 height 910
click at [522, 541] on input "checkbox" at bounding box center [528, 543] width 18 height 18
checkbox input "true"
type input "132.94"
type input "1.61"
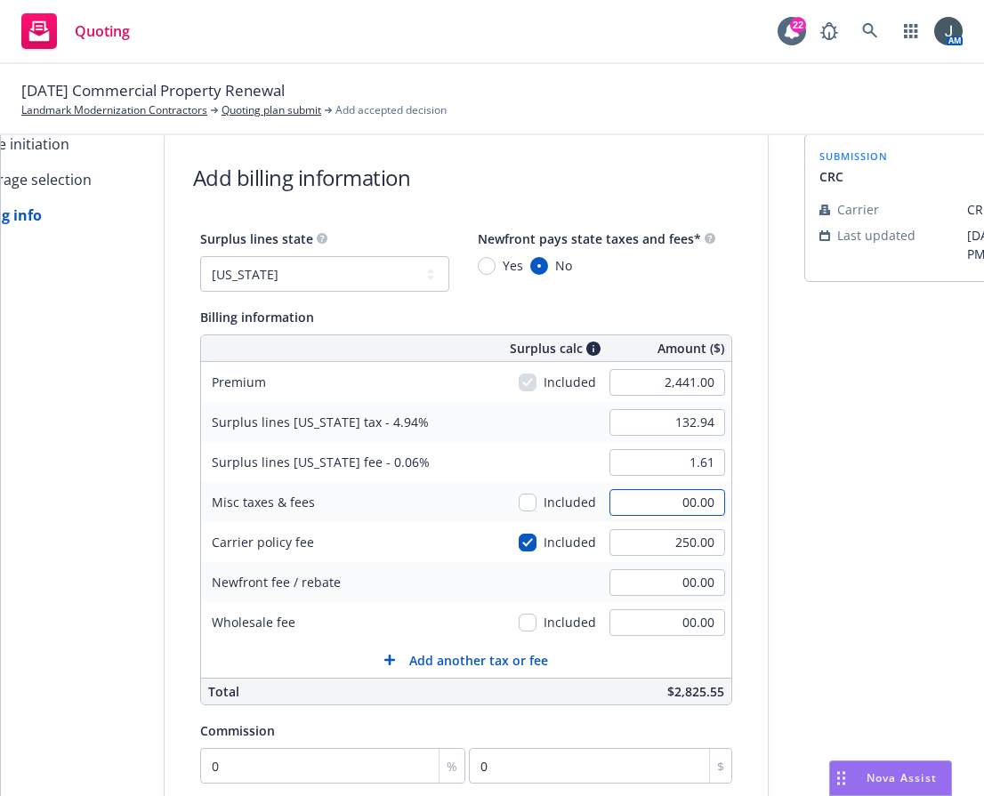
click at [642, 503] on input "00.00" at bounding box center [668, 502] width 116 height 27
type input "400.00"
click at [506, 499] on div "Misc taxes & fees Included 400.00" at bounding box center [466, 502] width 530 height 40
click at [521, 503] on input "checkbox" at bounding box center [528, 503] width 18 height 18
checkbox input "true"
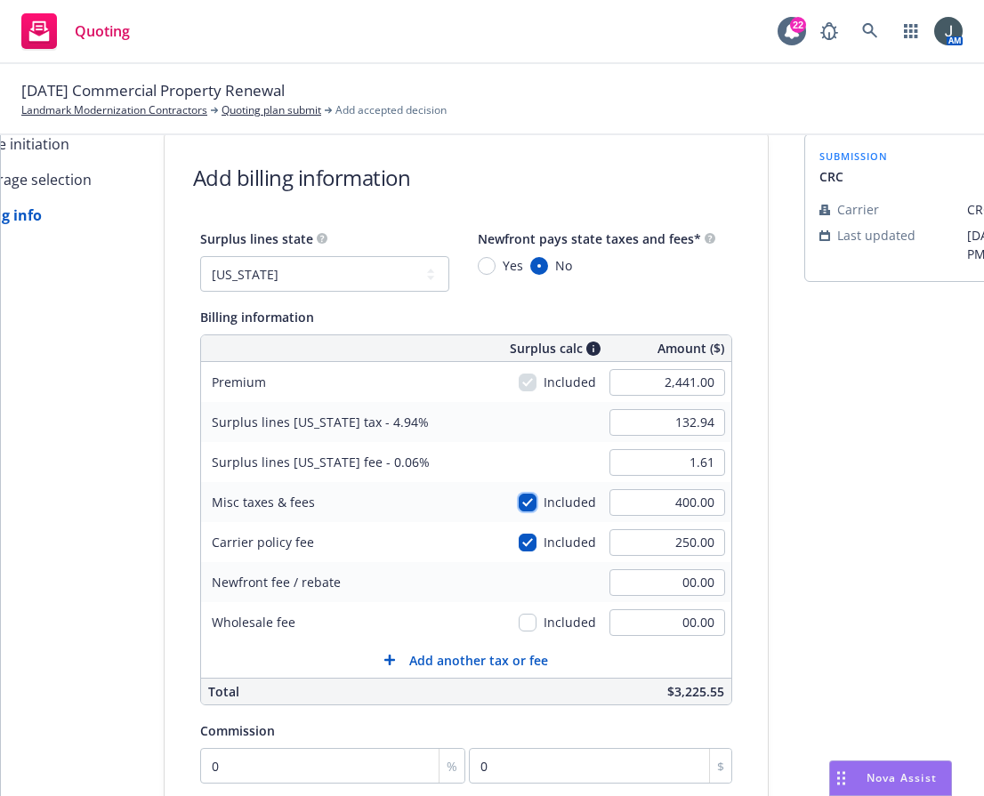
type input "152.70"
type input "1.85"
type input "4"
type input "133.13"
type input "1.62"
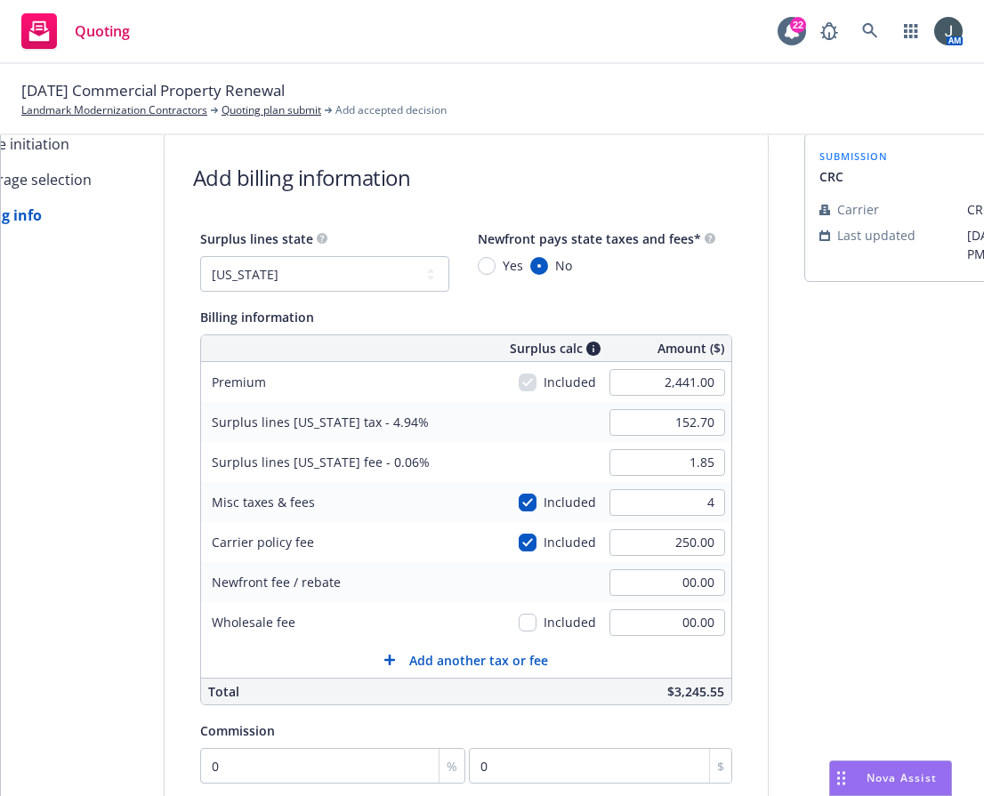
type input "4.00"
click at [760, 501] on div "Quote initiation Coverage selection 3 Billing info Add billing information Surp…" at bounding box center [492, 588] width 941 height 910
click at [520, 500] on input "checkbox" at bounding box center [528, 503] width 18 height 18
checkbox input "false"
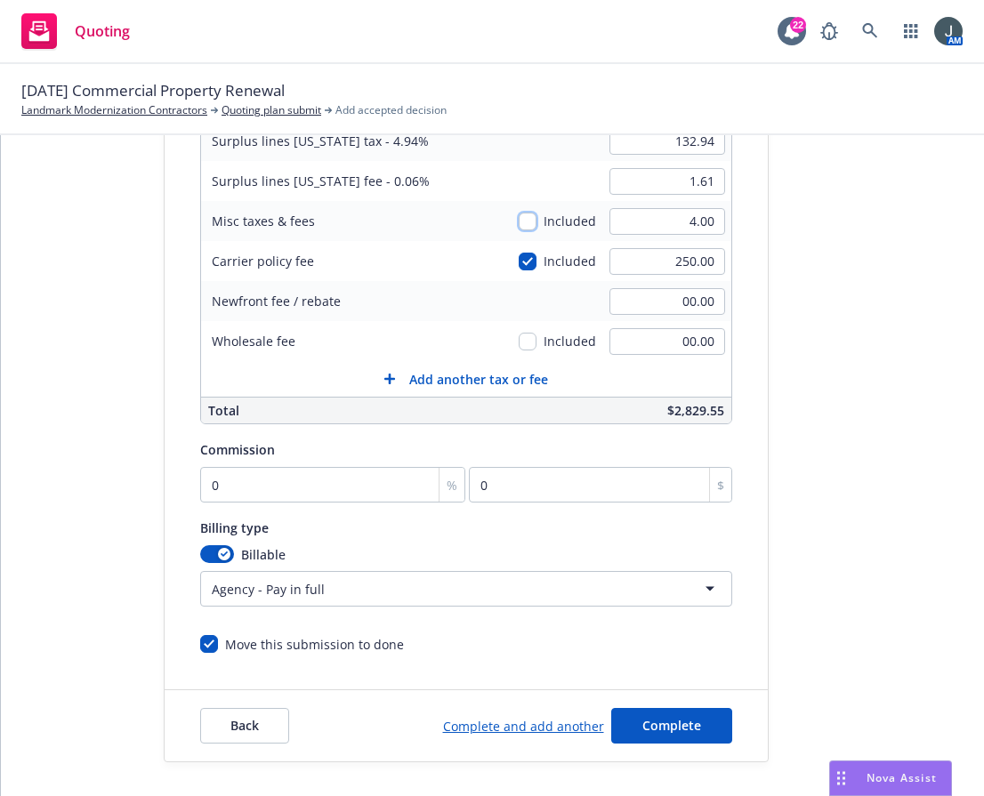
scroll to position [334, 0]
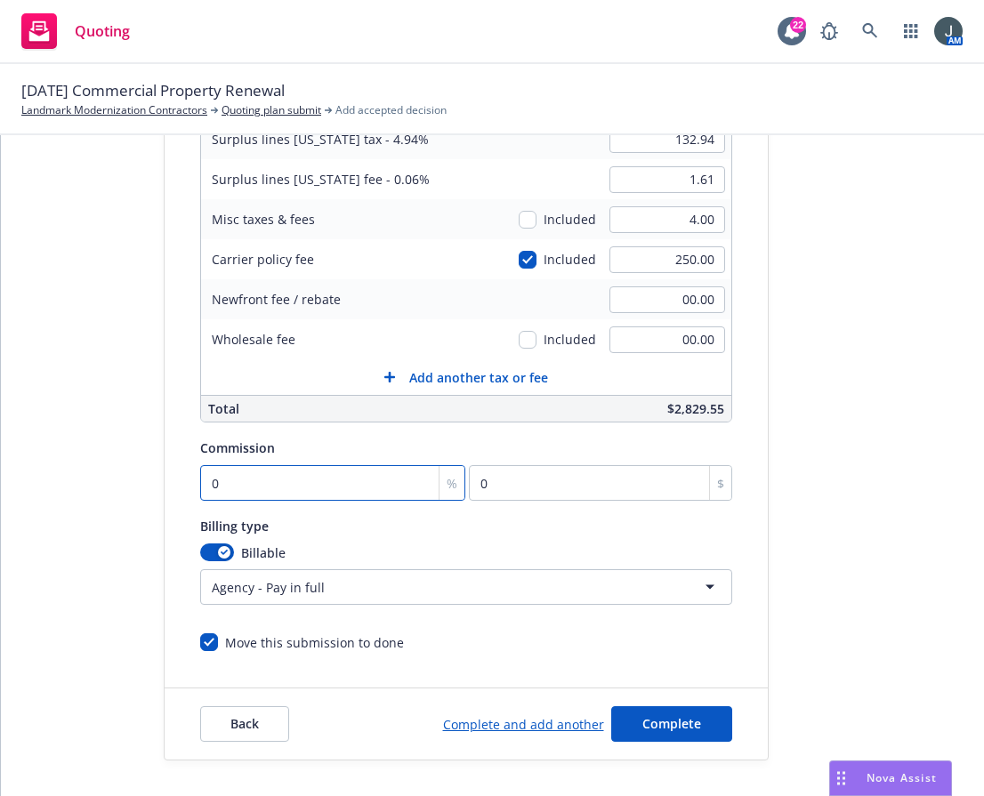
click at [275, 468] on input "0" at bounding box center [333, 483] width 266 height 36
click at [642, 715] on span "Complete" at bounding box center [671, 723] width 59 height 17
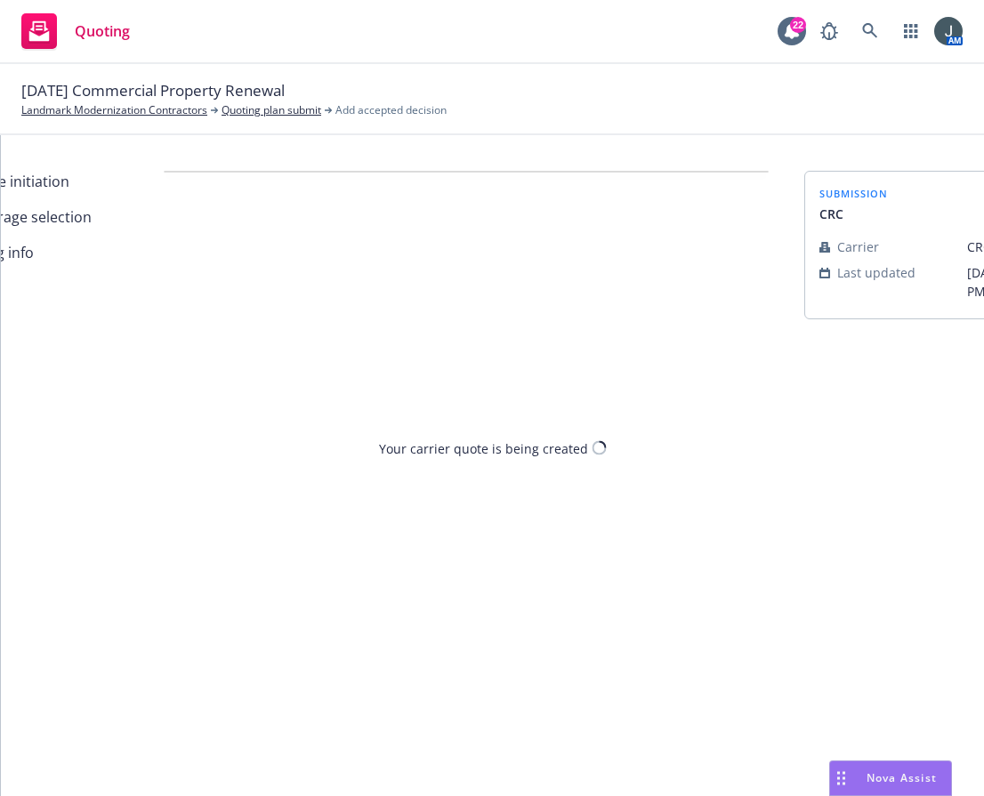
scroll to position [0, 0]
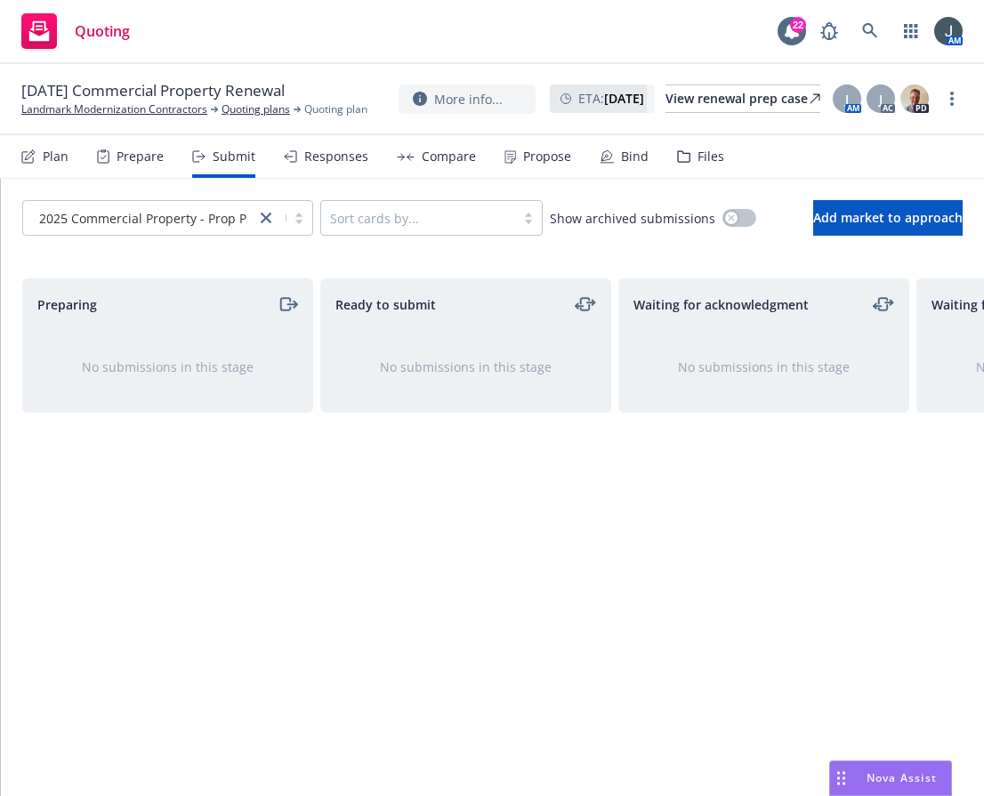
click at [534, 165] on div "Propose" at bounding box center [538, 156] width 67 height 43
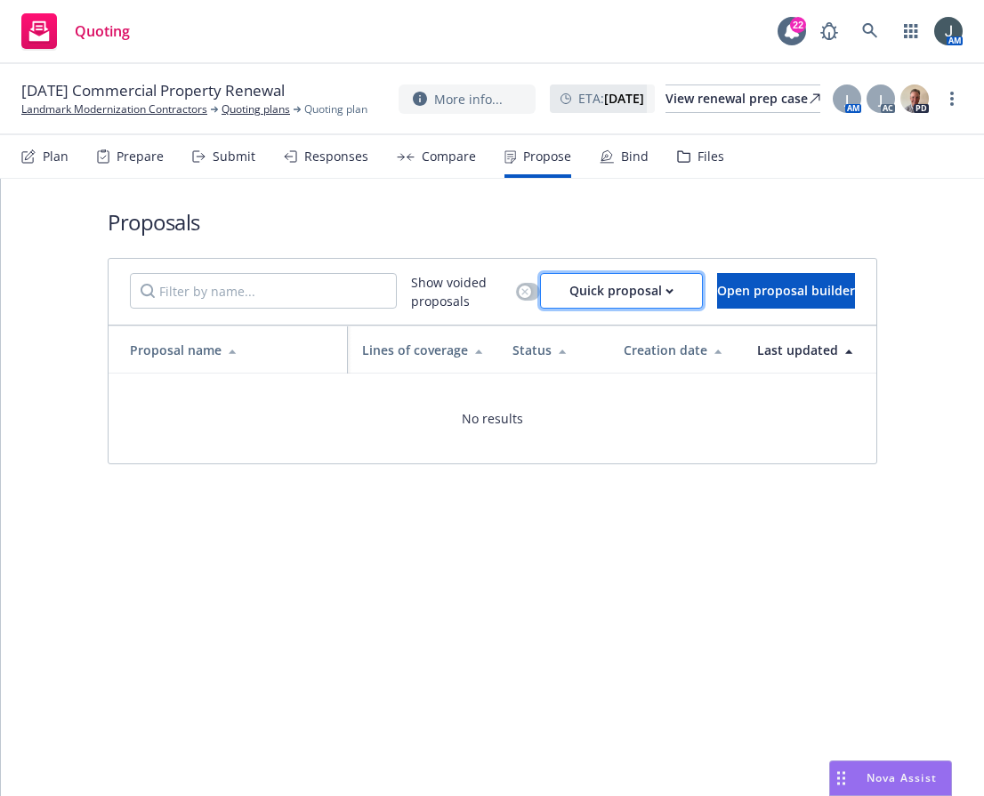
click at [596, 286] on div "Quick proposal" at bounding box center [622, 291] width 104 height 34
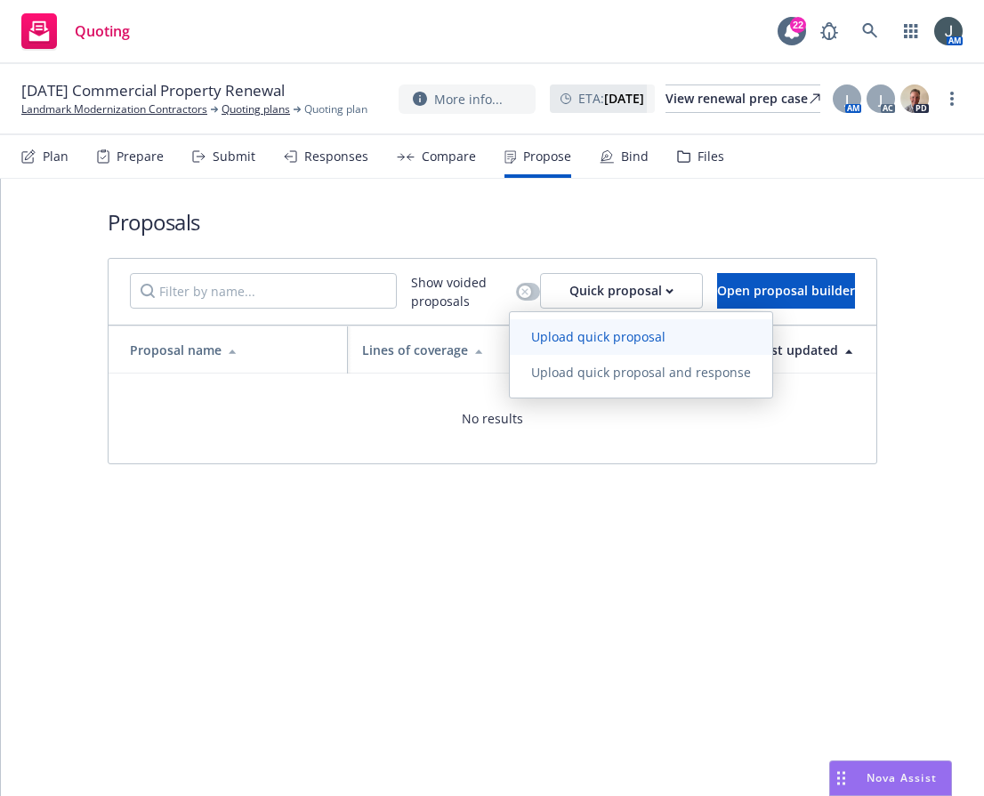
click at [598, 332] on span "Upload quick proposal" at bounding box center [598, 336] width 177 height 17
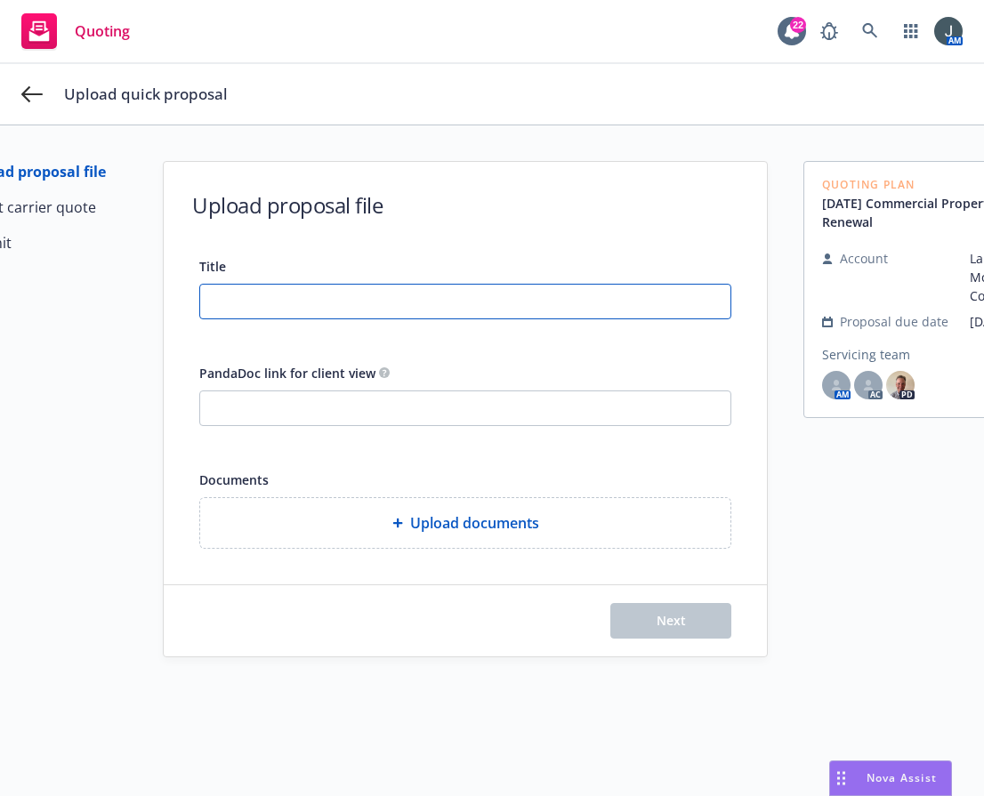
click at [207, 303] on input "Title" at bounding box center [465, 302] width 530 height 34
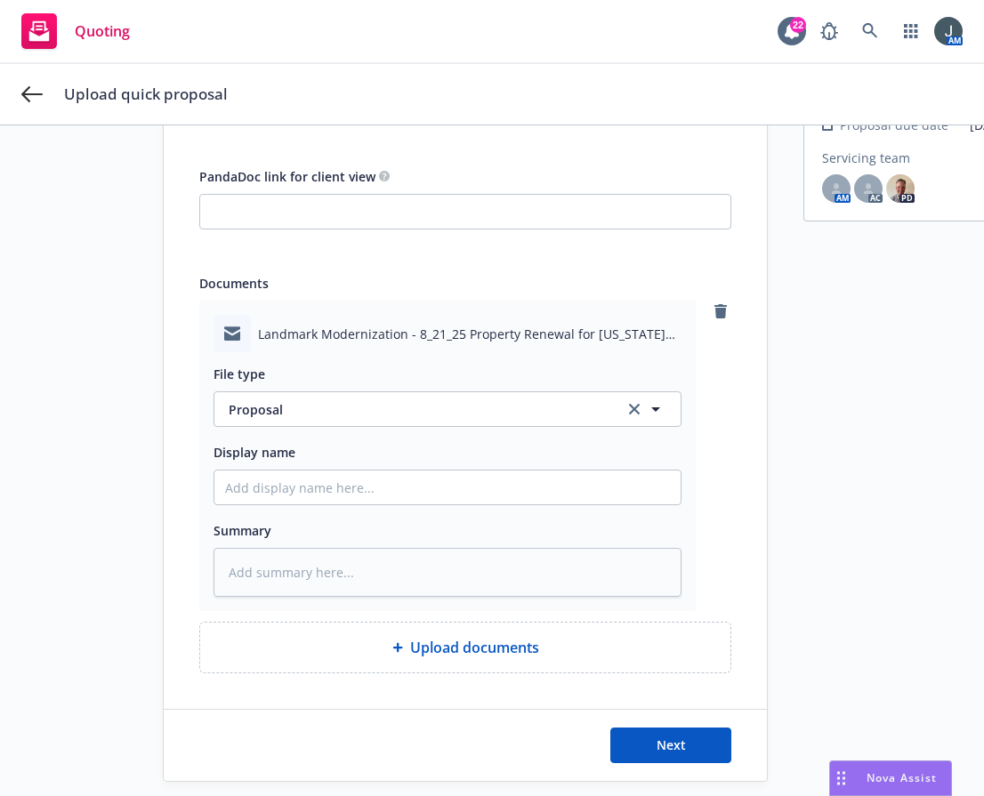
scroll to position [231, 0]
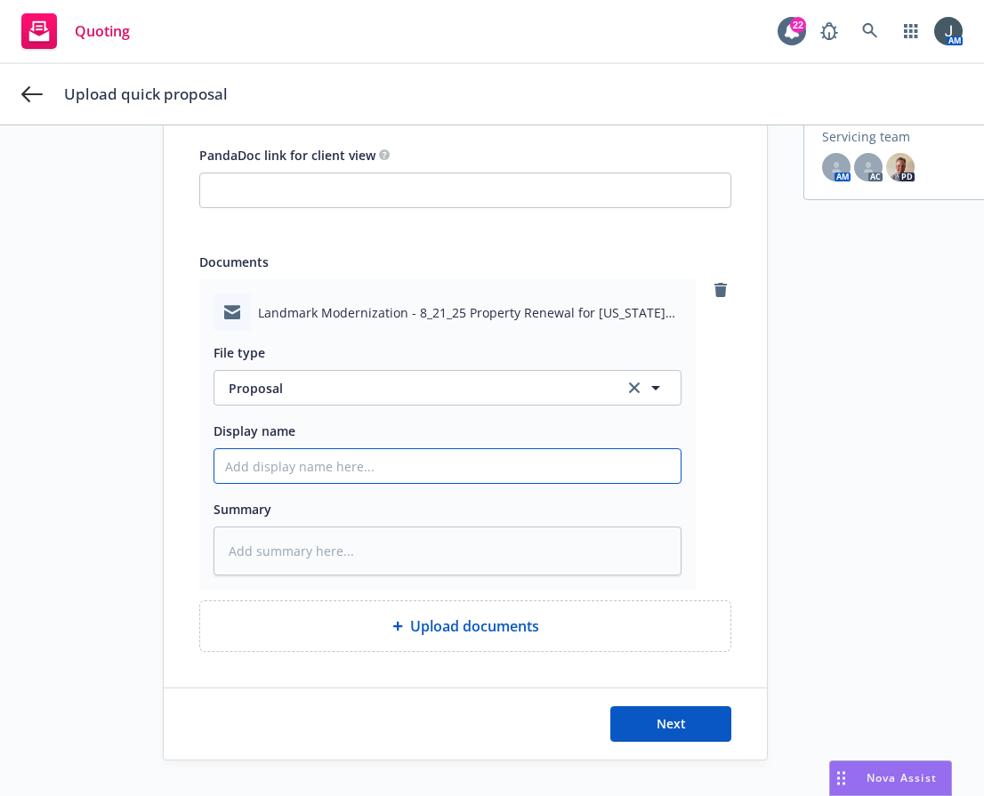
click at [317, 454] on input "Display name" at bounding box center [447, 466] width 466 height 34
paste input "25-26 CRC QUOTE - [US_STATE] Property Eff: 8/21"
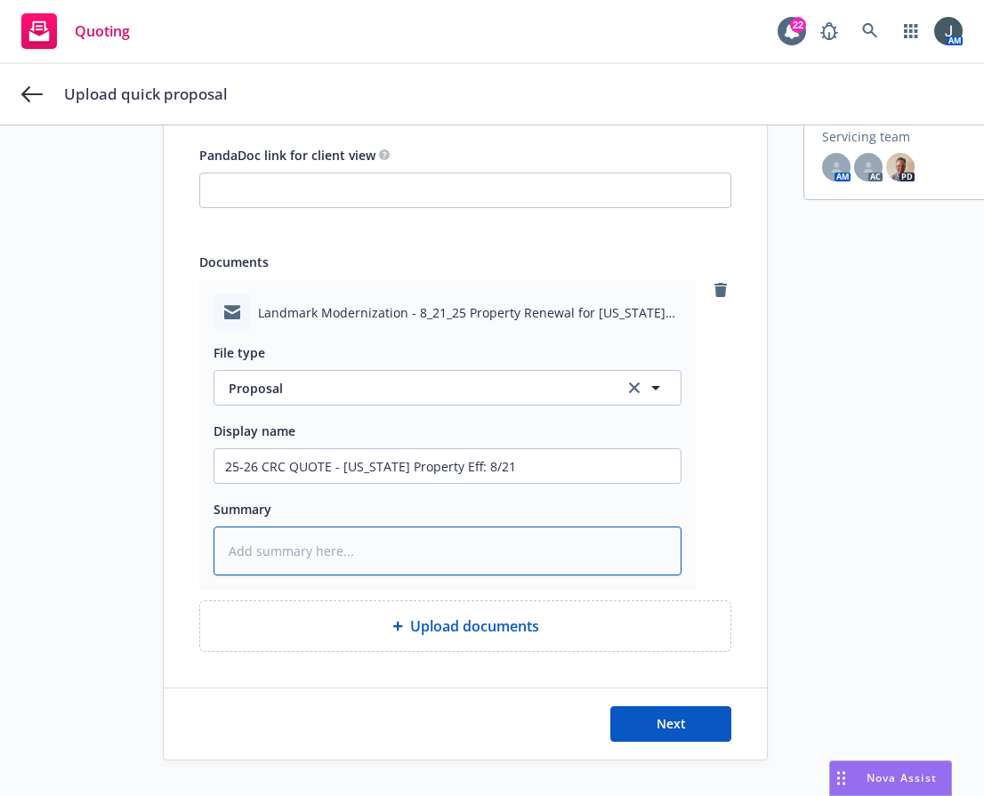
click at [277, 533] on textarea at bounding box center [448, 551] width 468 height 49
paste textarea "25-26 CRC QUOTE - [US_STATE] Property Eff: 8/21"
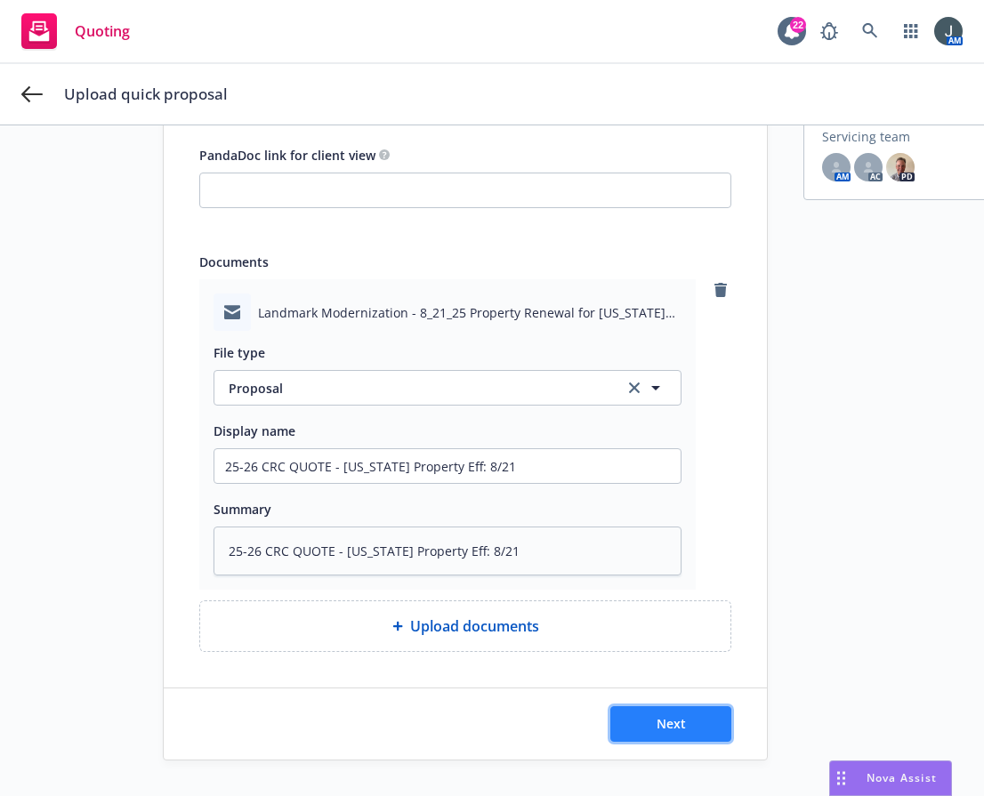
click at [657, 715] on span "Next" at bounding box center [671, 723] width 29 height 17
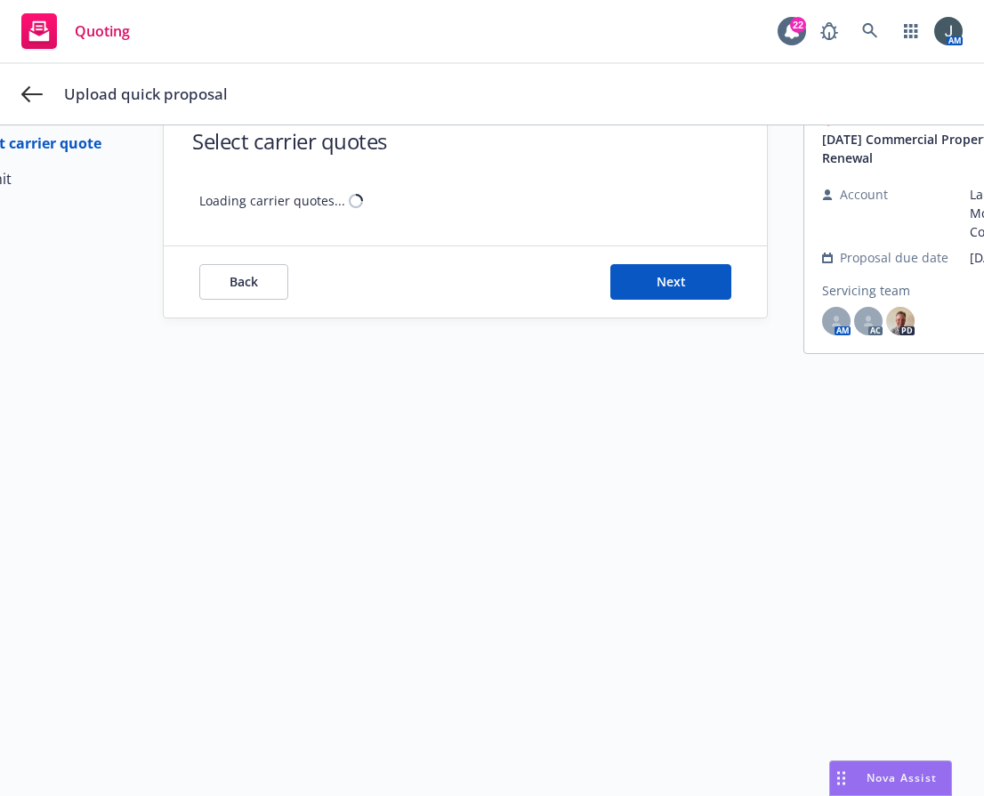
scroll to position [77, 0]
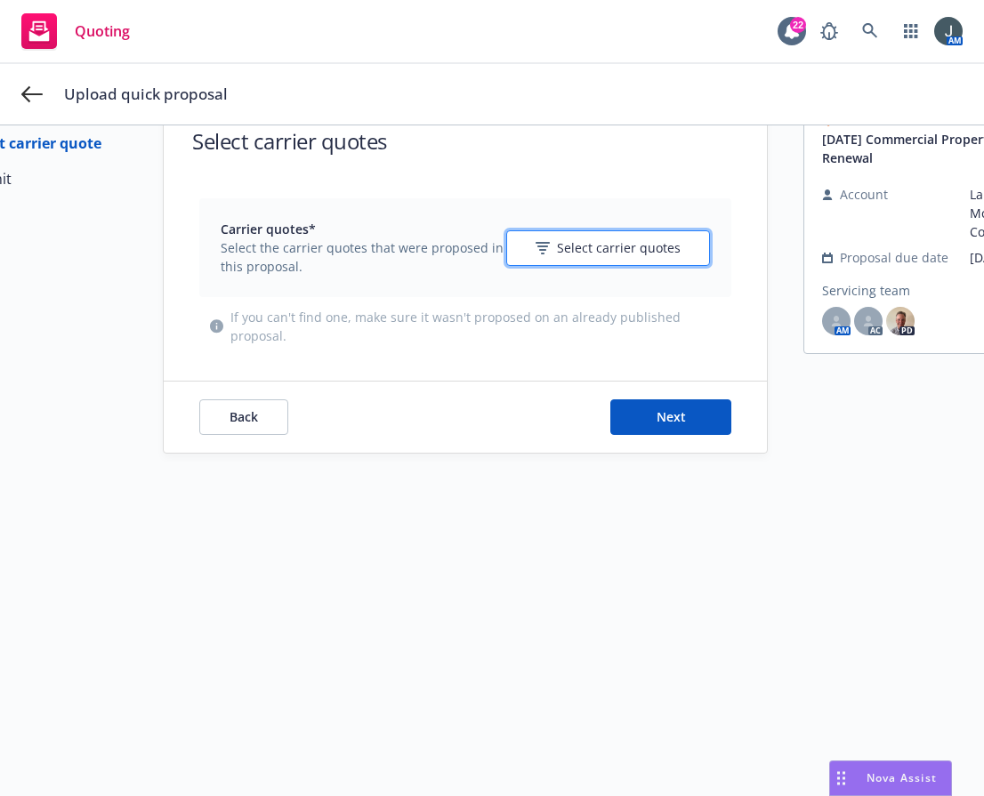
click at [602, 230] on button "Select carrier quotes" at bounding box center [608, 248] width 204 height 36
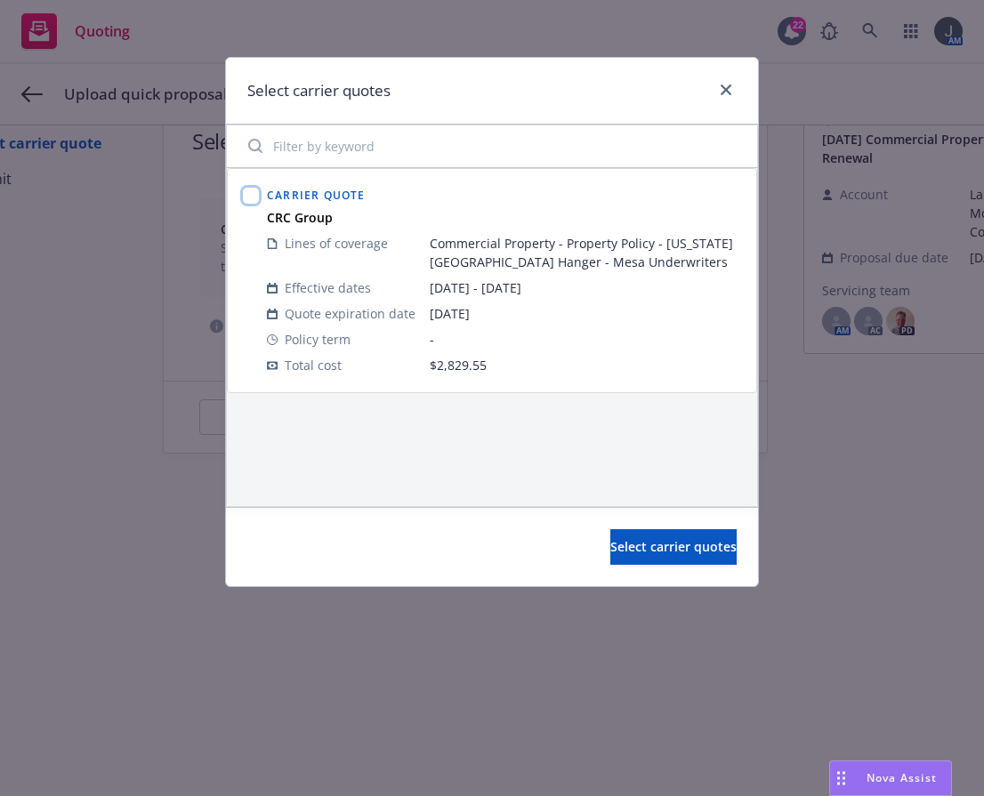
click at [254, 195] on input "checkbox" at bounding box center [251, 196] width 18 height 18
click at [610, 535] on button "Select carrier quotes" at bounding box center [673, 547] width 126 height 36
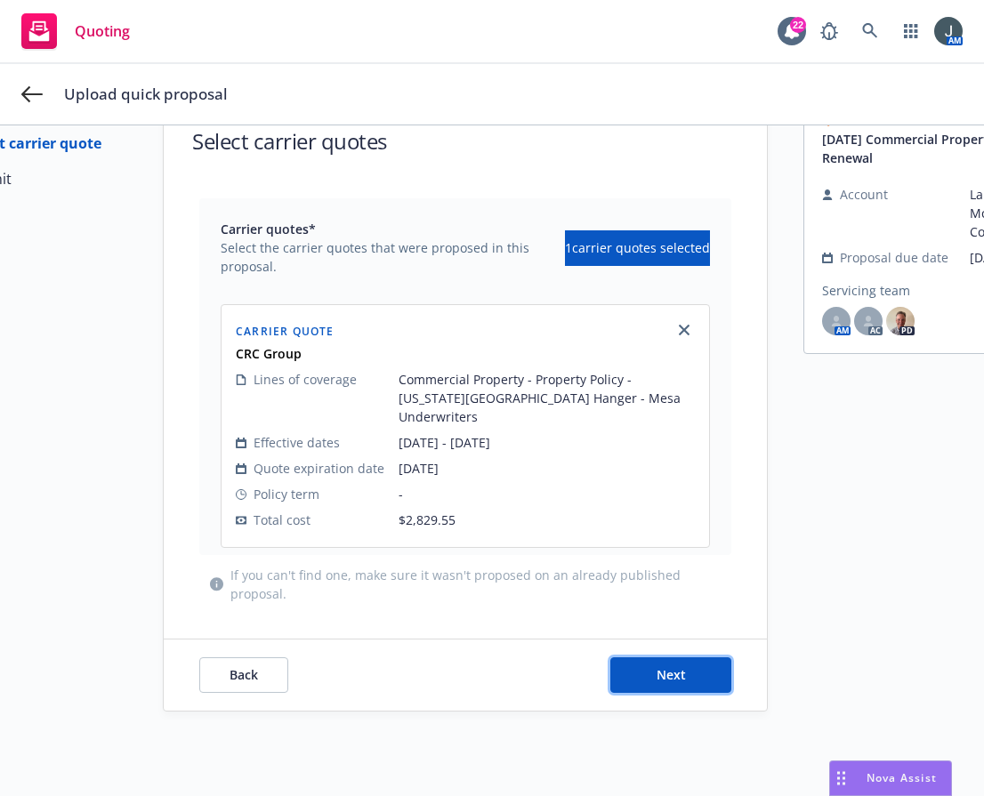
click at [647, 658] on button "Next" at bounding box center [670, 676] width 121 height 36
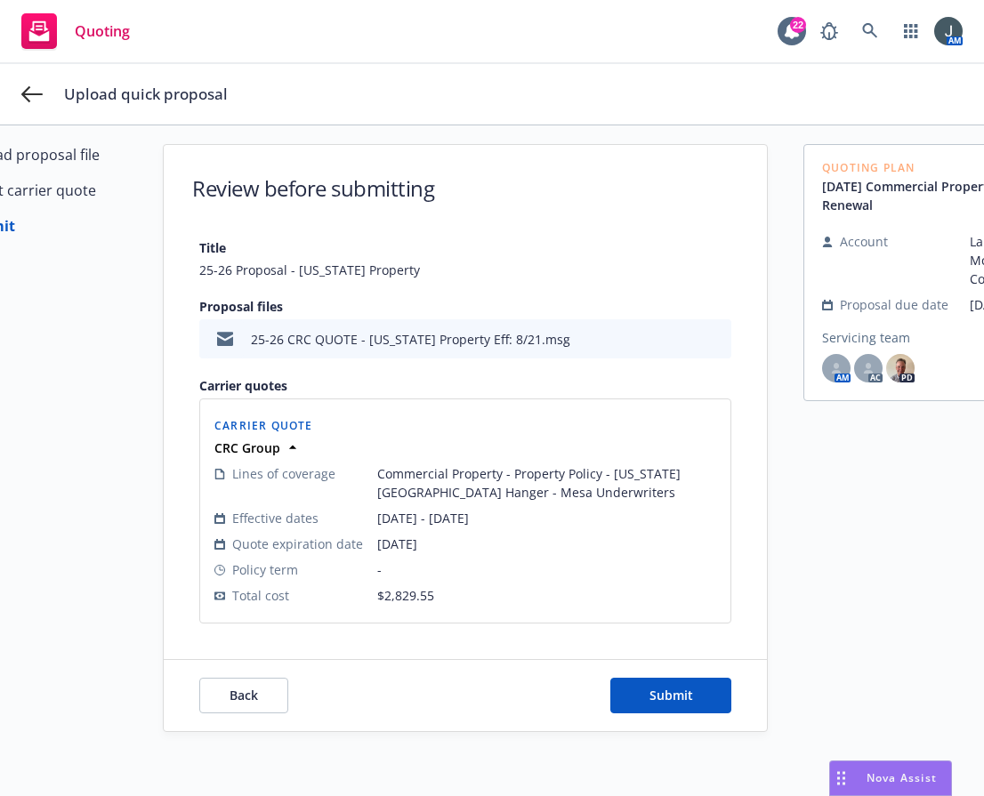
scroll to position [0, 0]
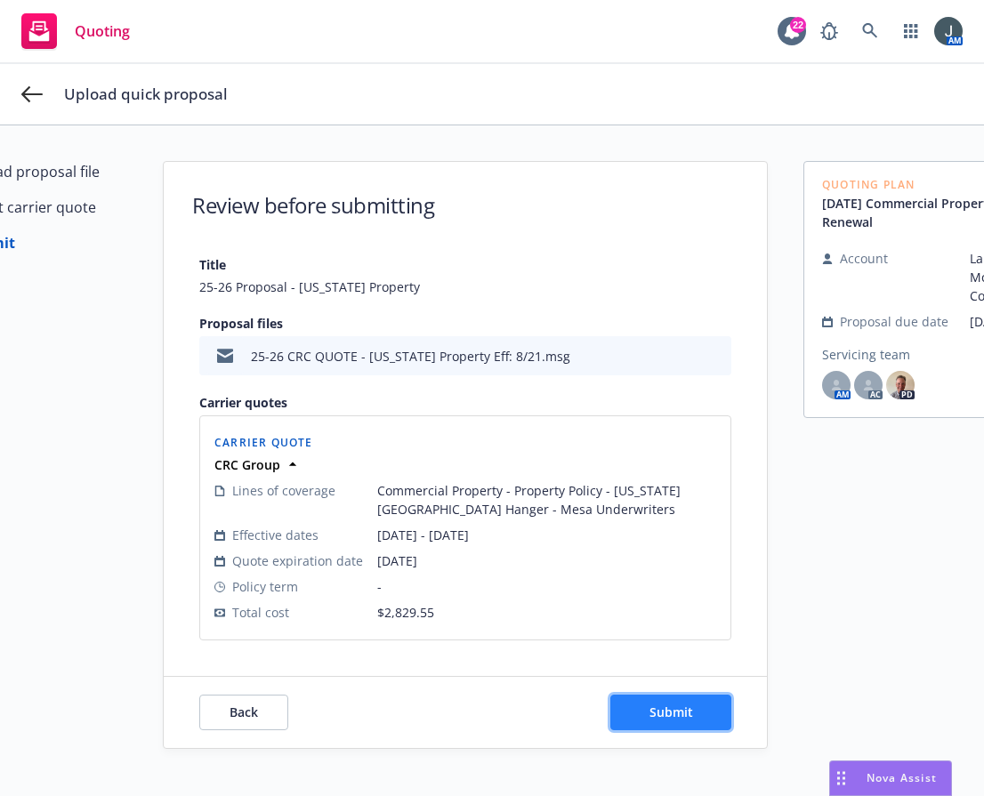
click at [653, 712] on span "Submit" at bounding box center [672, 712] width 44 height 17
